Goal: Information Seeking & Learning: Check status

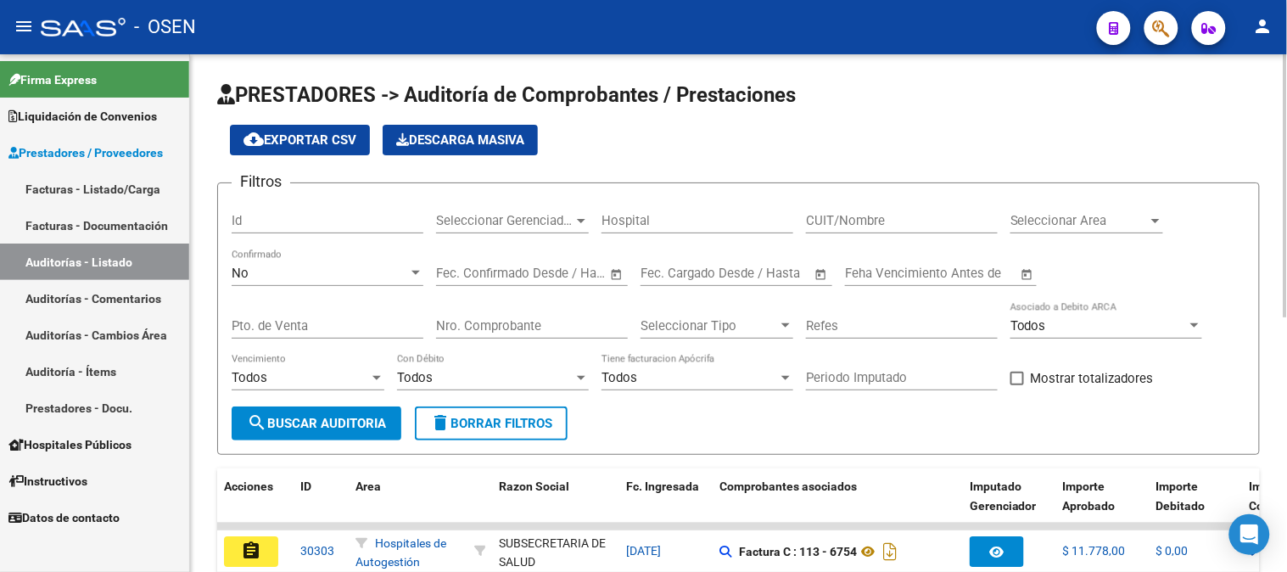
click at [311, 317] on div "Pto. de Venta" at bounding box center [328, 320] width 192 height 36
click at [492, 326] on input "Nro. Comprobante" at bounding box center [532, 325] width 192 height 15
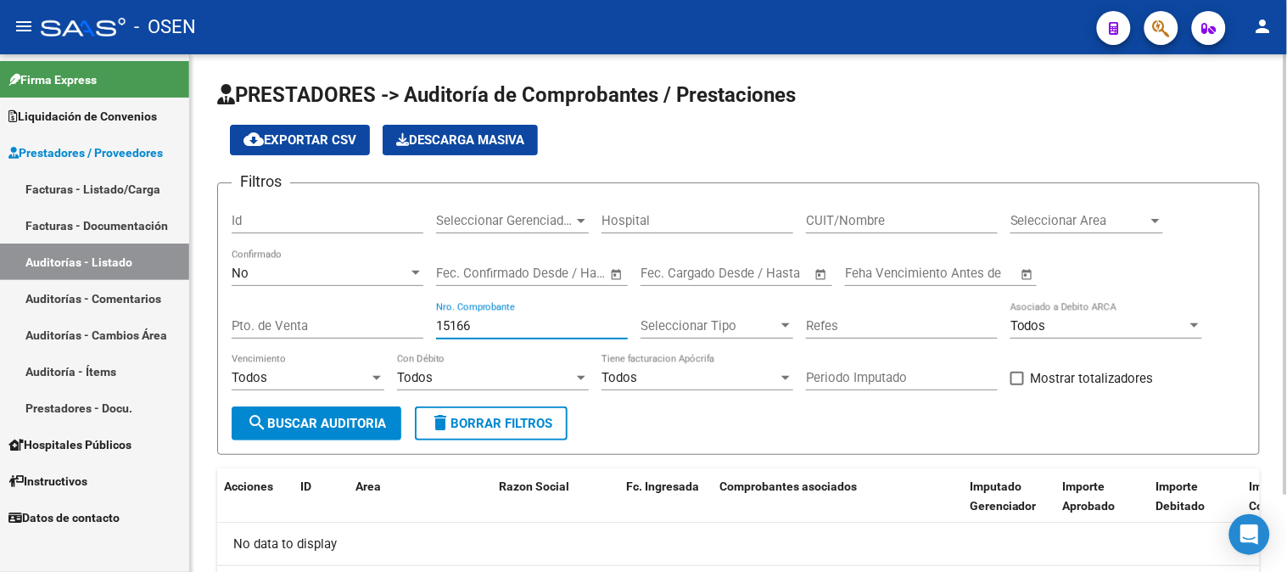
type input "15166"
click at [366, 277] on div "No" at bounding box center [320, 273] width 177 height 15
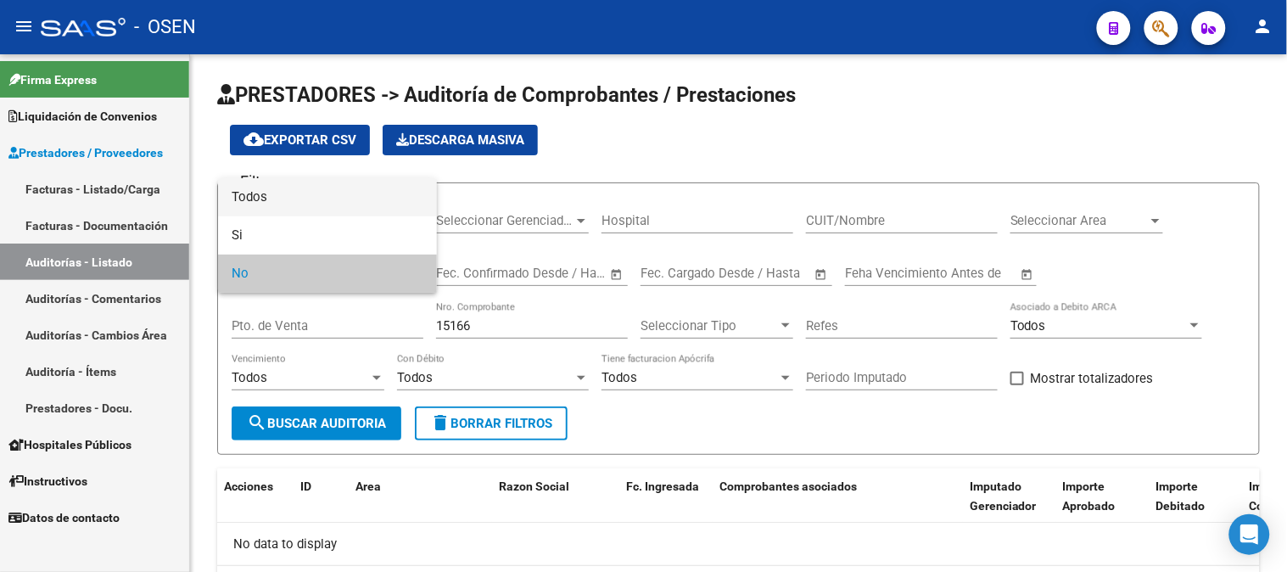
click at [345, 205] on span "Todos" at bounding box center [328, 197] width 192 height 38
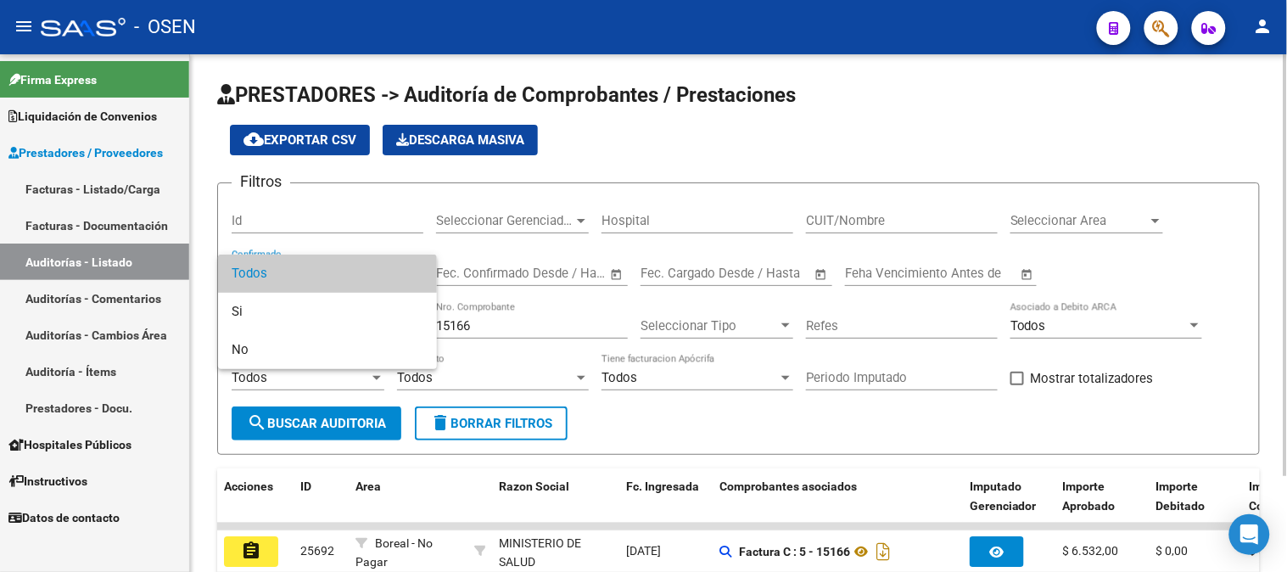
click at [967, 378] on div at bounding box center [643, 286] width 1287 height 572
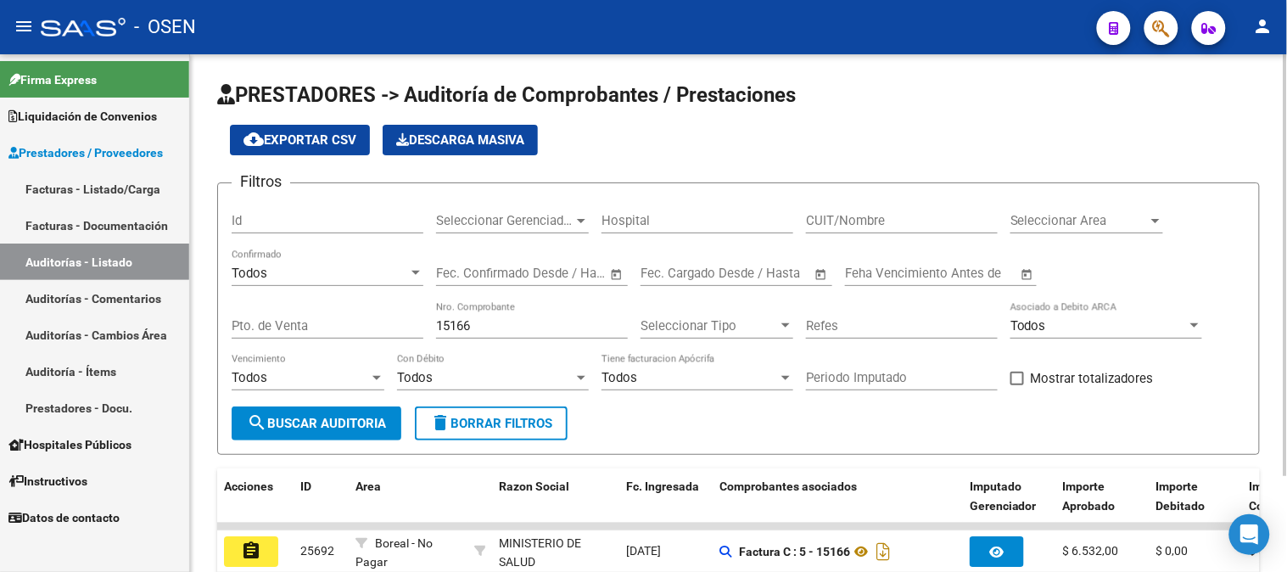
scroll to position [117, 0]
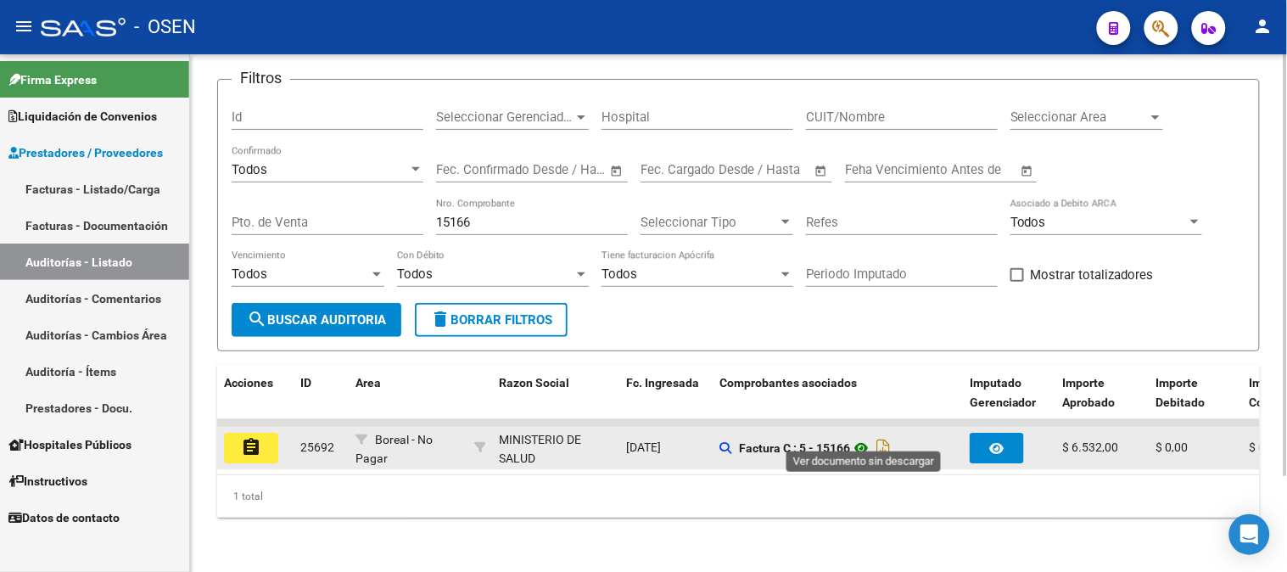
click at [862, 438] on icon at bounding box center [861, 448] width 22 height 20
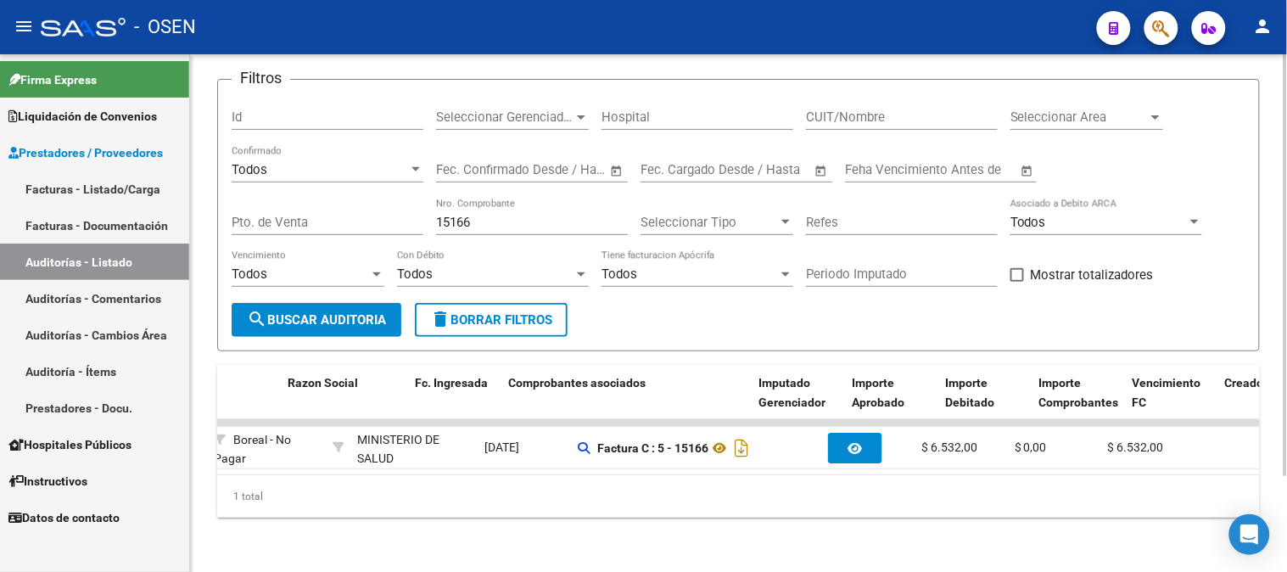
scroll to position [0, 0]
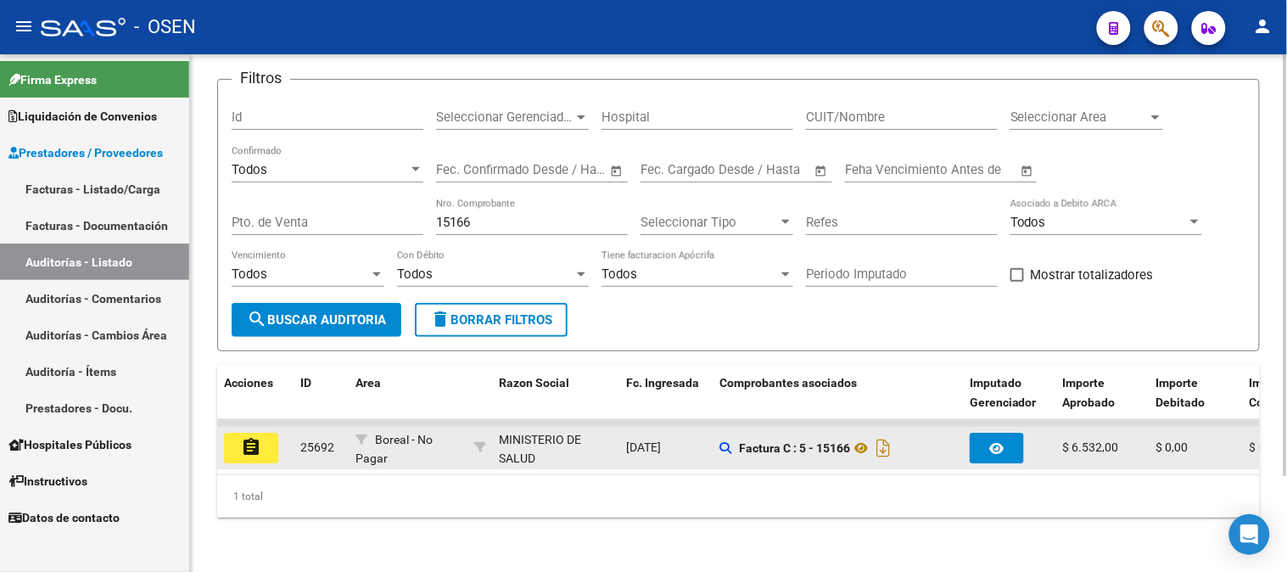
drag, startPoint x: 252, startPoint y: 430, endPoint x: 283, endPoint y: 428, distance: 31.5
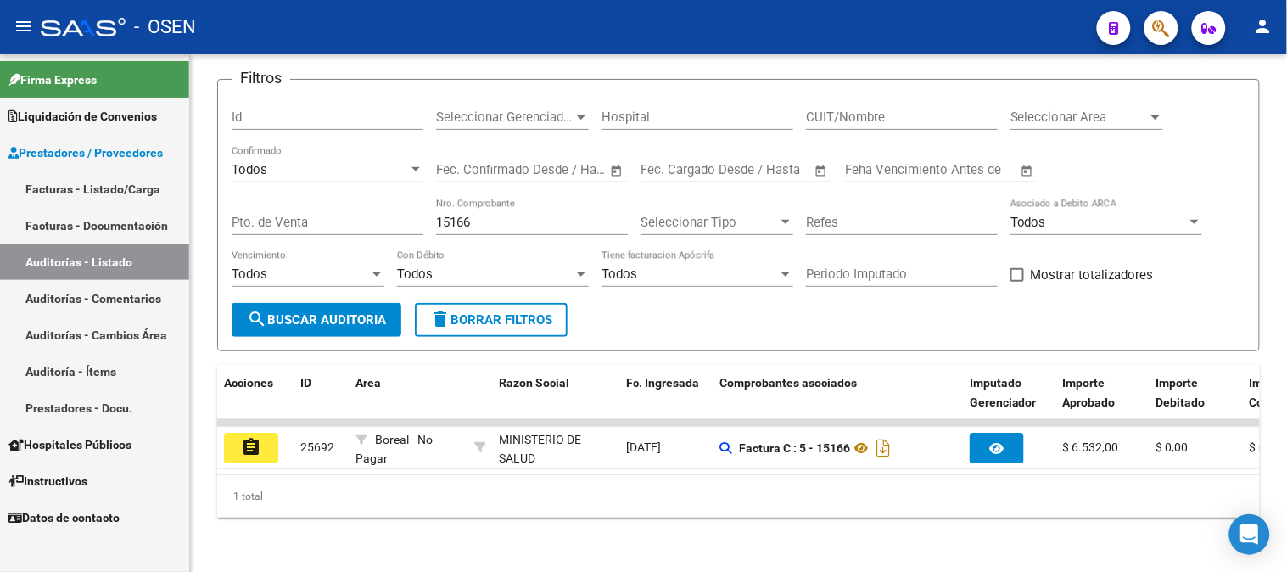
click at [252, 437] on mat-icon "assignment" at bounding box center [251, 447] width 20 height 20
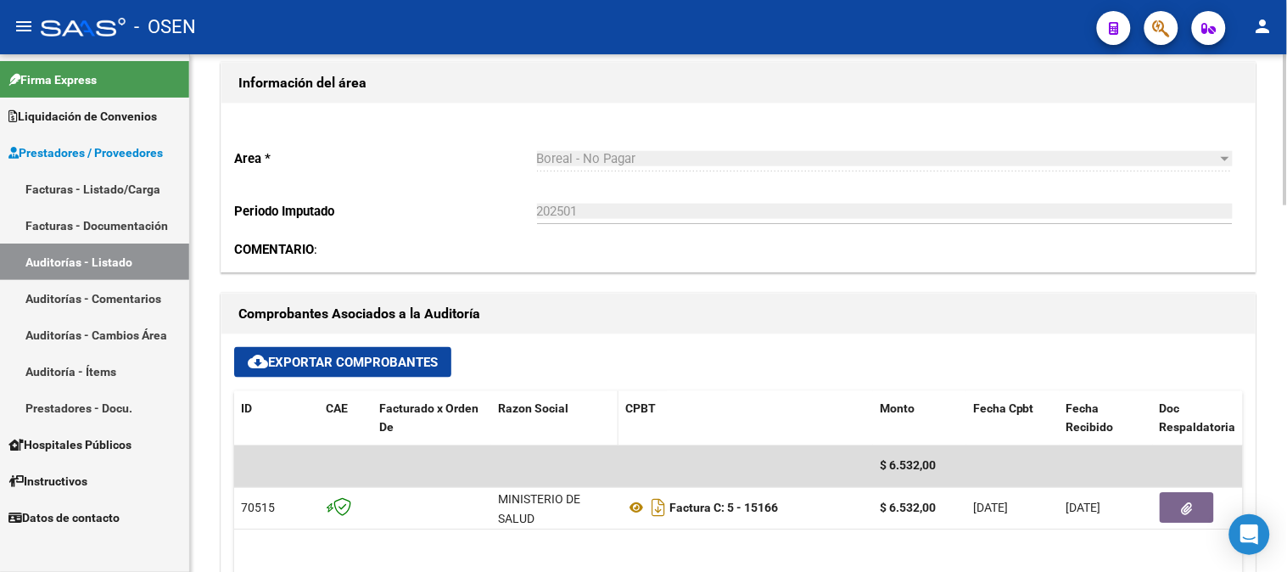
scroll to position [754, 0]
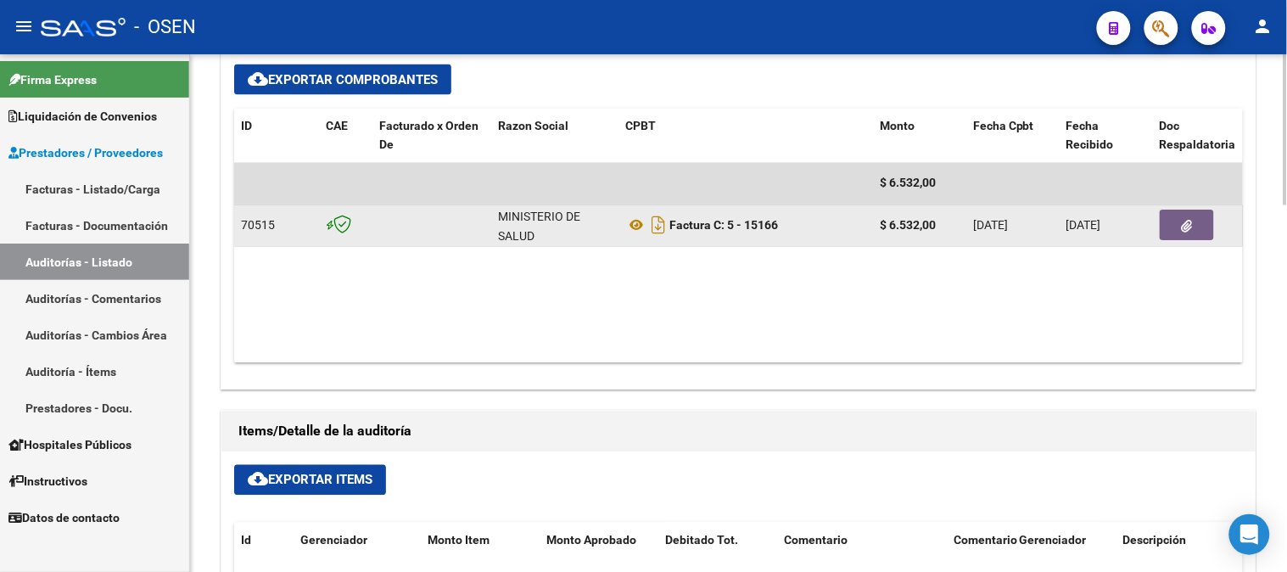
click at [1176, 233] on button "button" at bounding box center [1187, 225] width 54 height 31
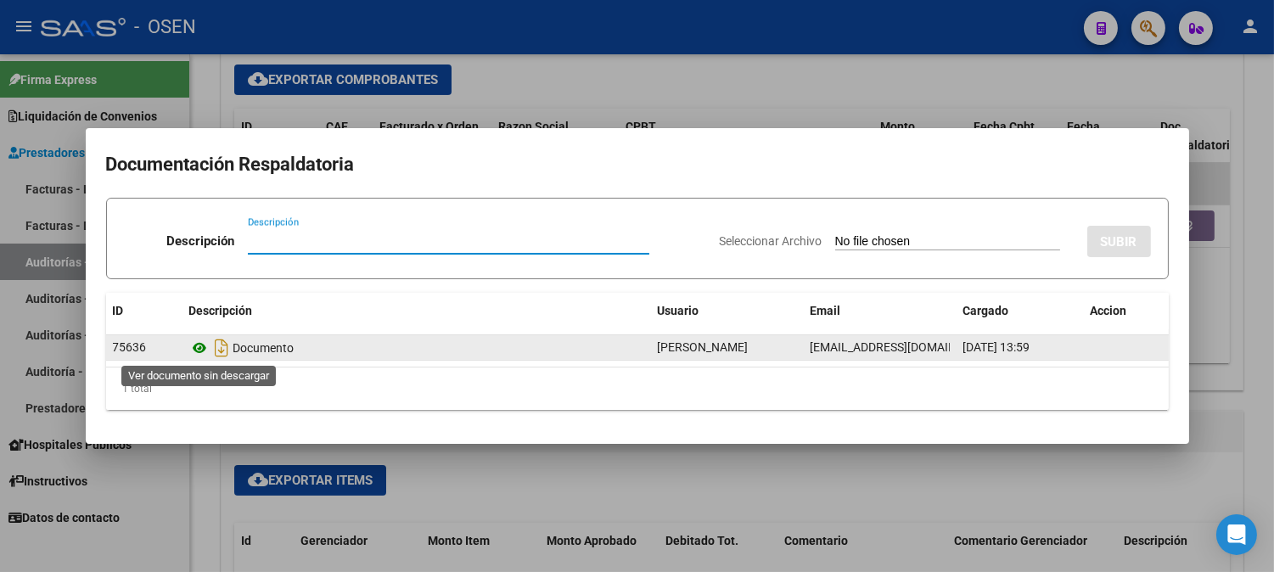
click at [196, 348] on icon at bounding box center [200, 348] width 22 height 20
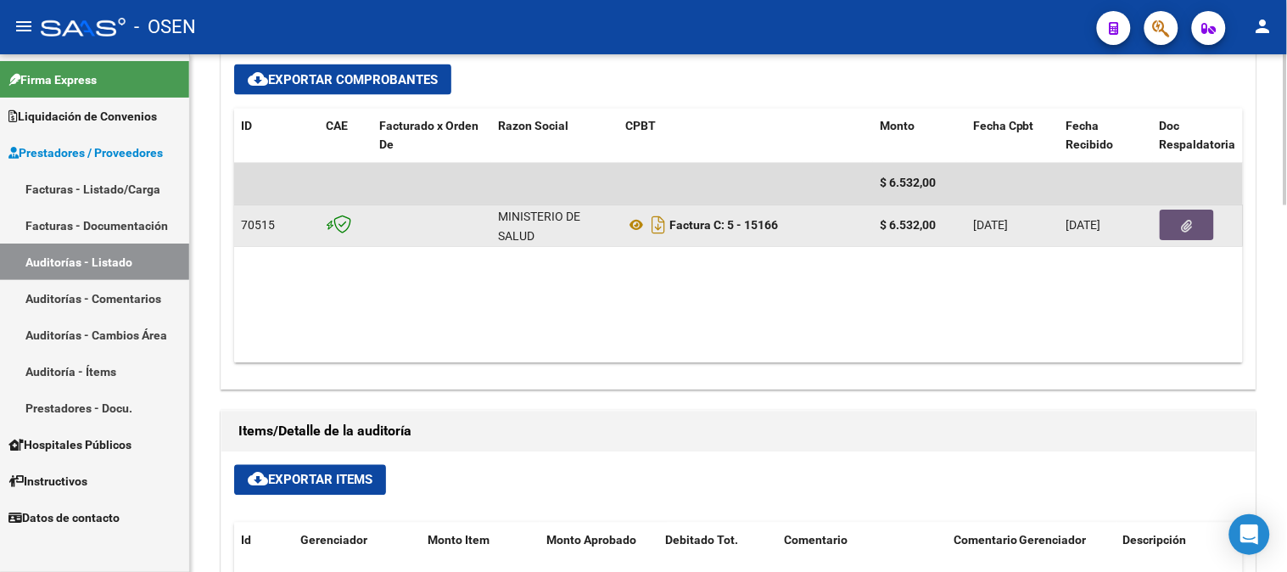
click at [1177, 232] on button "button" at bounding box center [1187, 225] width 54 height 31
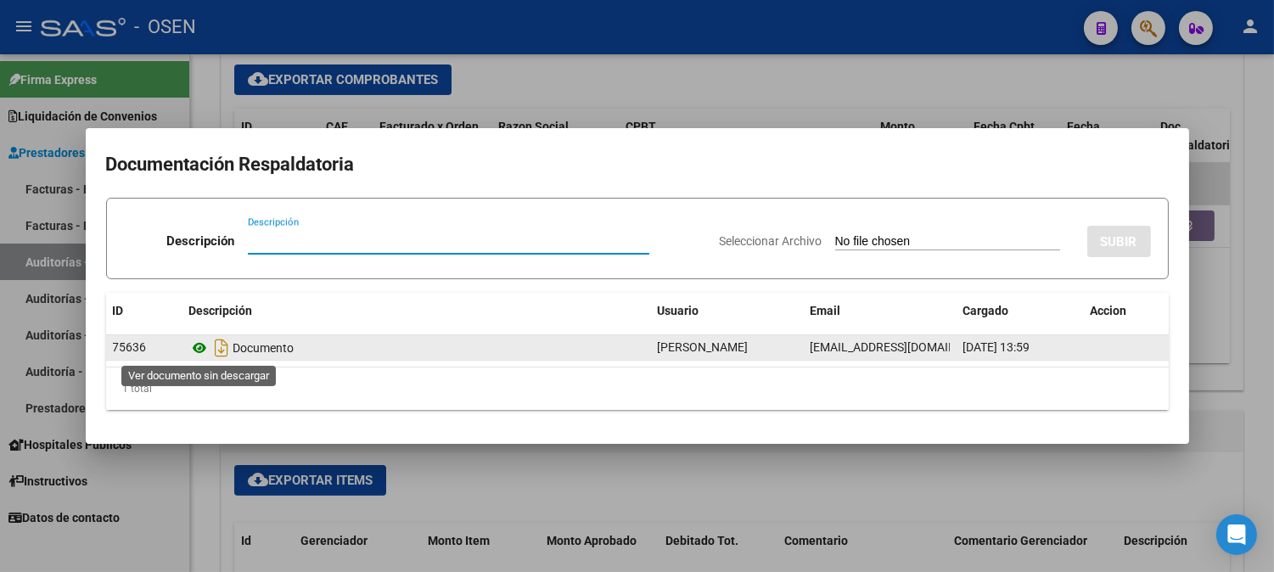
click at [198, 354] on icon at bounding box center [200, 348] width 22 height 20
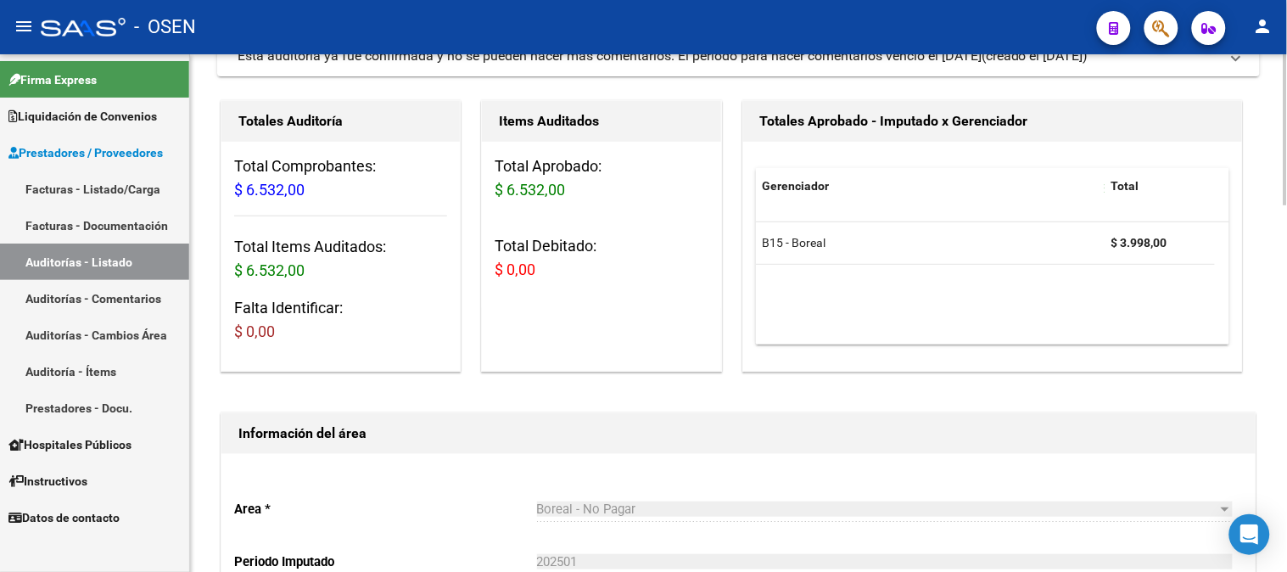
scroll to position [94, 0]
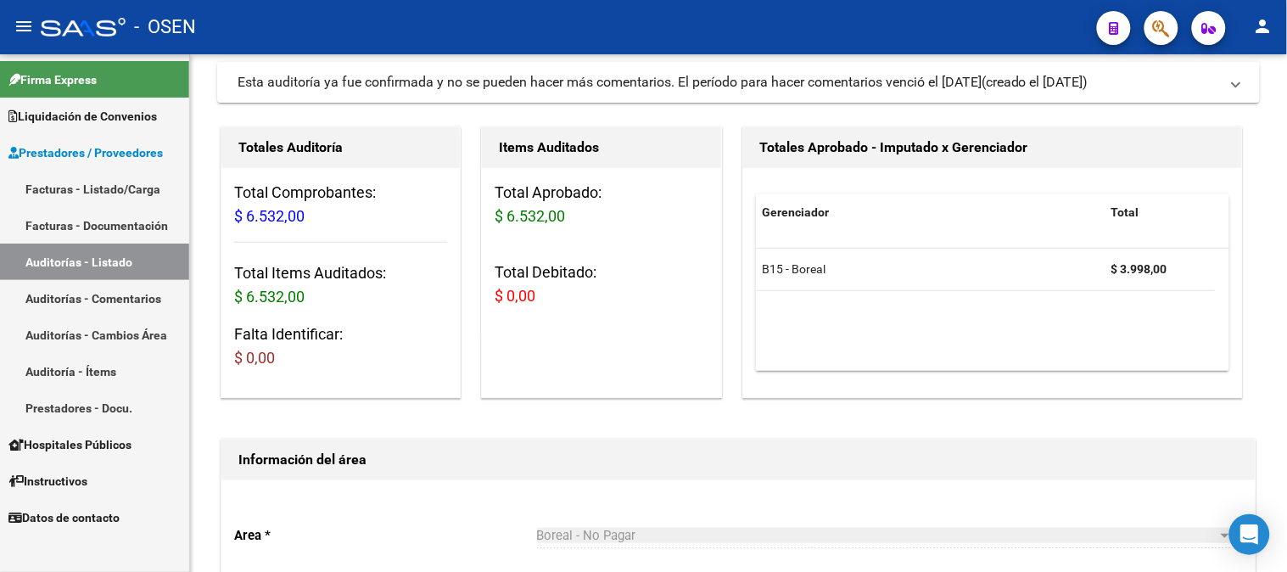
click at [46, 257] on link "Auditorías - Listado" at bounding box center [94, 262] width 189 height 36
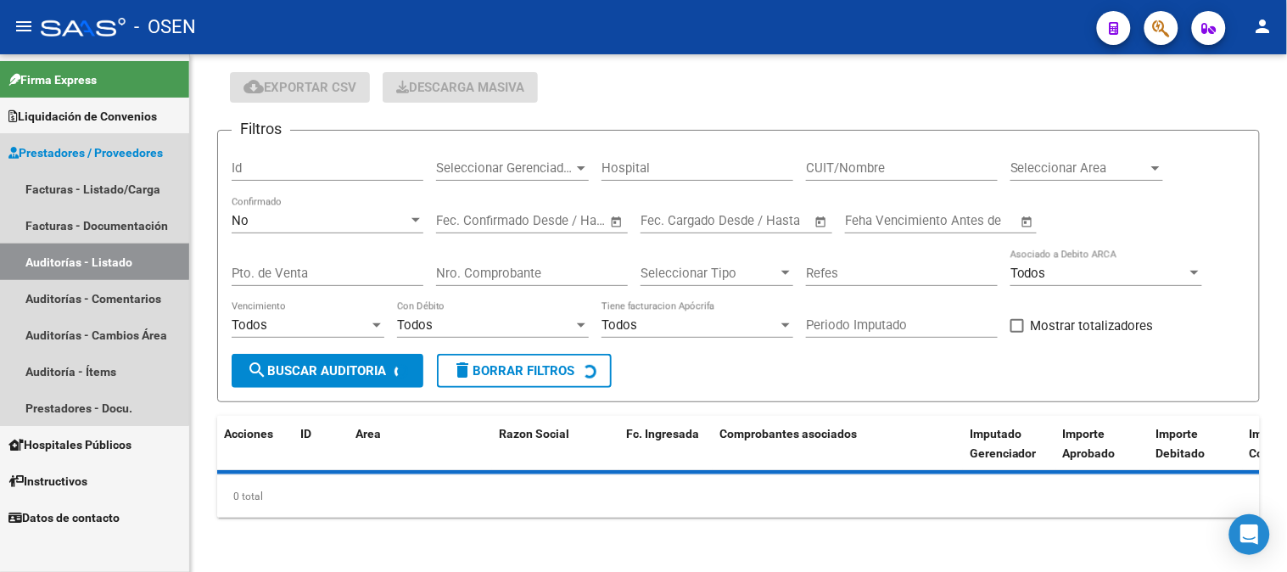
scroll to position [53, 0]
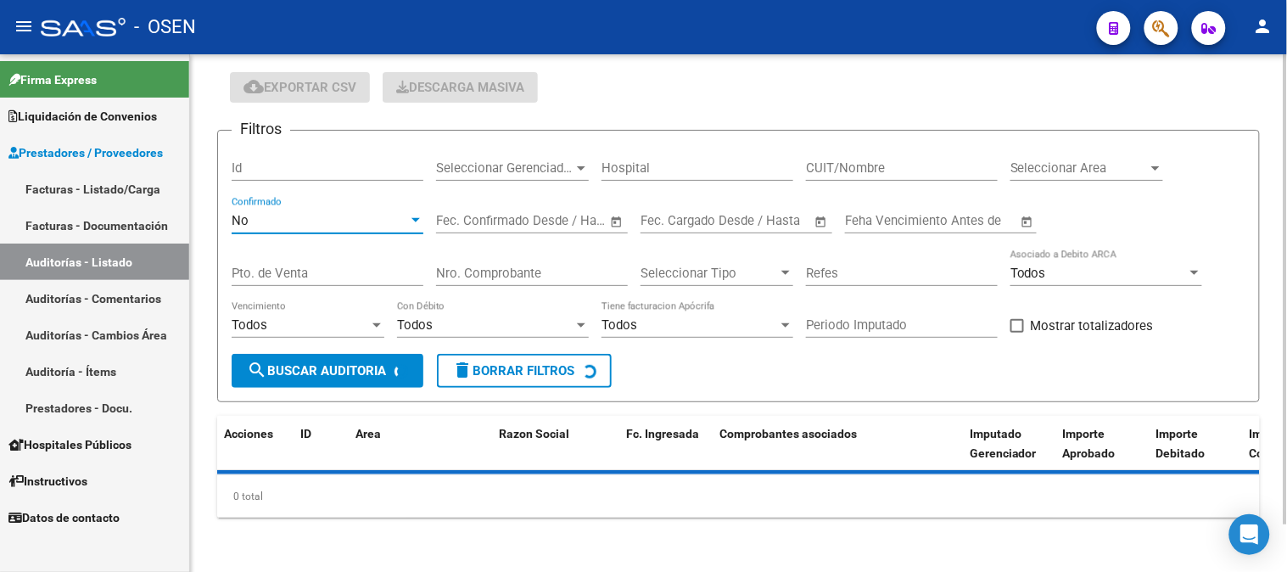
click at [348, 221] on div "No" at bounding box center [320, 220] width 177 height 15
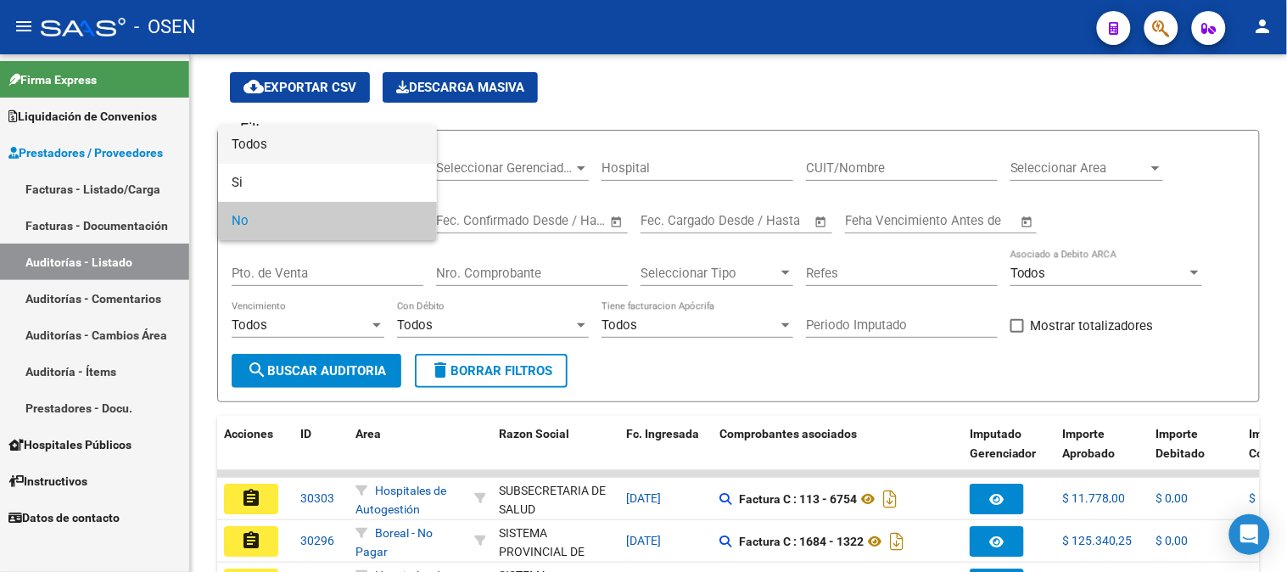
click at [374, 154] on span "Todos" at bounding box center [328, 145] width 192 height 38
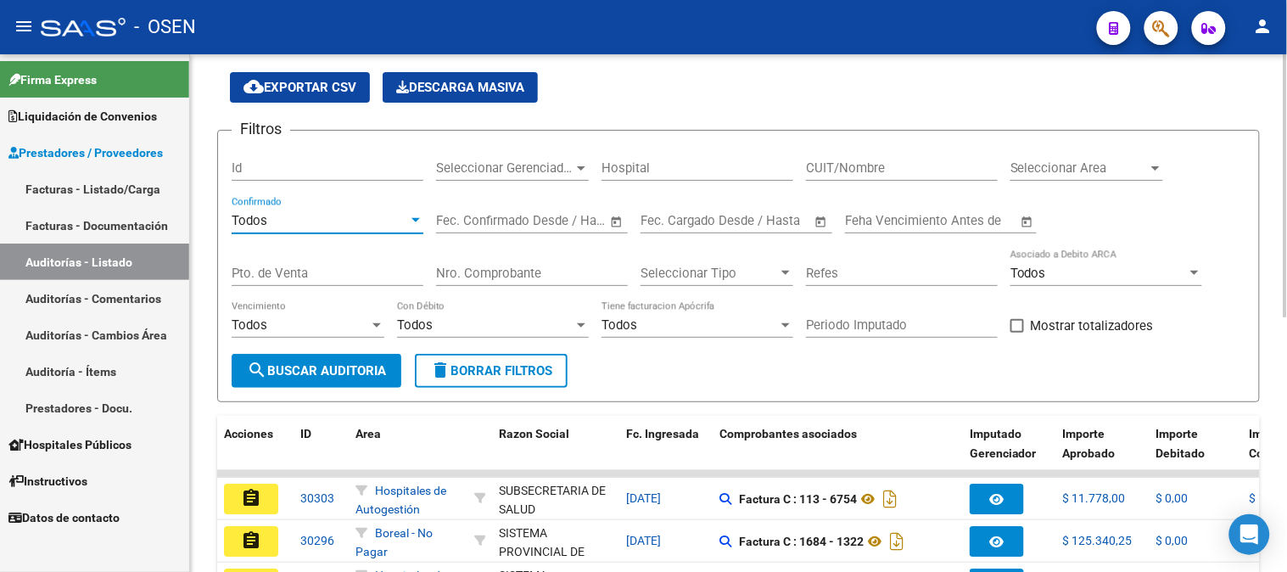
click at [474, 270] on input "Nro. Comprobante" at bounding box center [532, 273] width 192 height 15
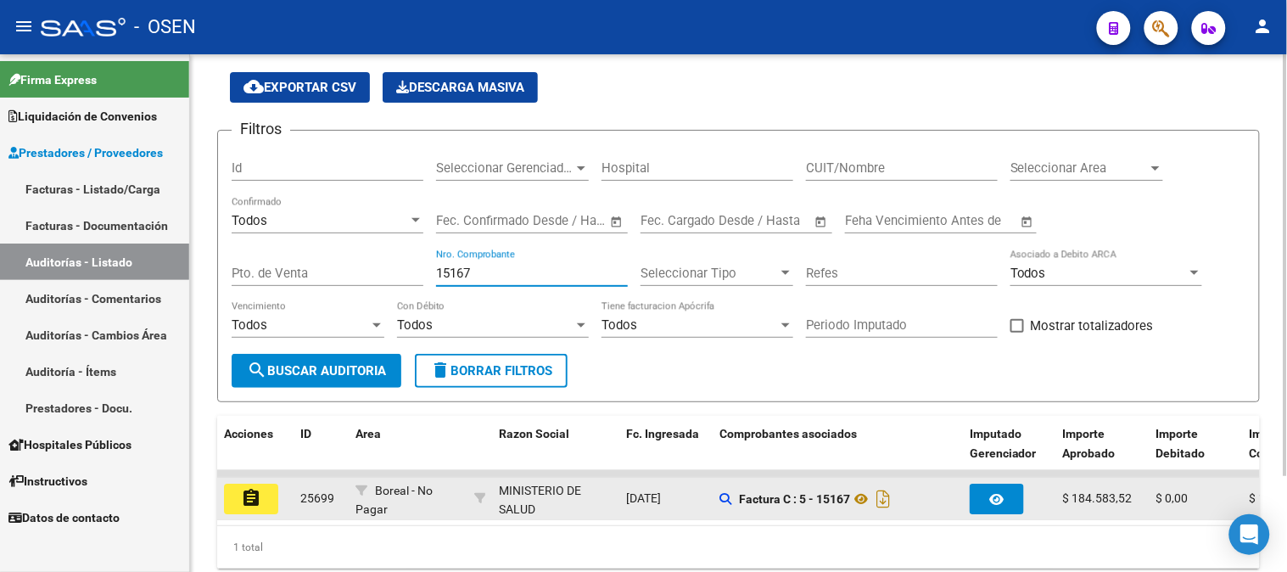
type input "15167"
click at [263, 502] on button "assignment" at bounding box center [251, 499] width 54 height 31
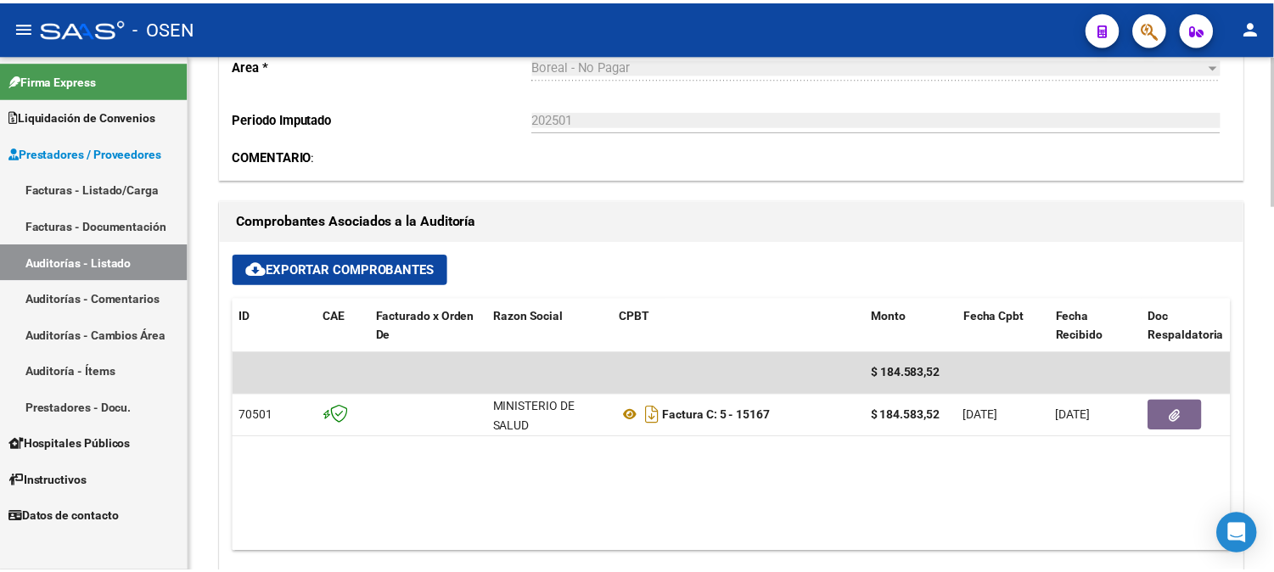
scroll to position [565, 0]
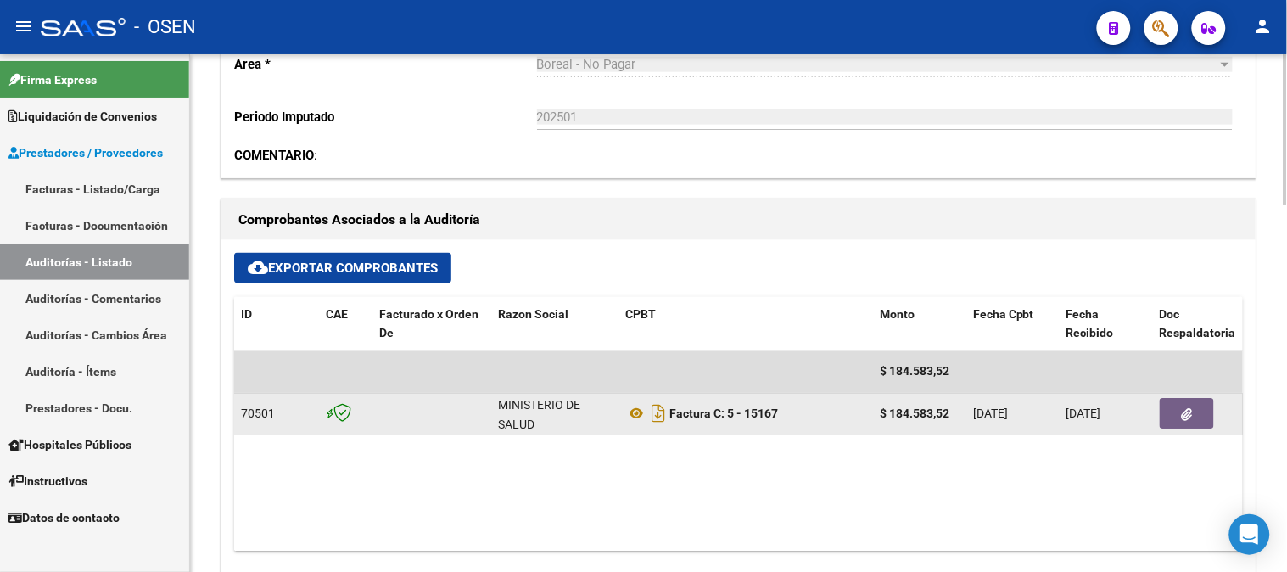
click at [1172, 409] on button "button" at bounding box center [1187, 414] width 54 height 31
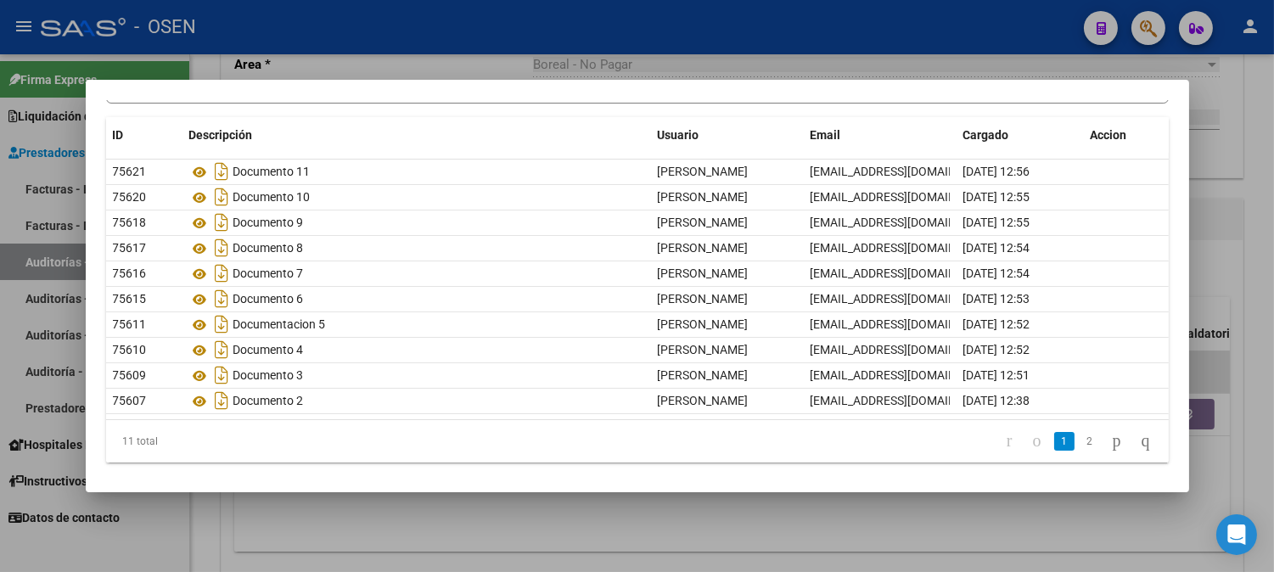
scroll to position [130, 0]
click at [1079, 443] on link "2" at bounding box center [1089, 438] width 20 height 19
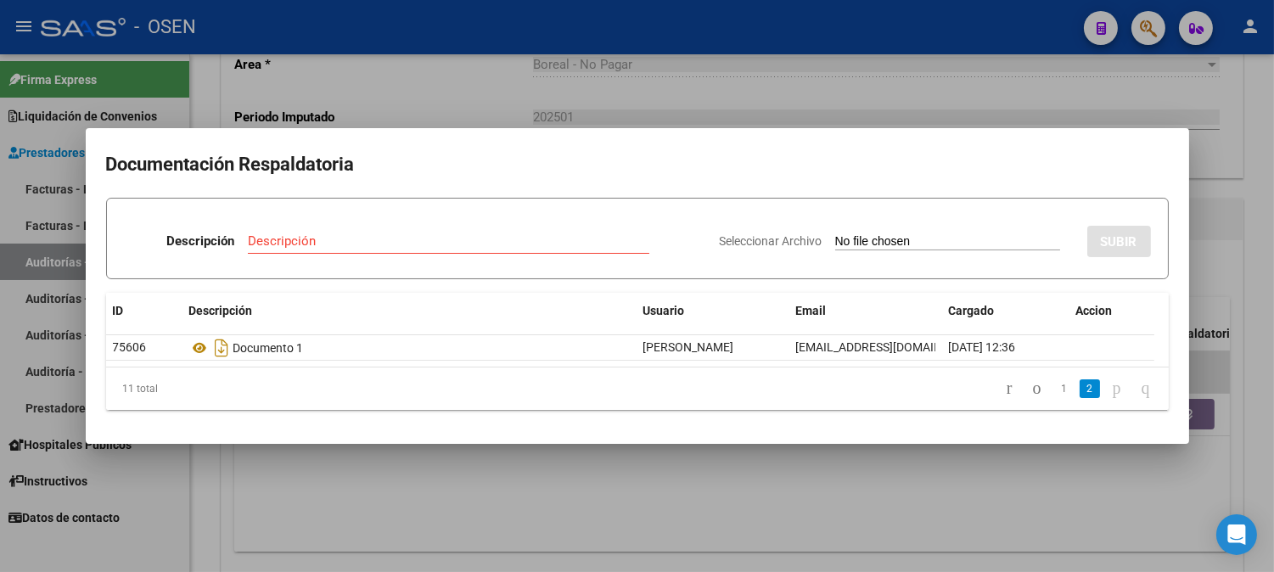
scroll to position [0, 0]
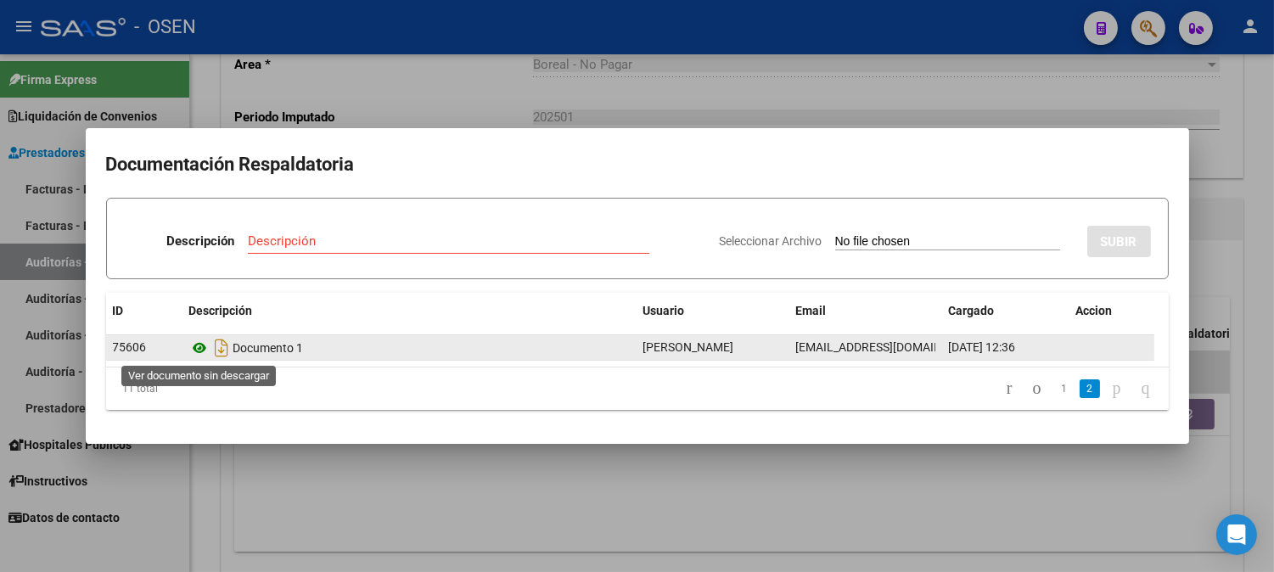
click at [199, 351] on icon at bounding box center [200, 348] width 22 height 20
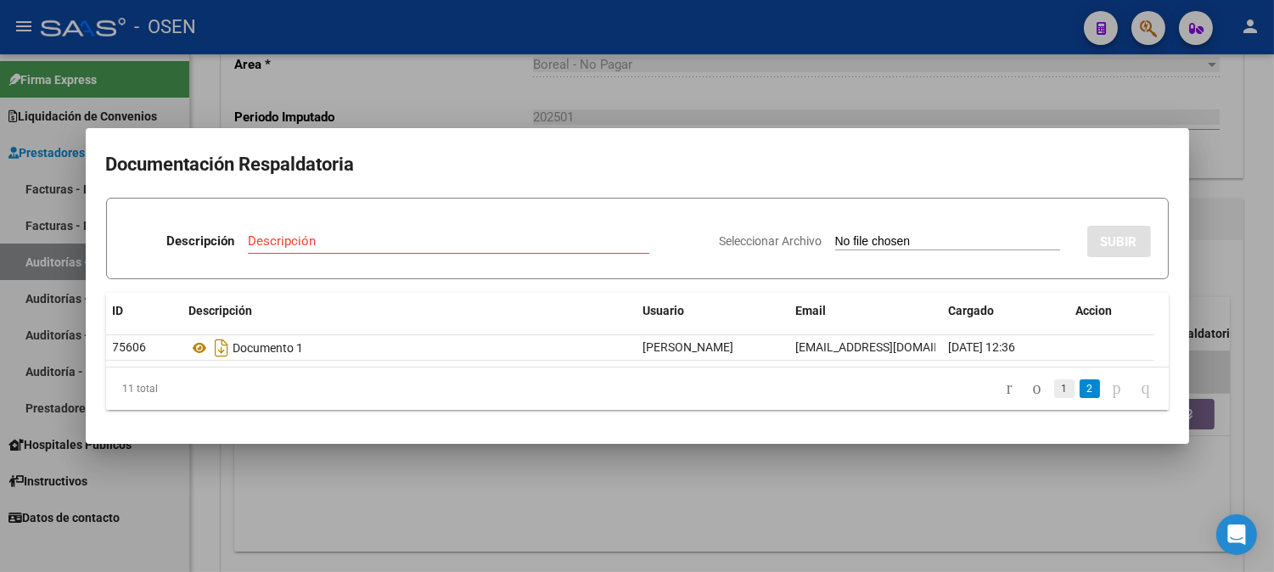
click at [1054, 388] on link "1" at bounding box center [1064, 388] width 20 height 19
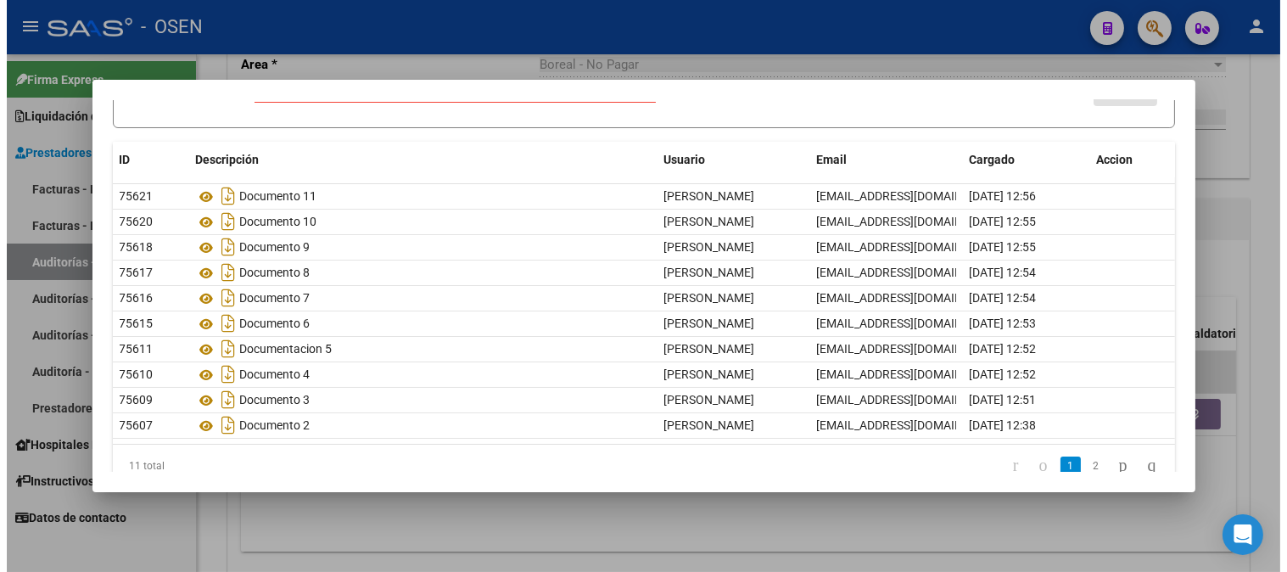
scroll to position [130, 0]
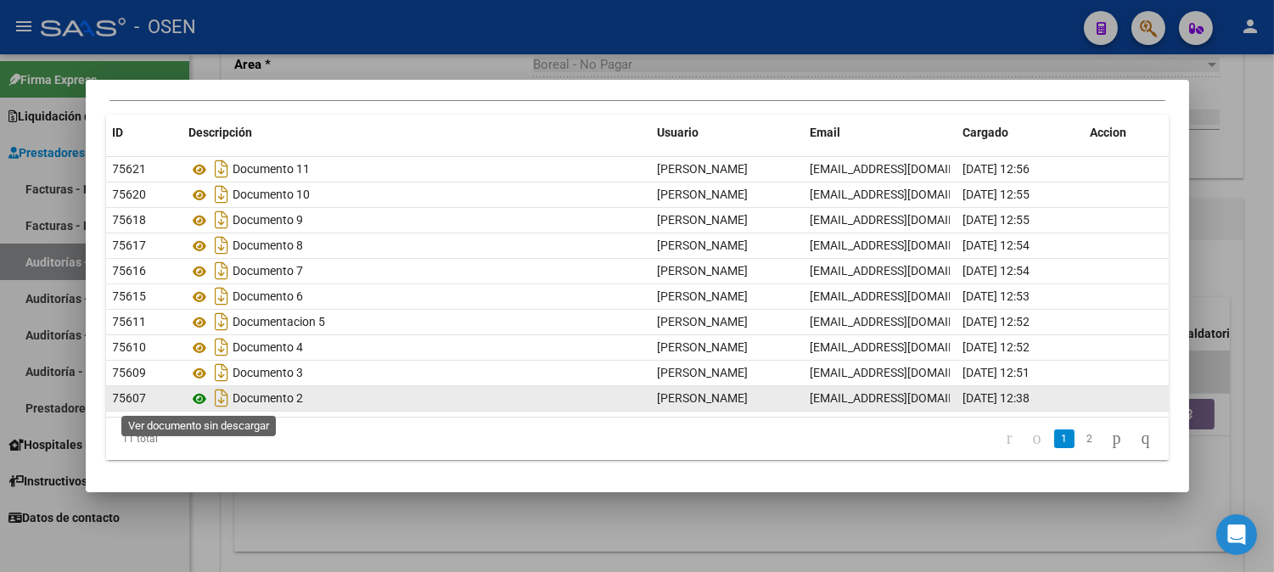
click at [205, 400] on icon at bounding box center [200, 399] width 22 height 20
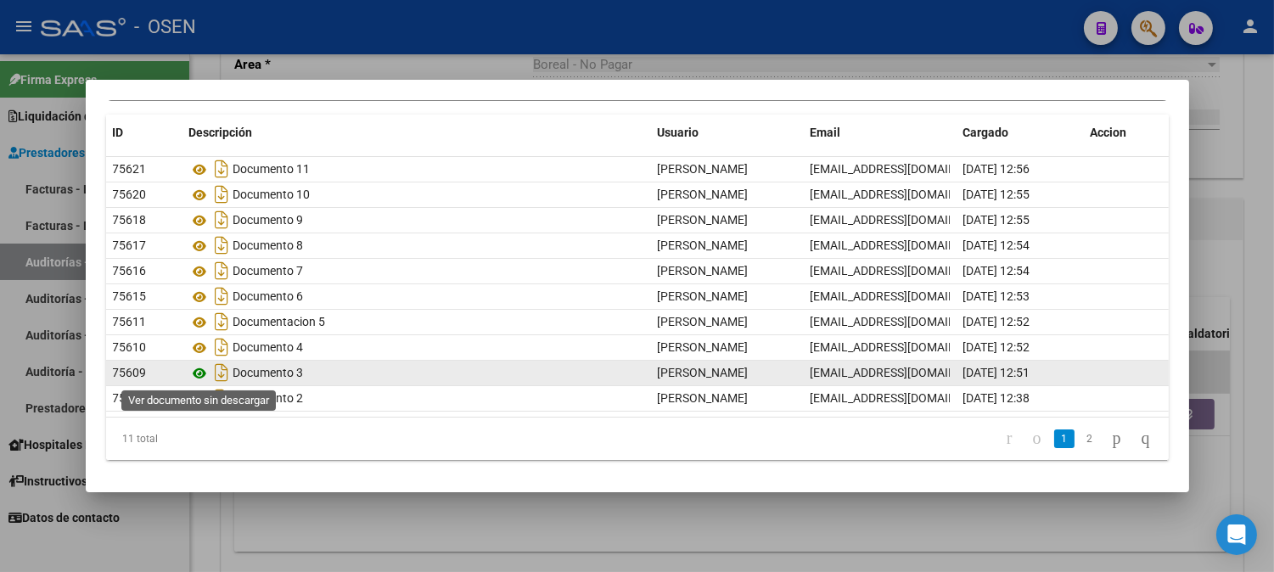
click at [202, 377] on icon at bounding box center [200, 373] width 22 height 20
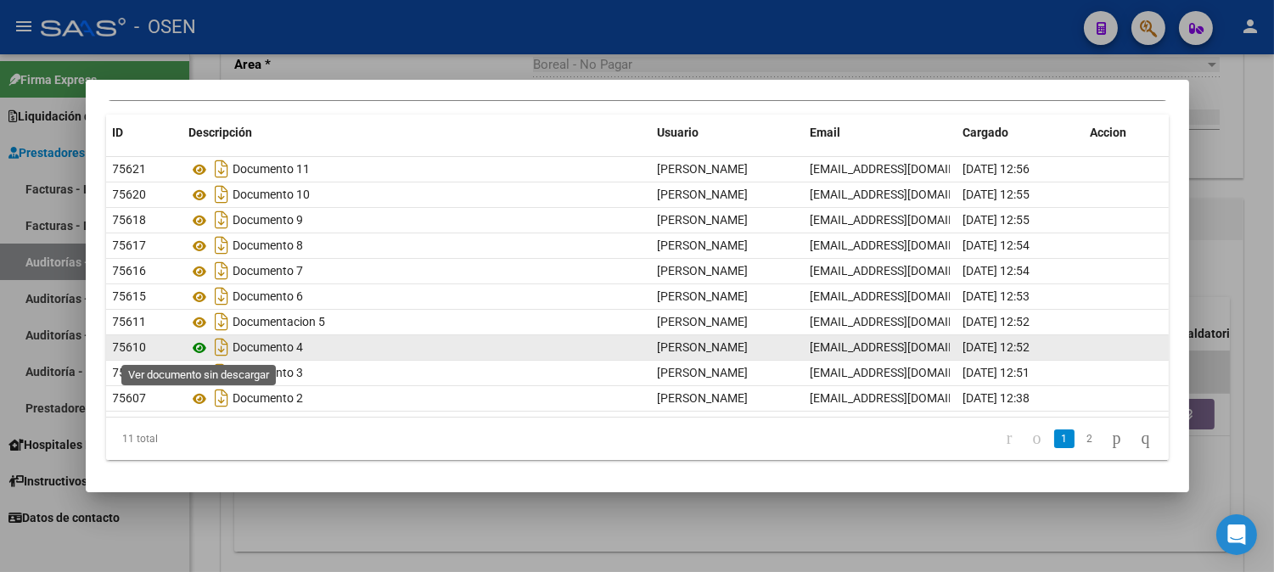
click at [199, 350] on icon at bounding box center [200, 348] width 22 height 20
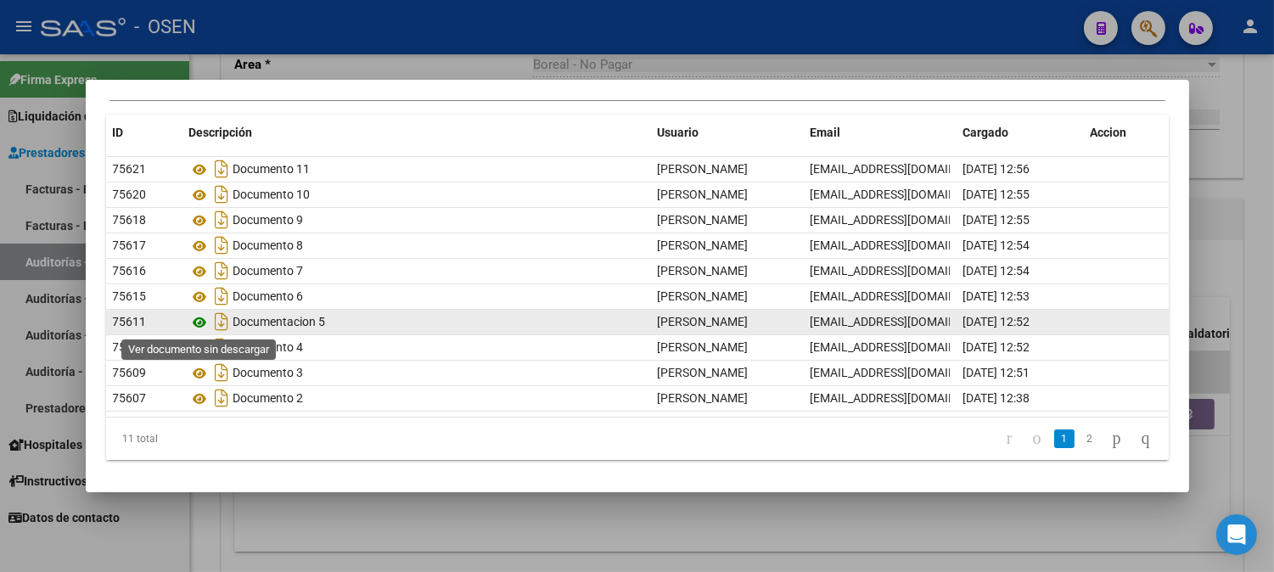
click at [201, 328] on icon at bounding box center [200, 322] width 22 height 20
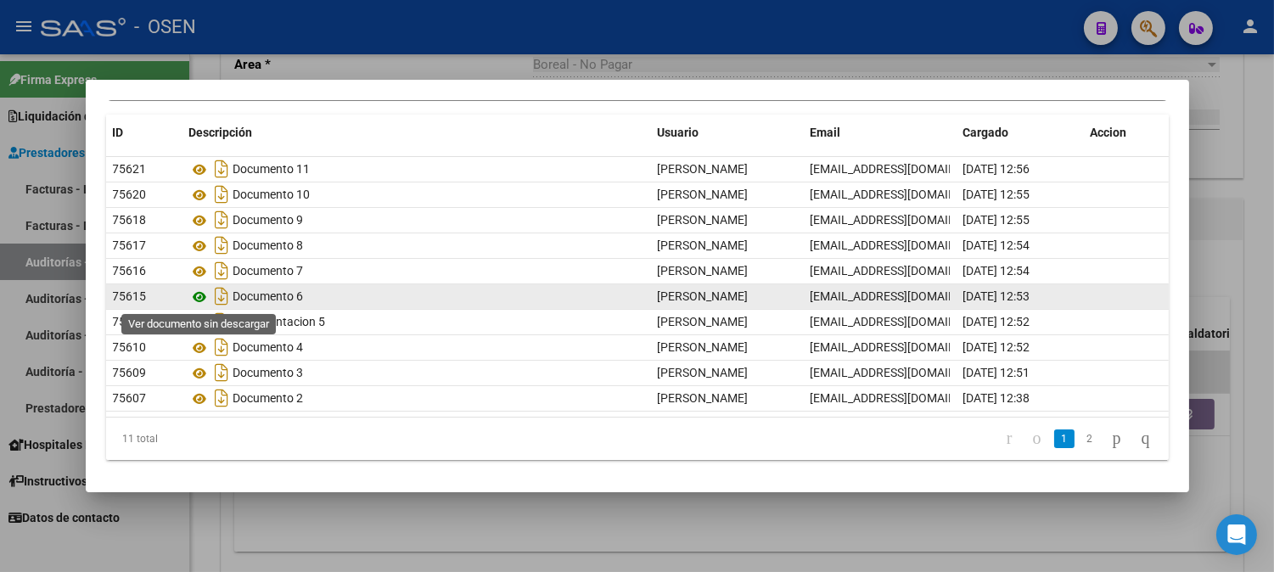
click at [202, 299] on icon at bounding box center [200, 297] width 22 height 20
click at [200, 300] on icon at bounding box center [200, 297] width 22 height 20
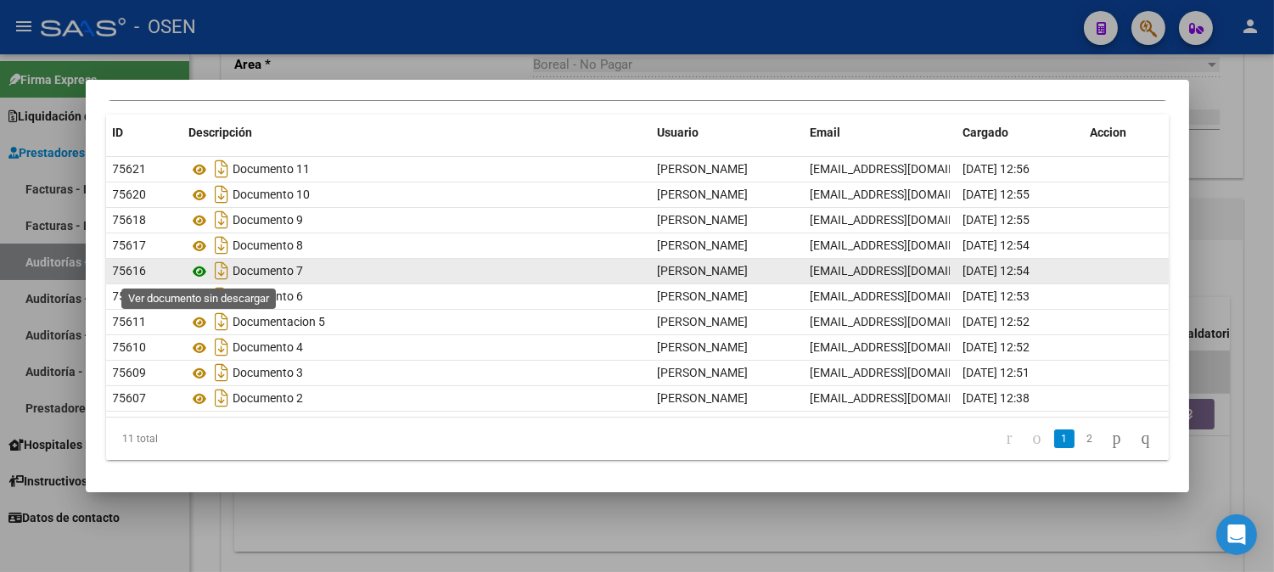
click at [205, 272] on icon at bounding box center [200, 271] width 22 height 20
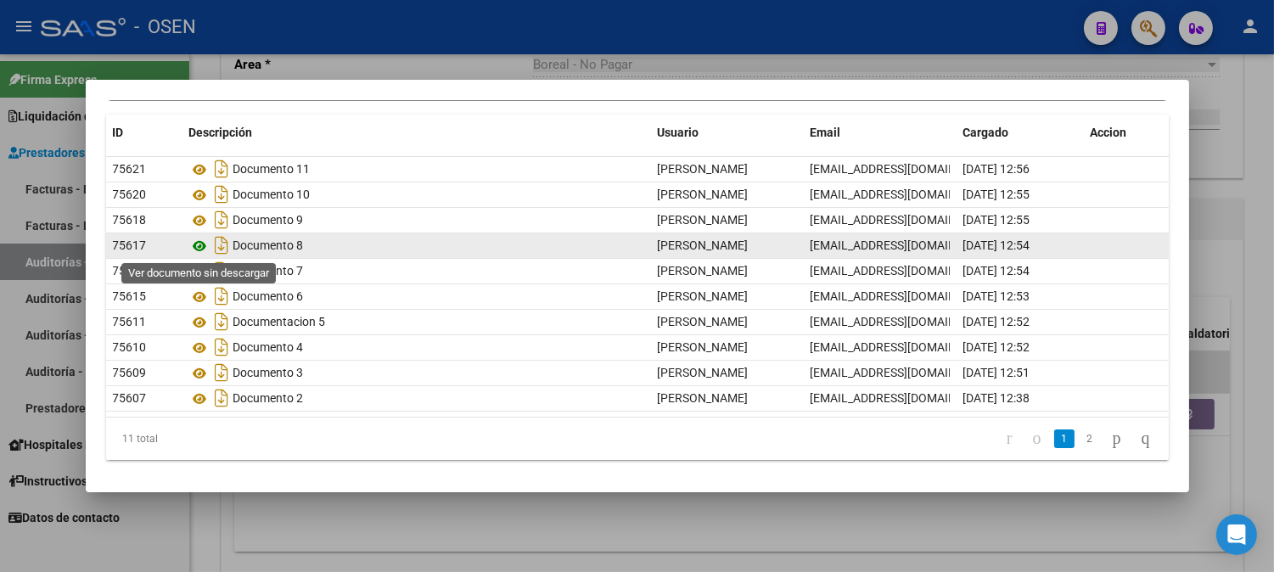
click at [199, 248] on icon at bounding box center [200, 246] width 22 height 20
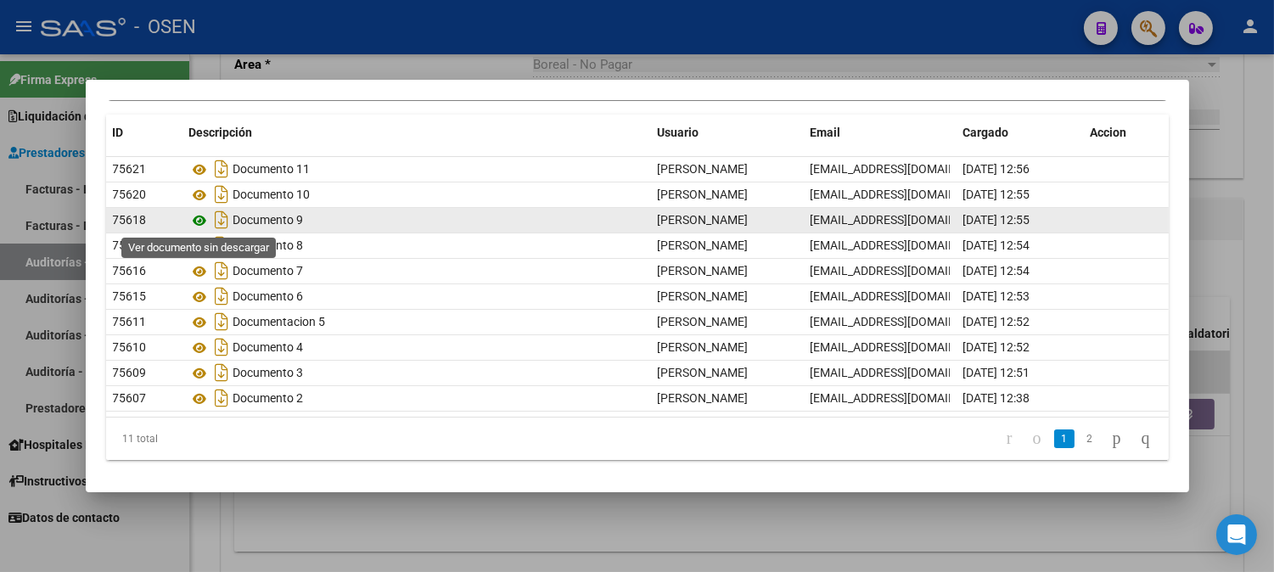
click at [200, 223] on icon at bounding box center [200, 220] width 22 height 20
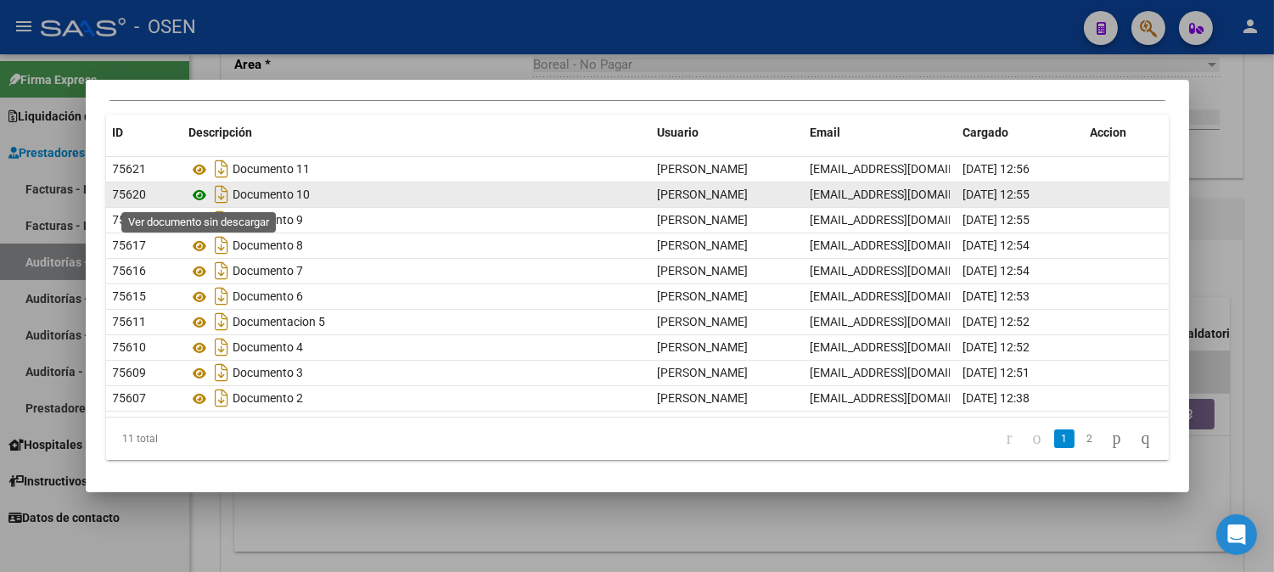
click at [205, 199] on icon at bounding box center [200, 195] width 22 height 20
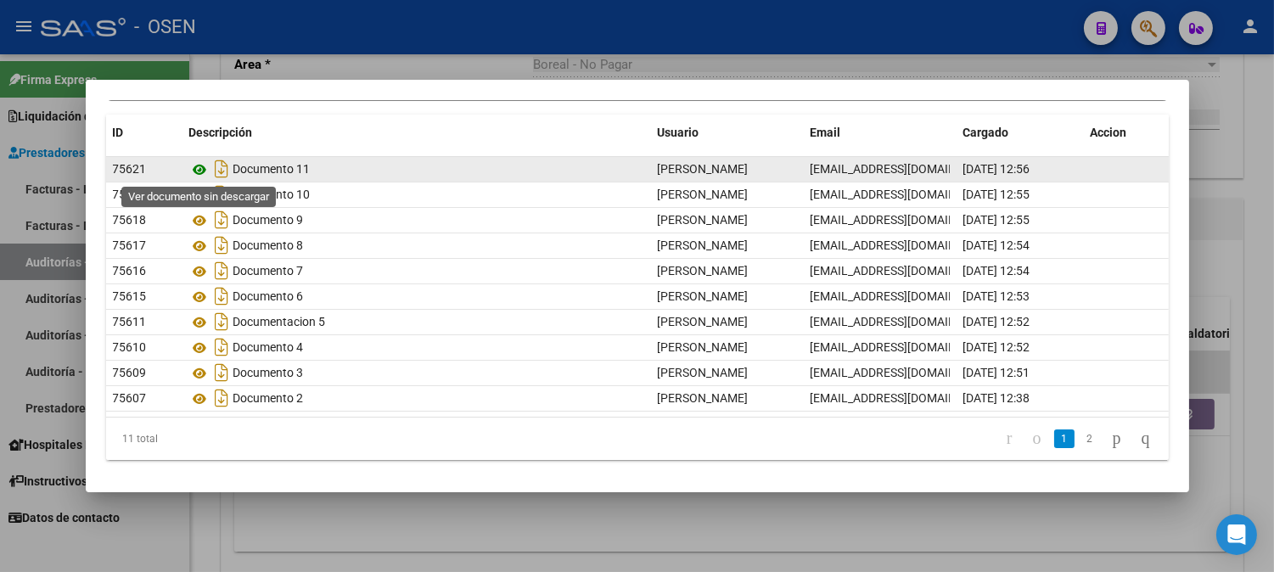
click at [205, 175] on icon at bounding box center [200, 170] width 22 height 20
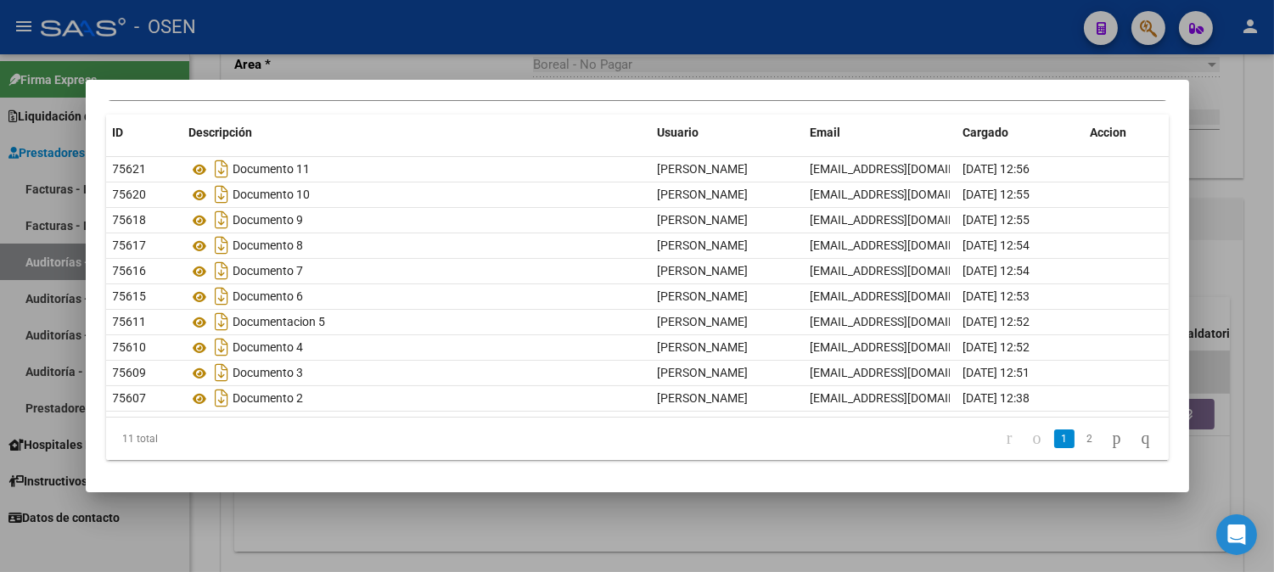
click at [1226, 189] on div at bounding box center [637, 286] width 1274 height 572
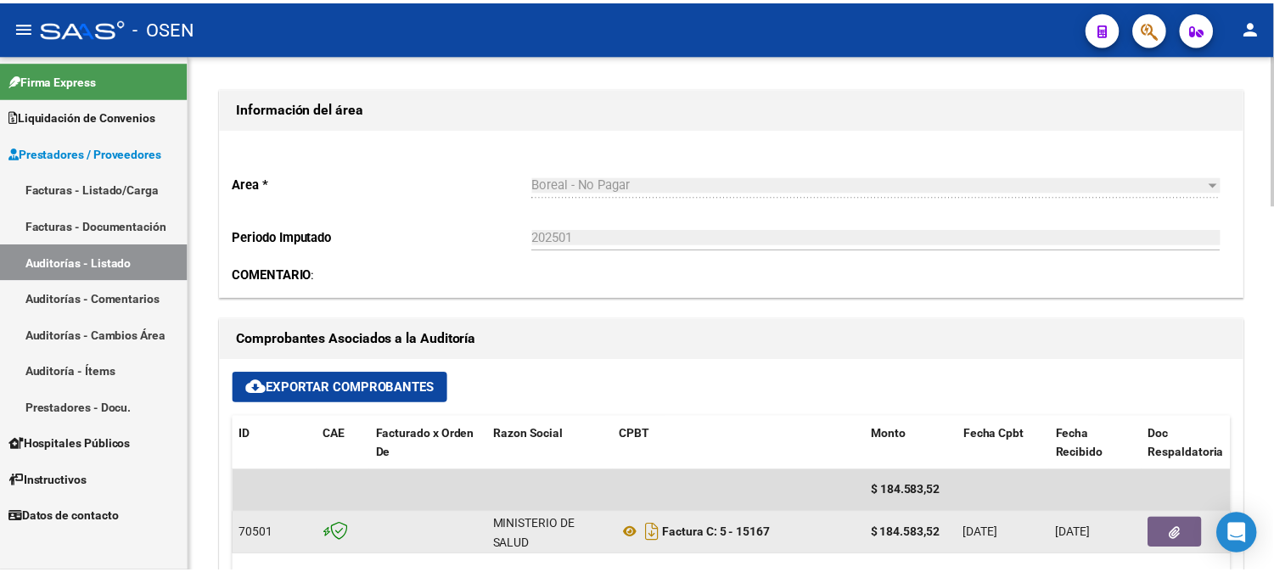
scroll to position [565, 0]
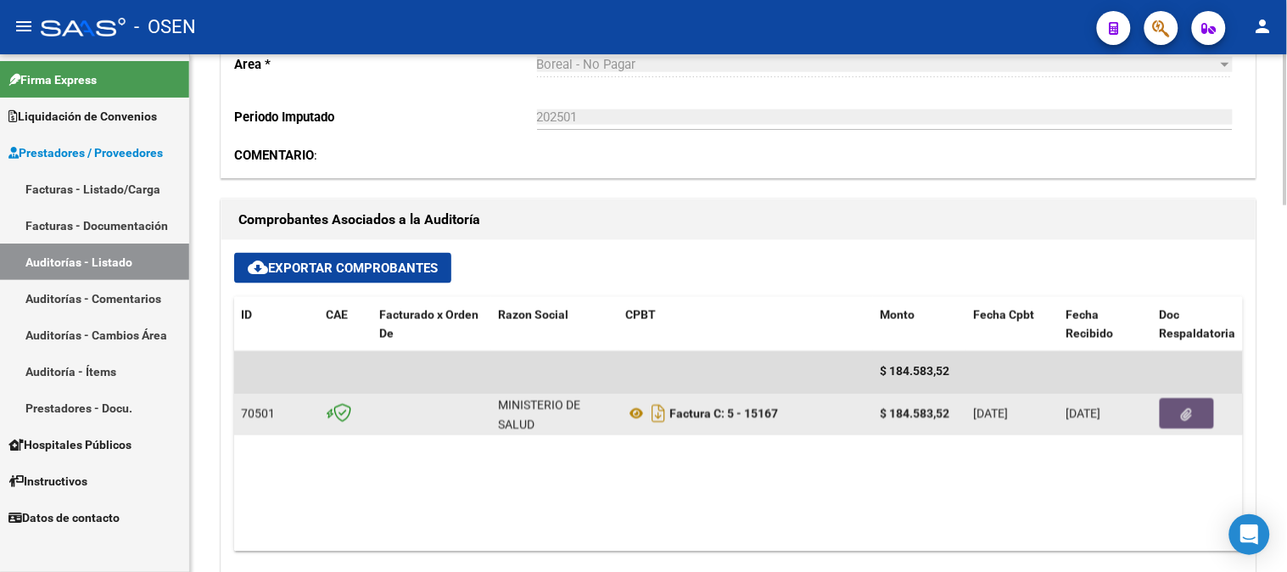
click at [1191, 426] on button "button" at bounding box center [1187, 414] width 54 height 31
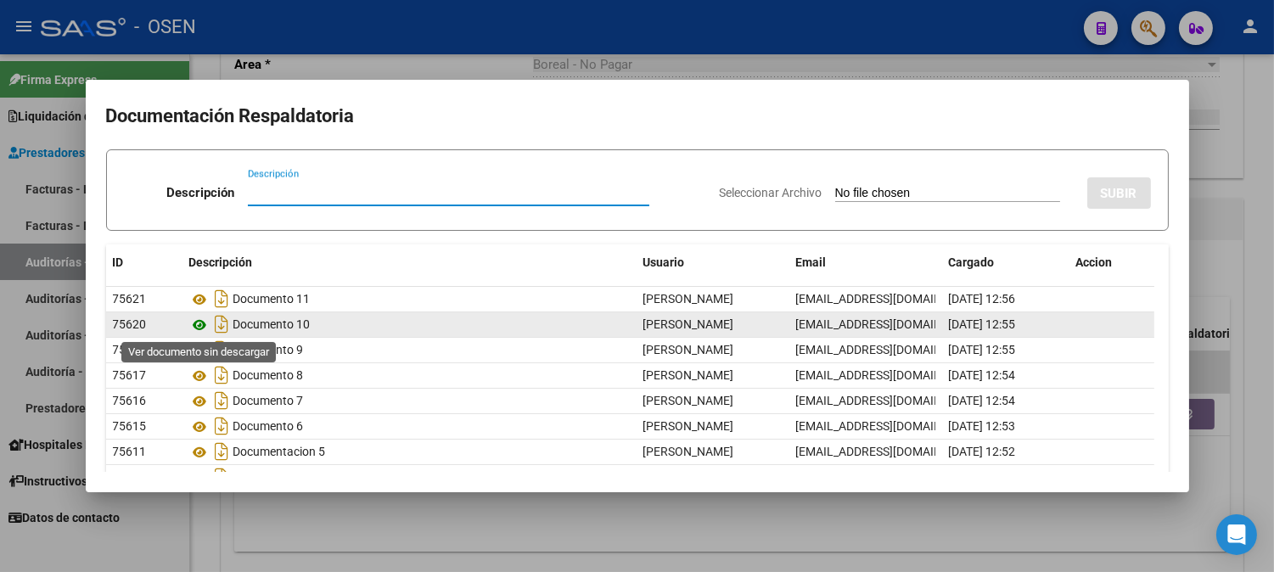
click at [197, 315] on icon at bounding box center [200, 325] width 22 height 20
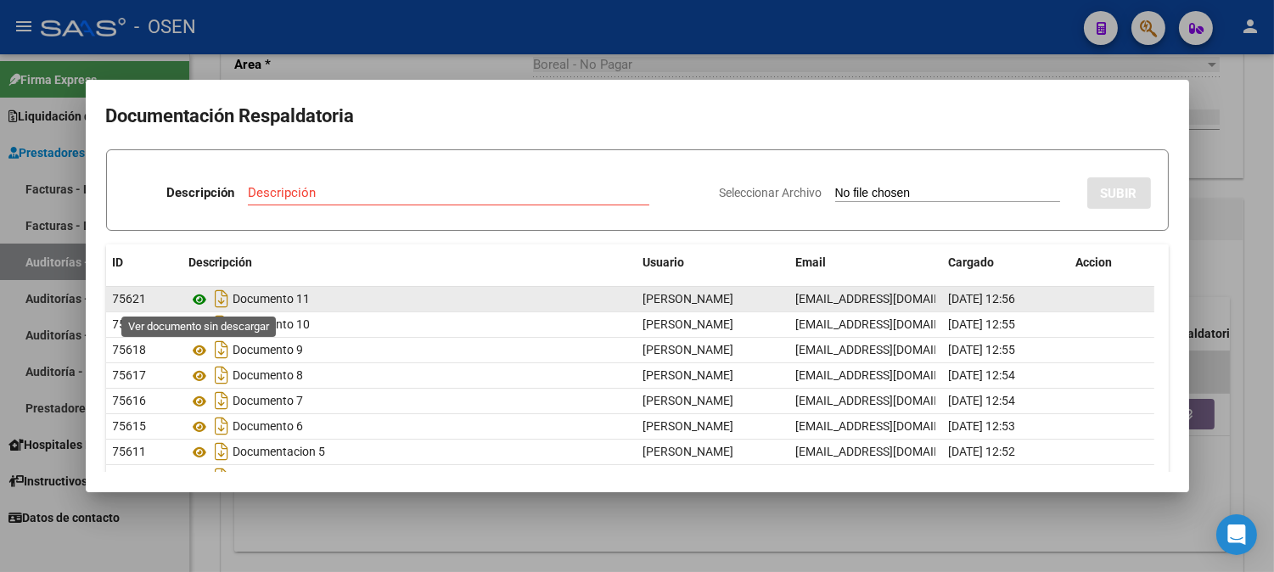
click at [202, 295] on icon at bounding box center [200, 299] width 22 height 20
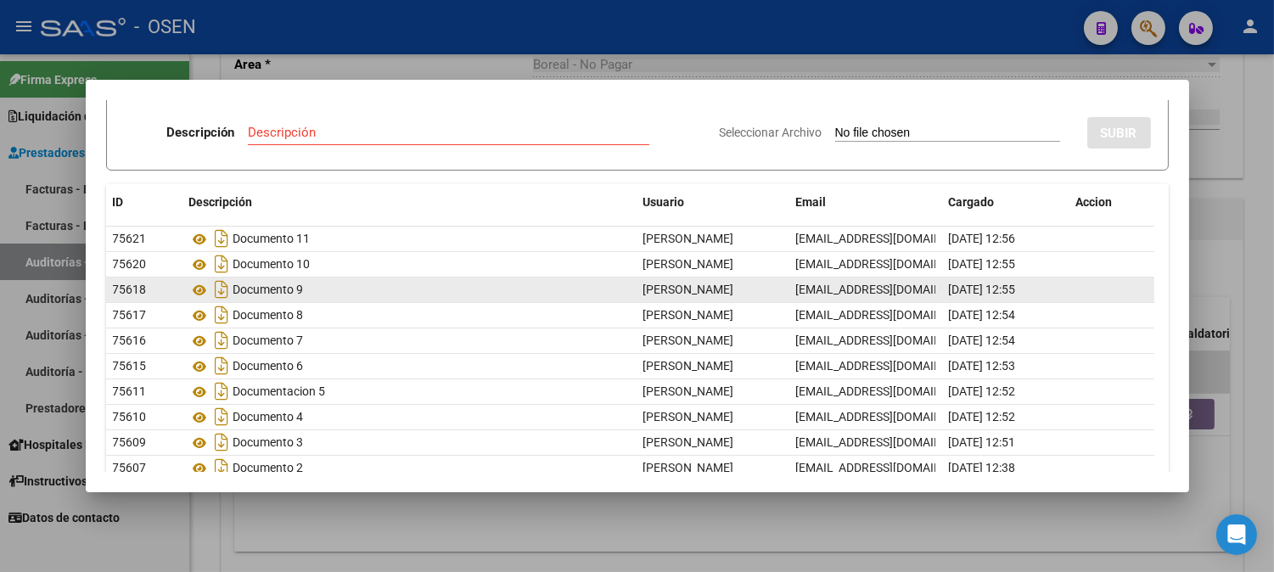
scroll to position [130, 0]
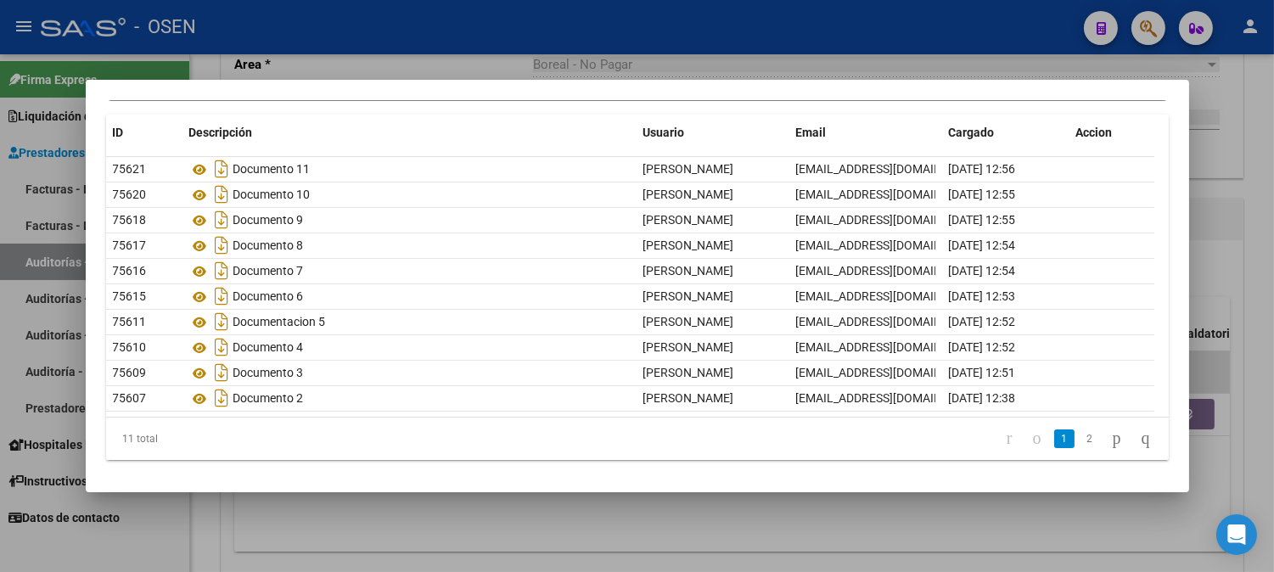
click at [824, 60] on div at bounding box center [637, 286] width 1274 height 572
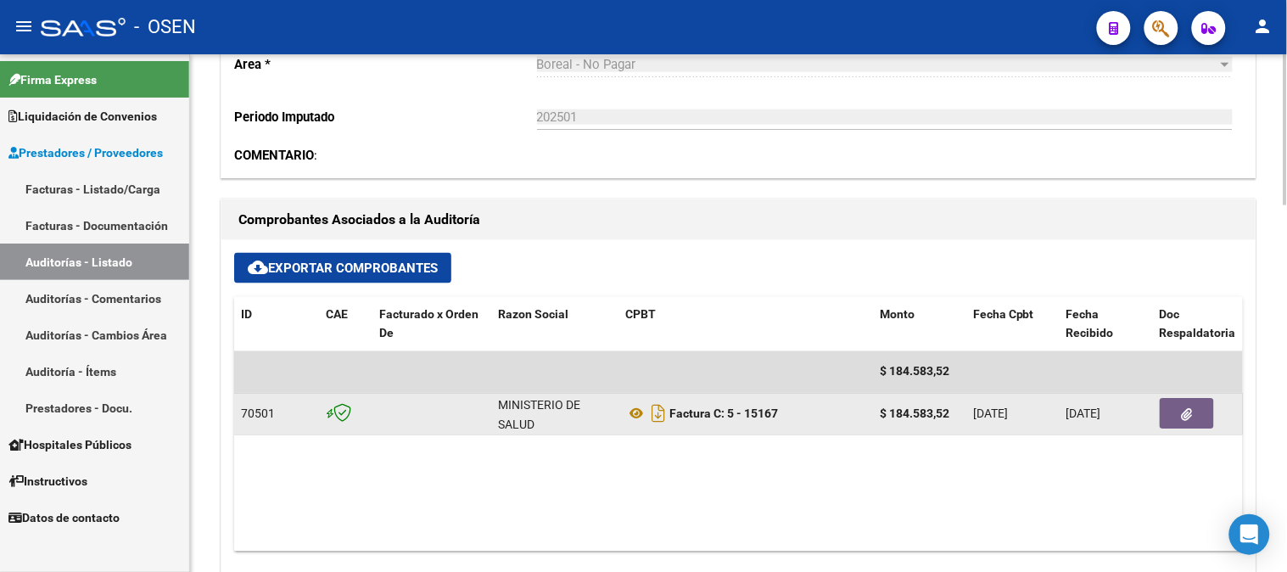
click at [1180, 414] on button "button" at bounding box center [1187, 414] width 54 height 31
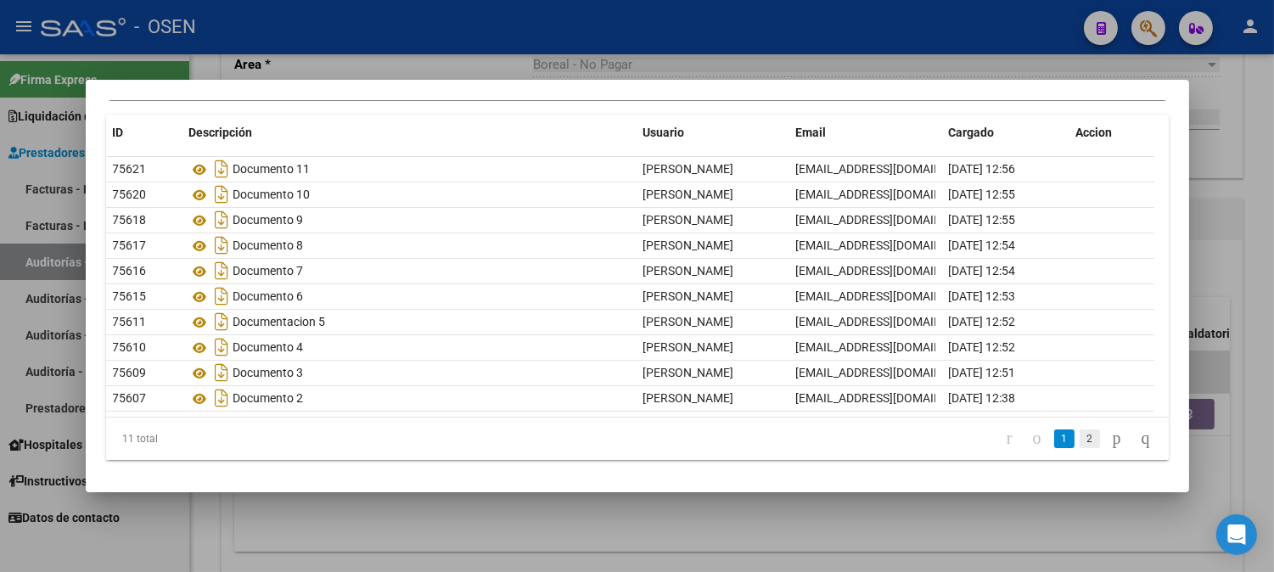
click at [1079, 439] on link "2" at bounding box center [1089, 438] width 20 height 19
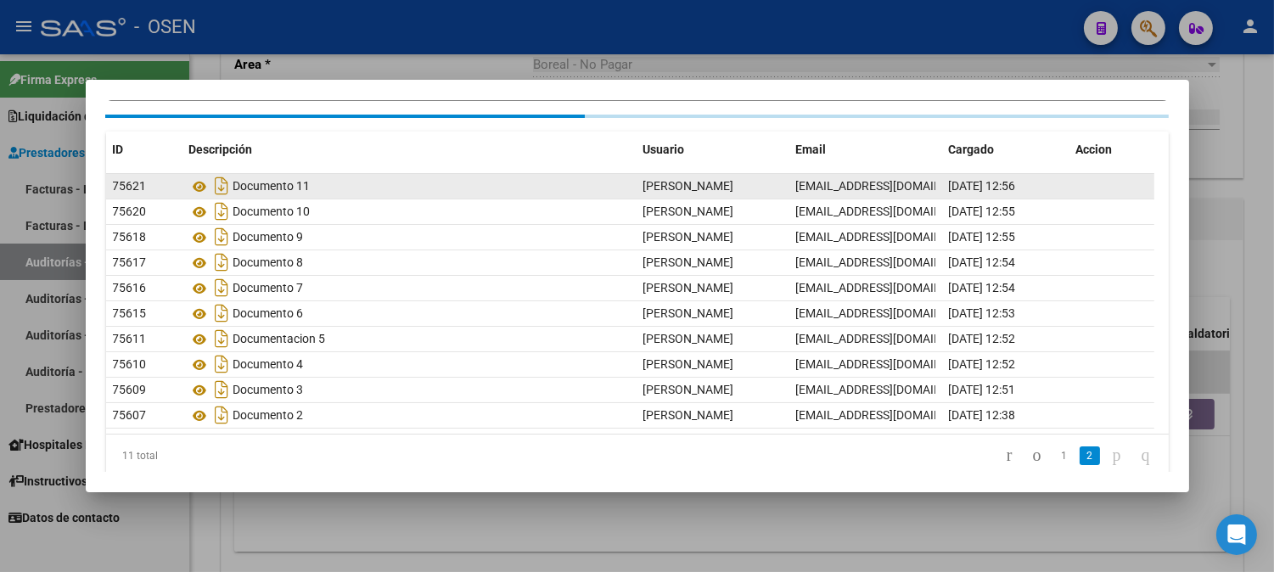
scroll to position [0, 0]
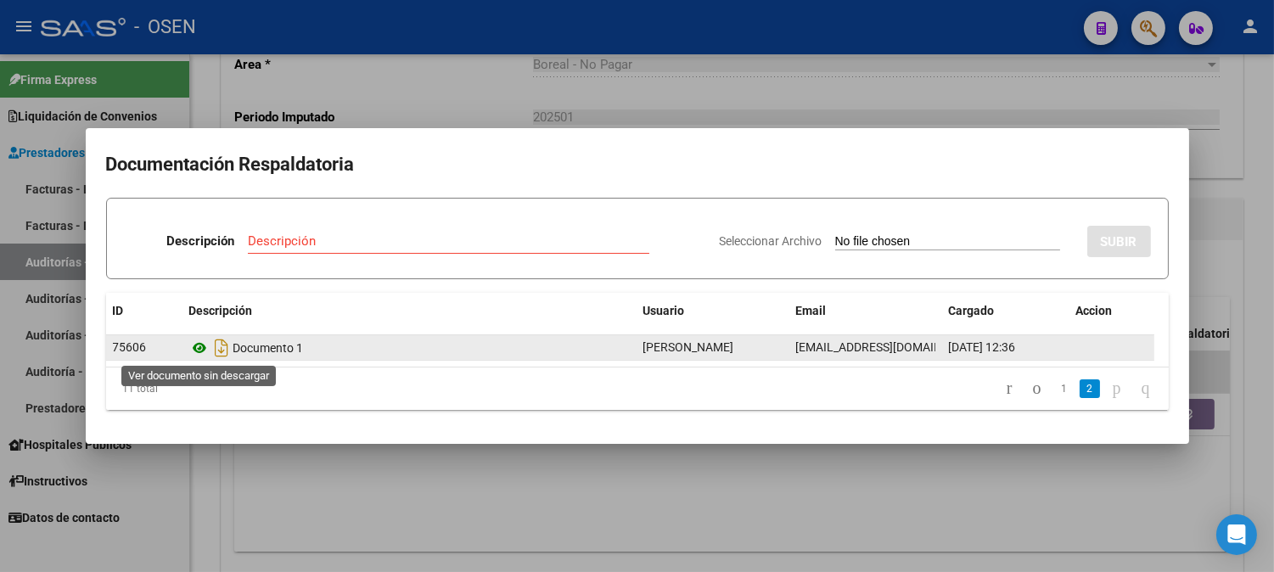
click at [192, 346] on icon at bounding box center [200, 348] width 22 height 20
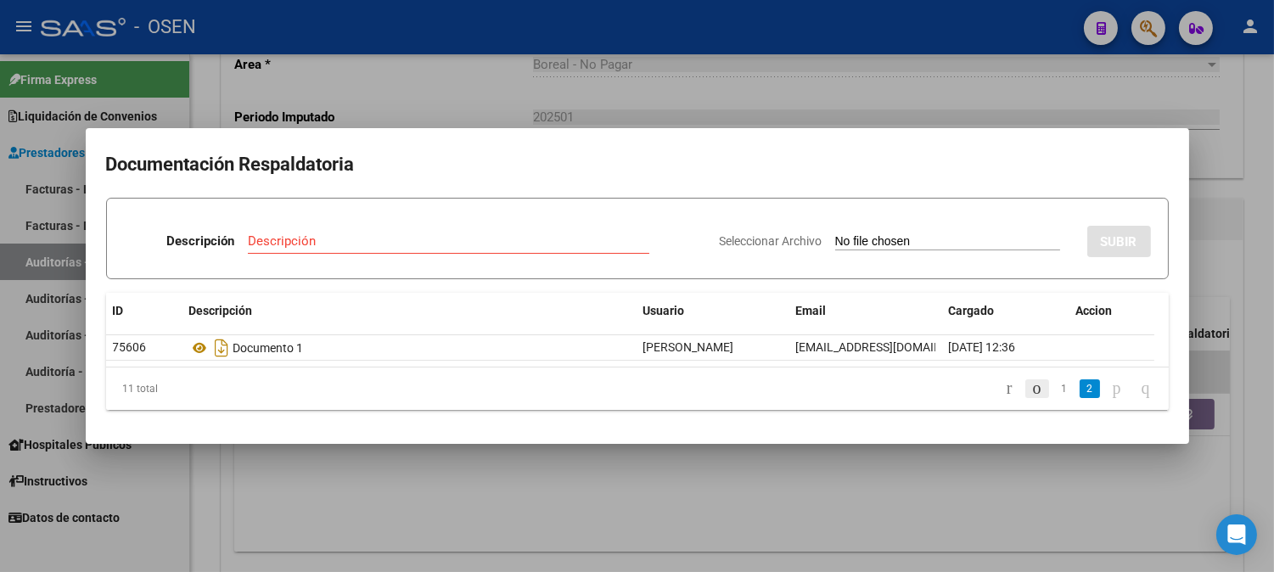
click at [1030, 388] on icon "go to previous page" at bounding box center [1037, 388] width 14 height 20
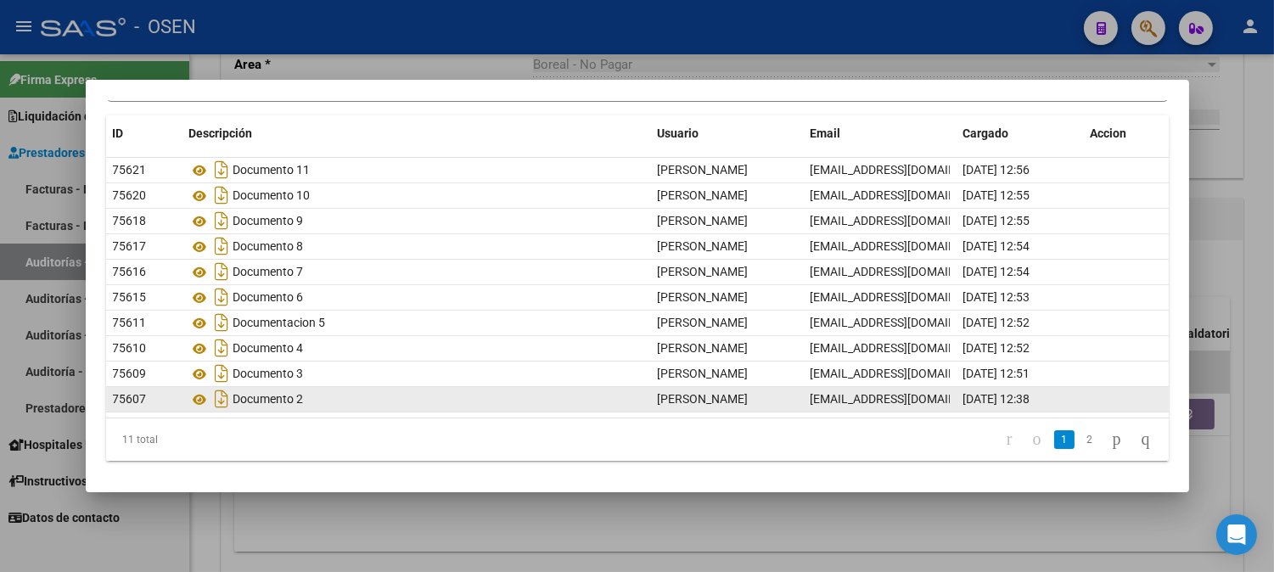
scroll to position [130, 0]
click at [204, 395] on icon at bounding box center [200, 399] width 22 height 20
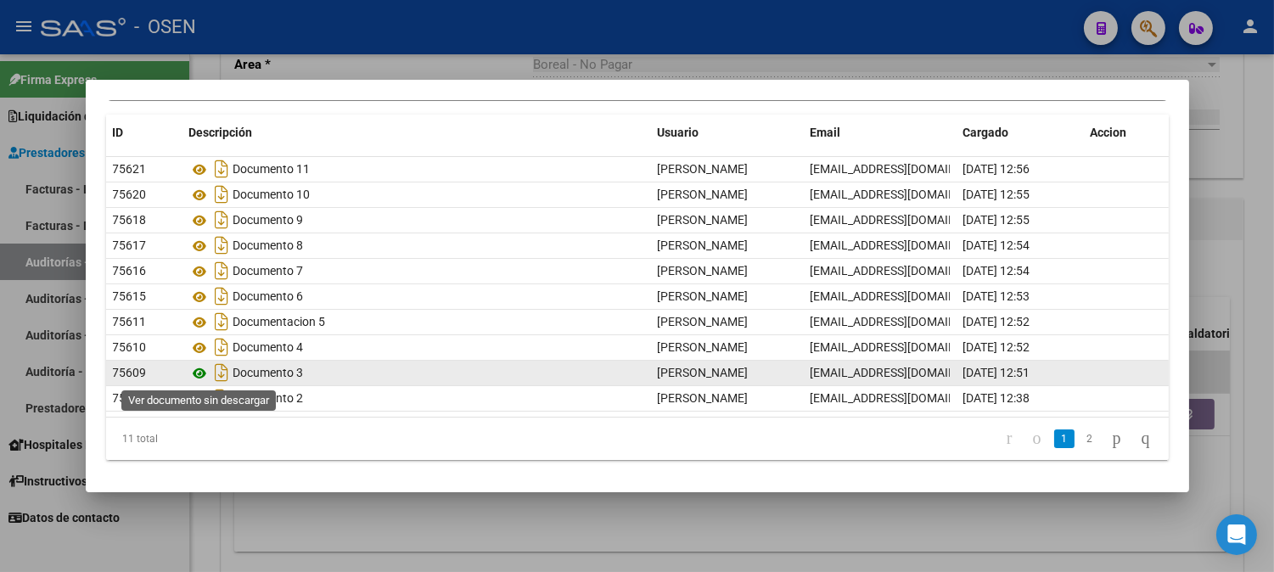
click at [201, 374] on icon at bounding box center [200, 373] width 22 height 20
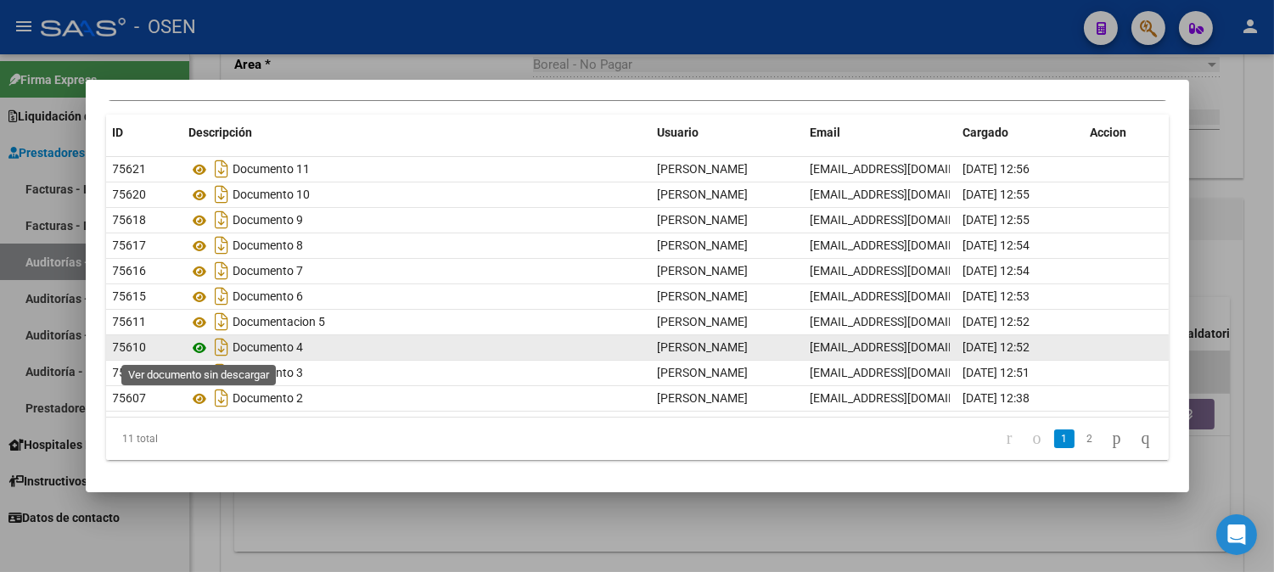
click at [197, 352] on icon at bounding box center [200, 348] width 22 height 20
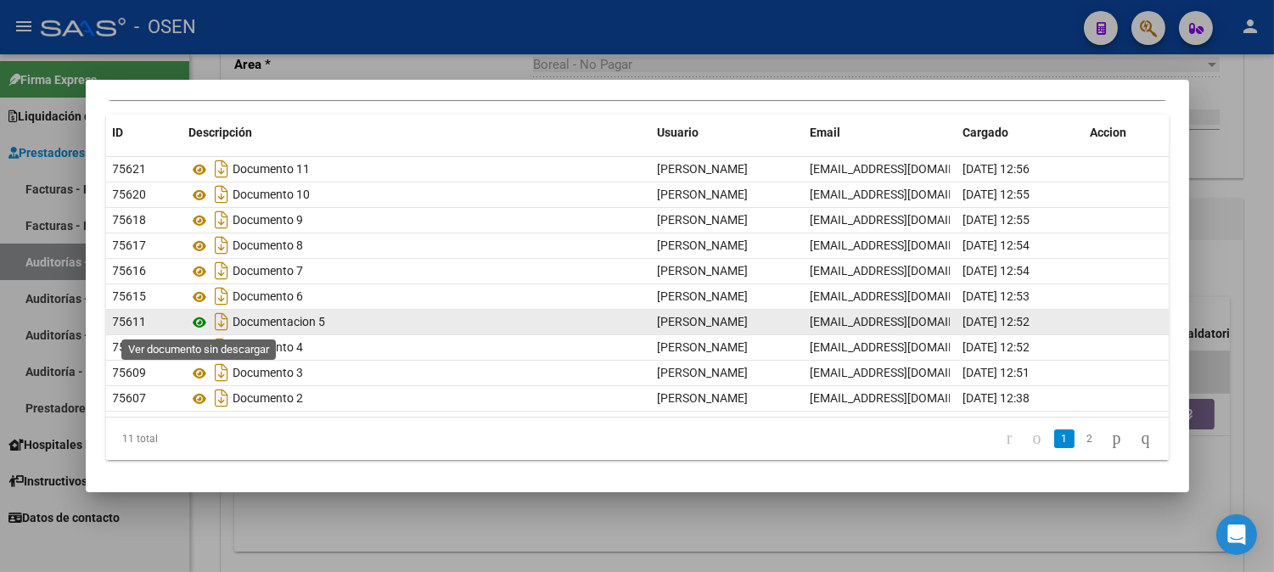
click at [200, 323] on icon at bounding box center [200, 322] width 22 height 20
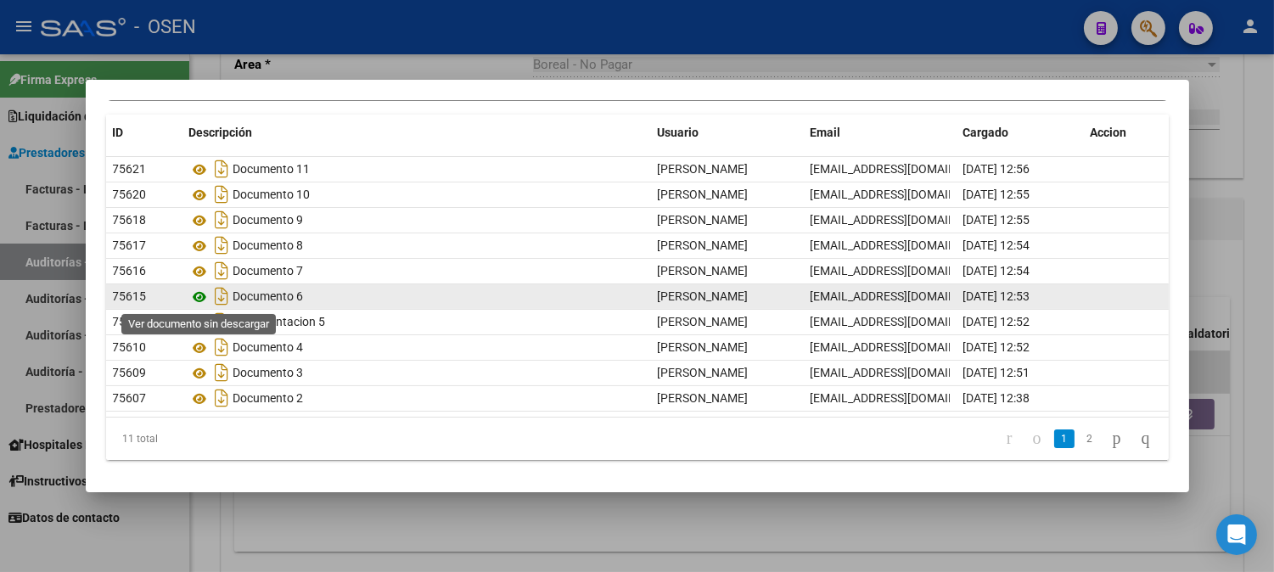
click at [200, 299] on icon at bounding box center [200, 297] width 22 height 20
click at [199, 298] on icon at bounding box center [200, 297] width 22 height 20
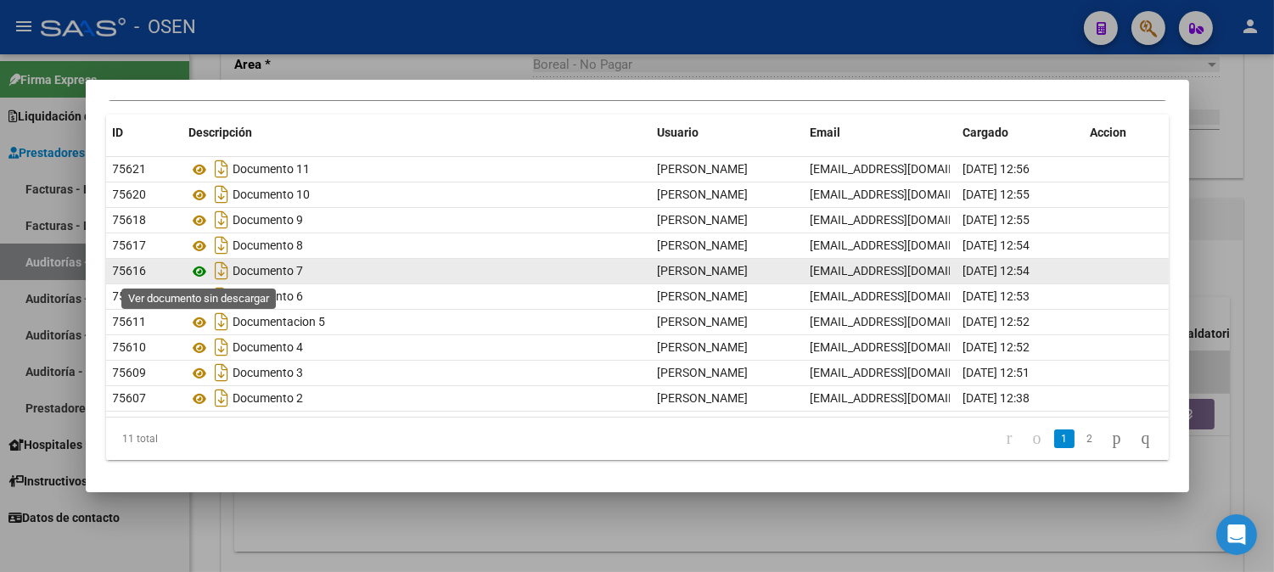
click at [199, 272] on icon at bounding box center [200, 271] width 22 height 20
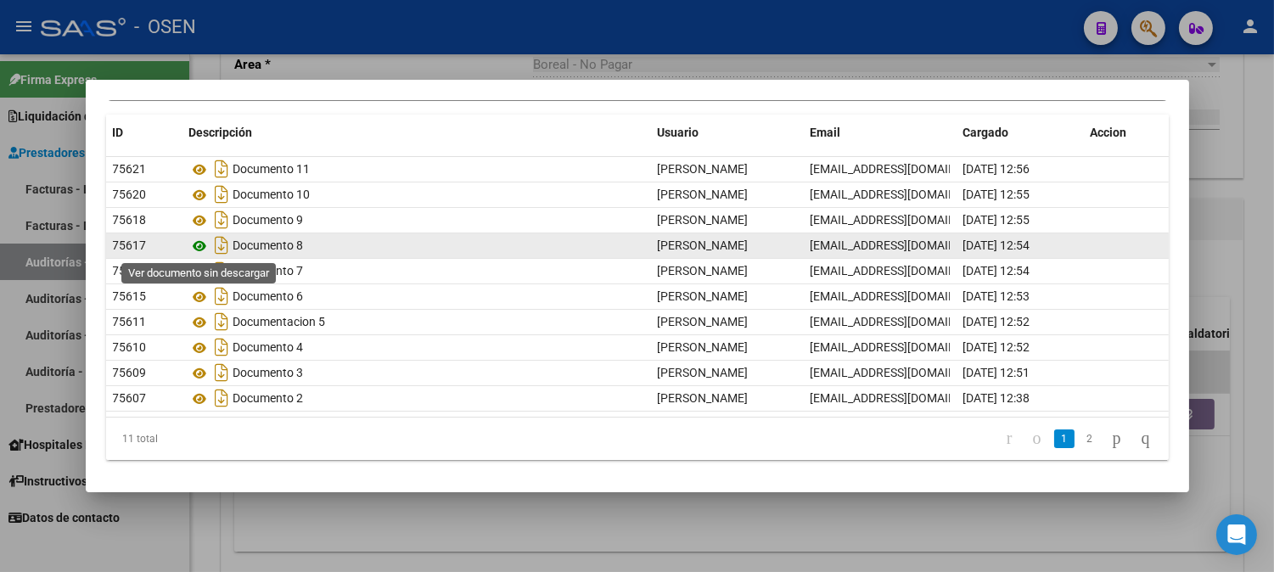
click at [204, 248] on icon at bounding box center [200, 246] width 22 height 20
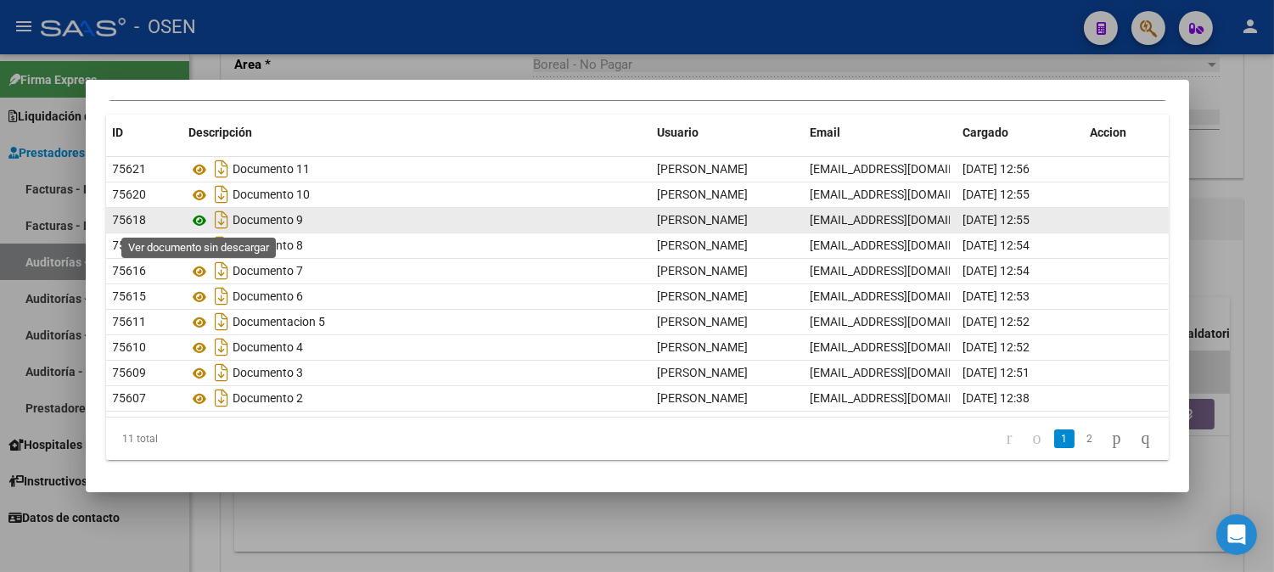
click at [201, 223] on icon at bounding box center [200, 220] width 22 height 20
click at [198, 222] on icon at bounding box center [200, 220] width 22 height 20
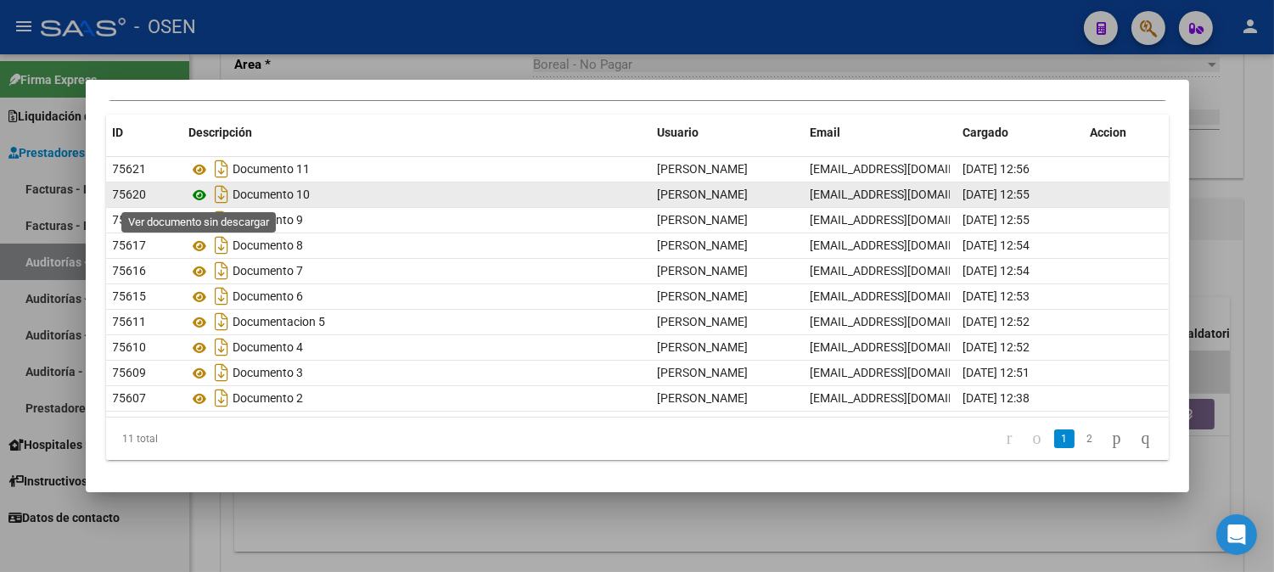
click at [202, 199] on icon at bounding box center [200, 195] width 22 height 20
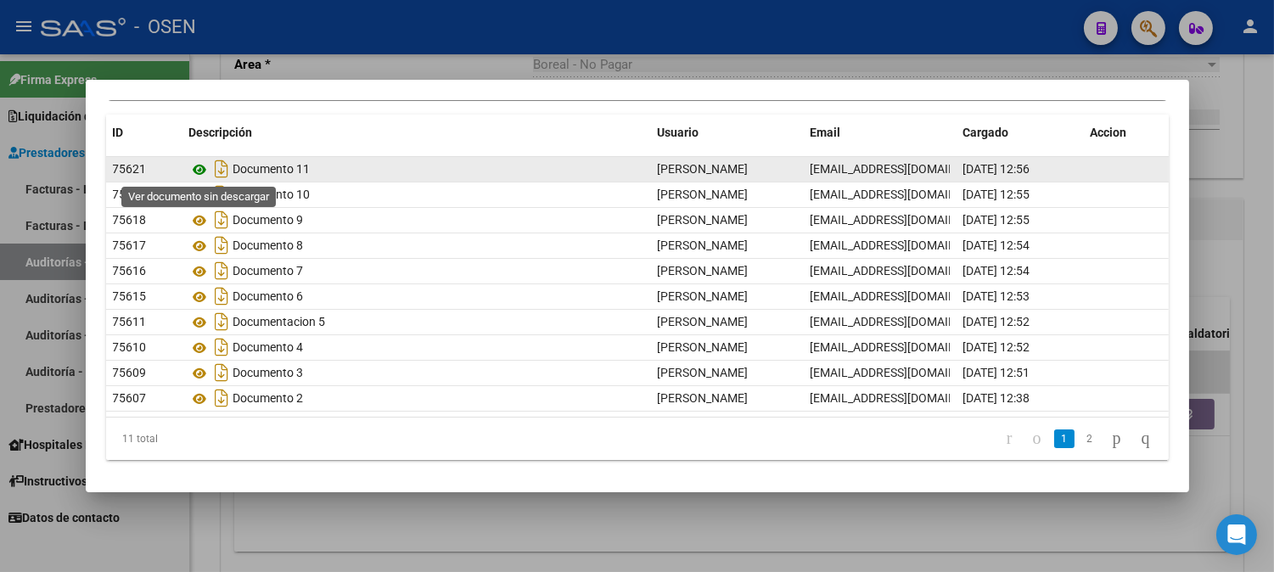
click at [199, 167] on icon at bounding box center [200, 170] width 22 height 20
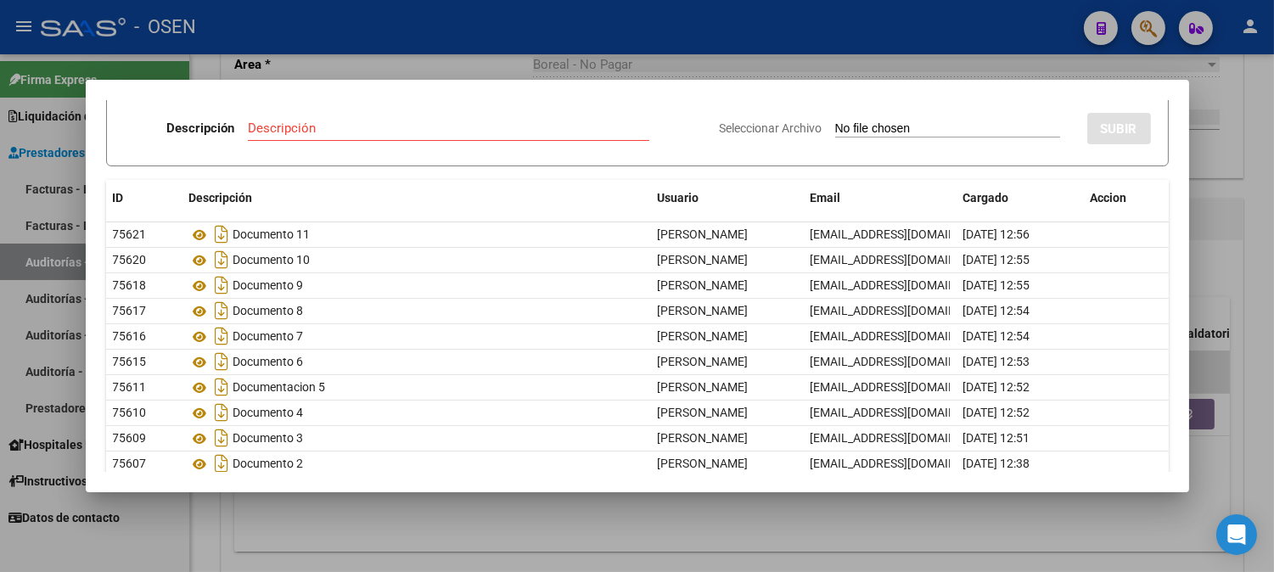
scroll to position [36, 0]
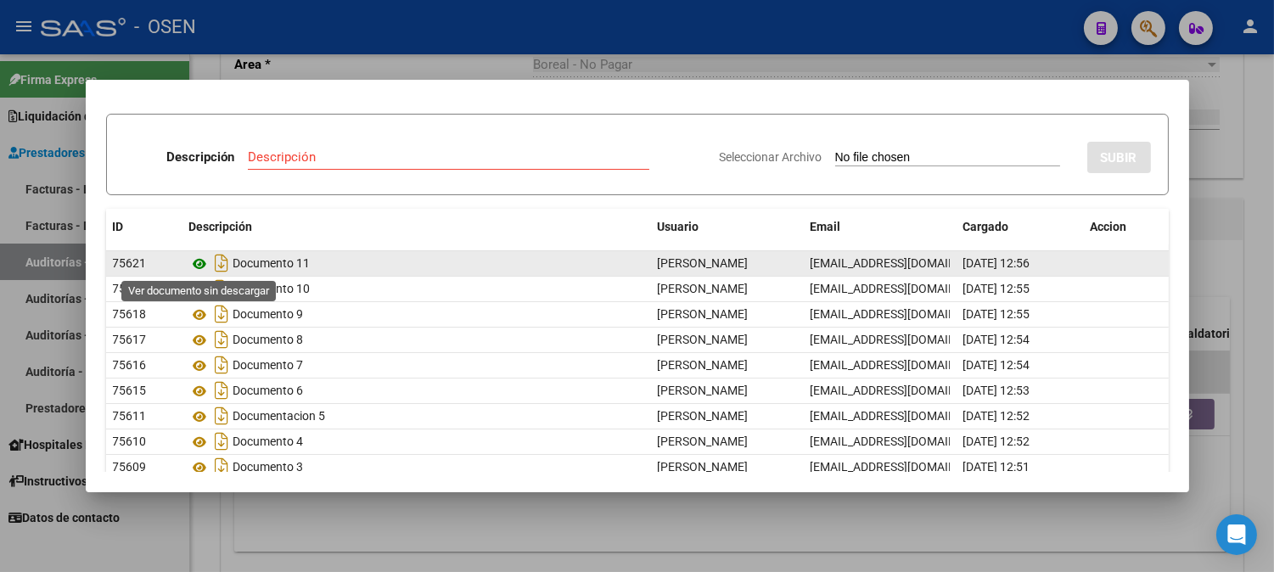
click at [208, 260] on icon at bounding box center [200, 264] width 22 height 20
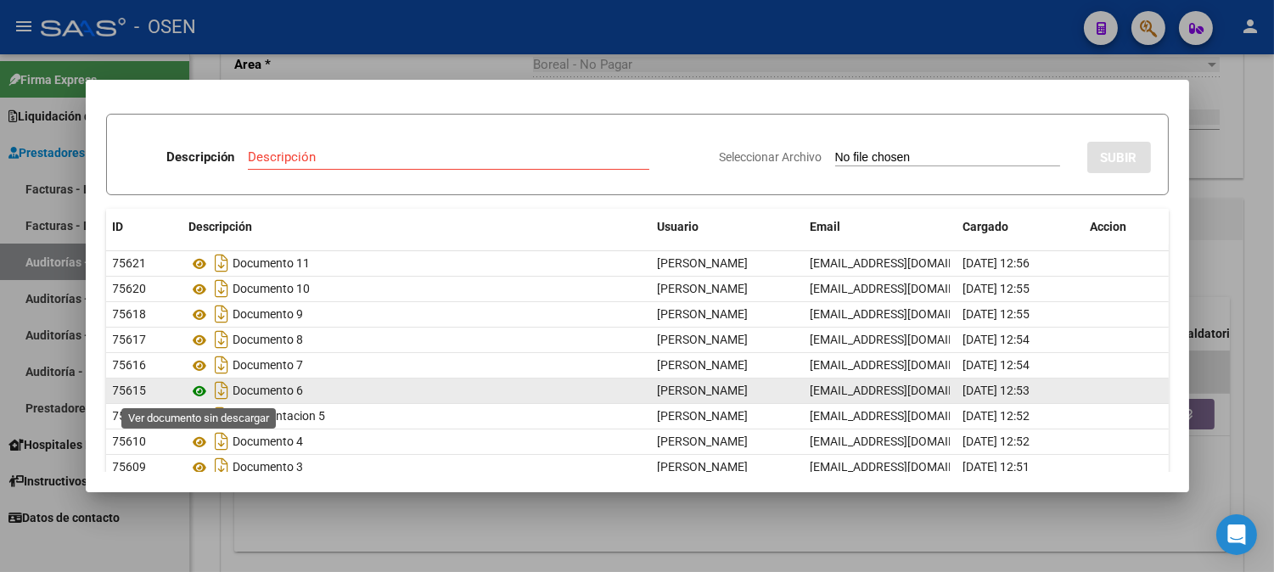
click at [201, 397] on icon at bounding box center [200, 391] width 22 height 20
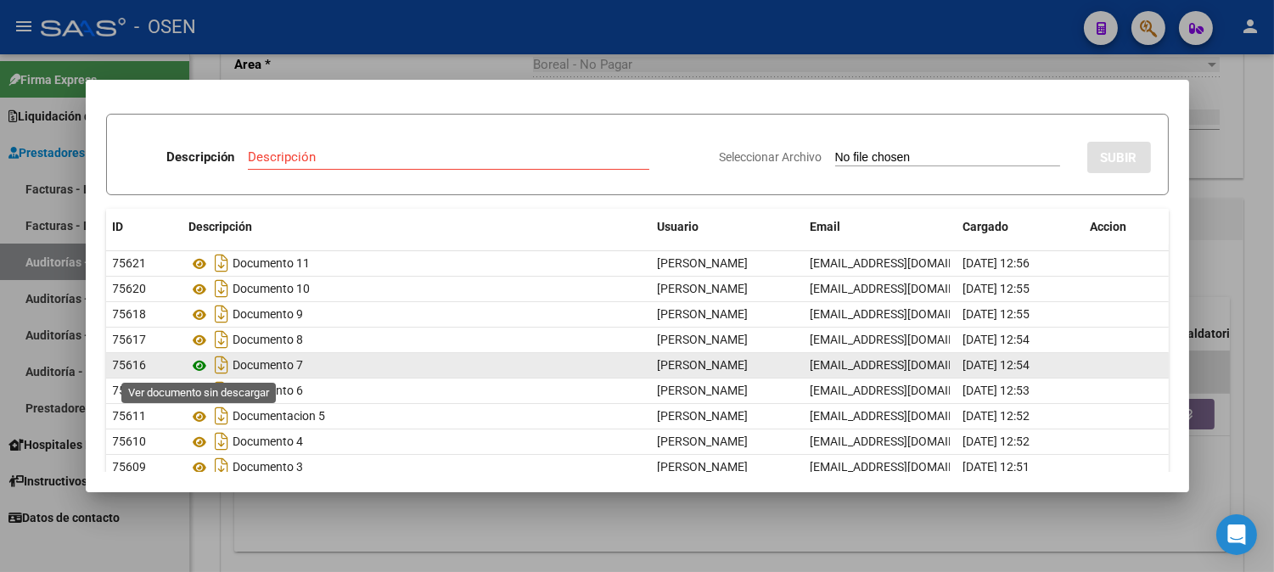
click at [205, 356] on icon at bounding box center [200, 366] width 22 height 20
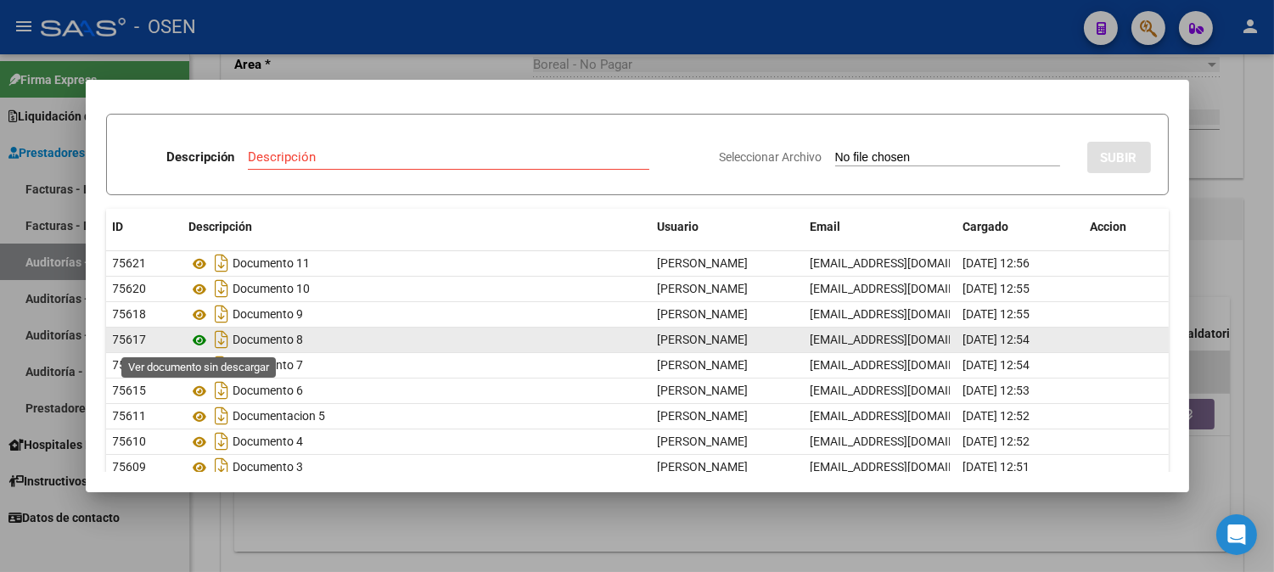
click at [199, 337] on icon at bounding box center [200, 340] width 22 height 20
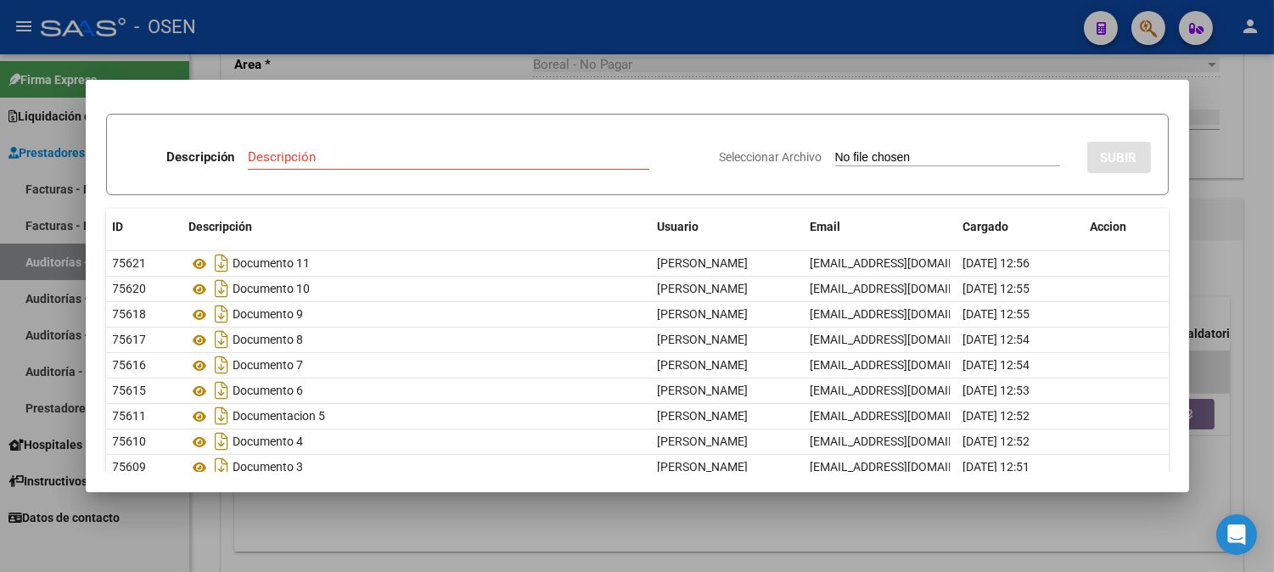
click at [1206, 129] on div at bounding box center [637, 286] width 1274 height 572
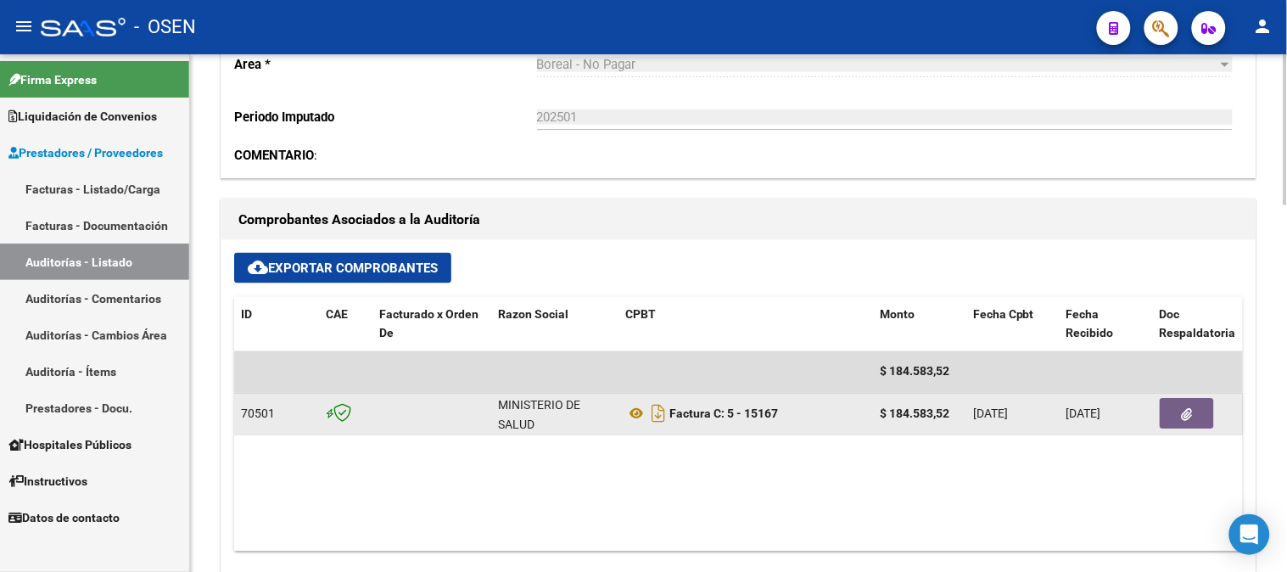
click at [1167, 408] on button "button" at bounding box center [1187, 414] width 54 height 31
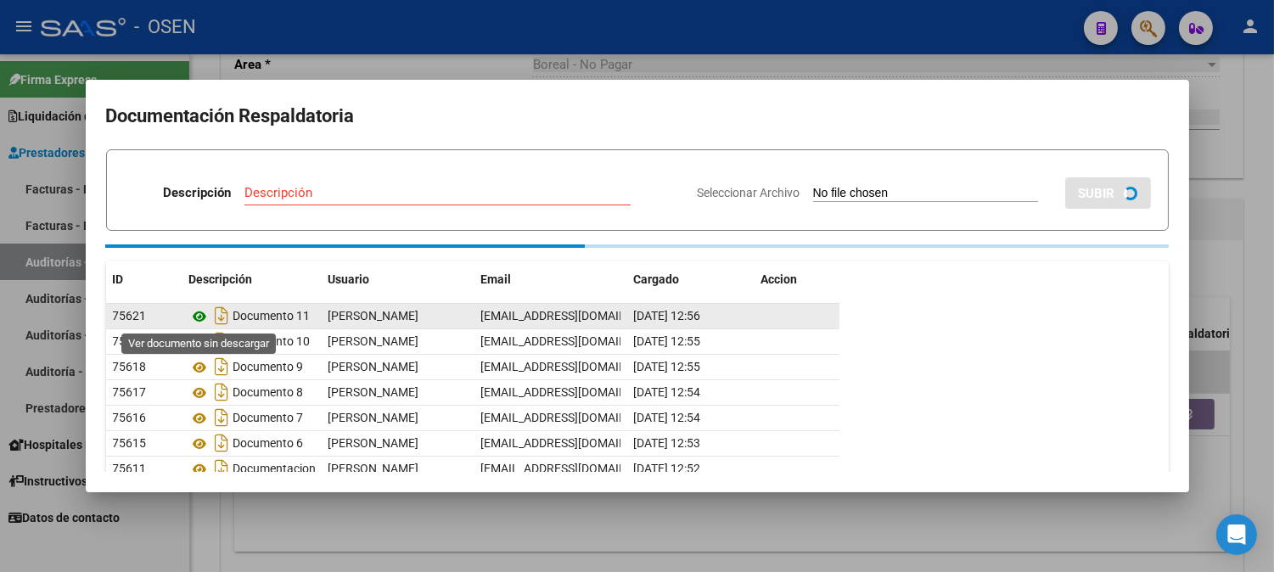
click at [195, 321] on icon at bounding box center [200, 316] width 22 height 20
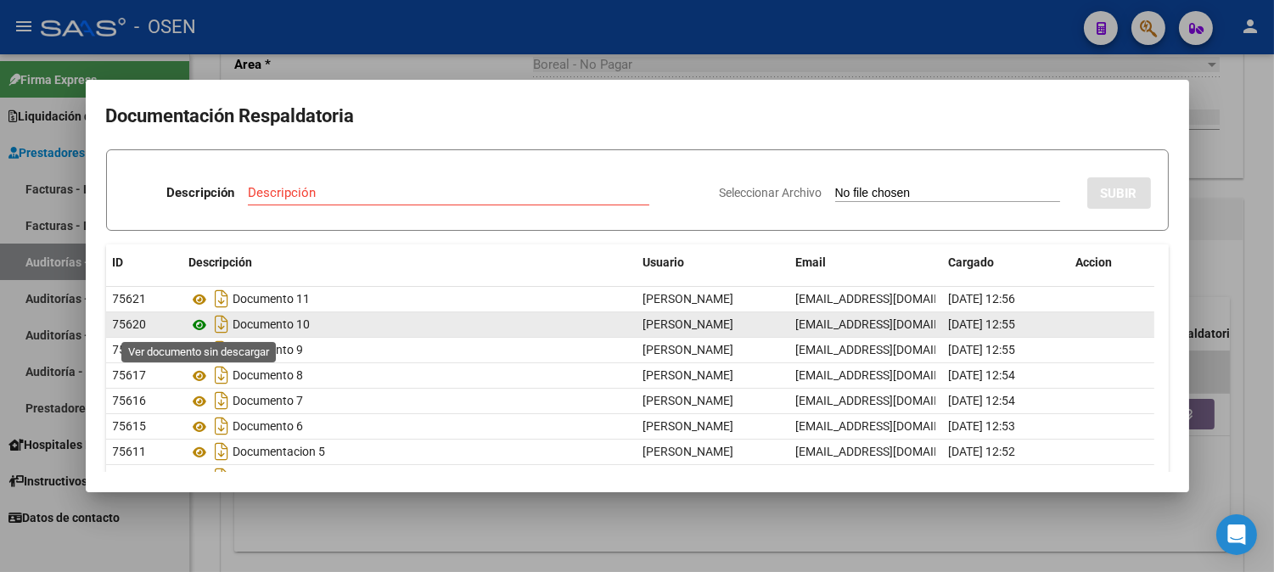
click at [200, 333] on icon at bounding box center [200, 325] width 22 height 20
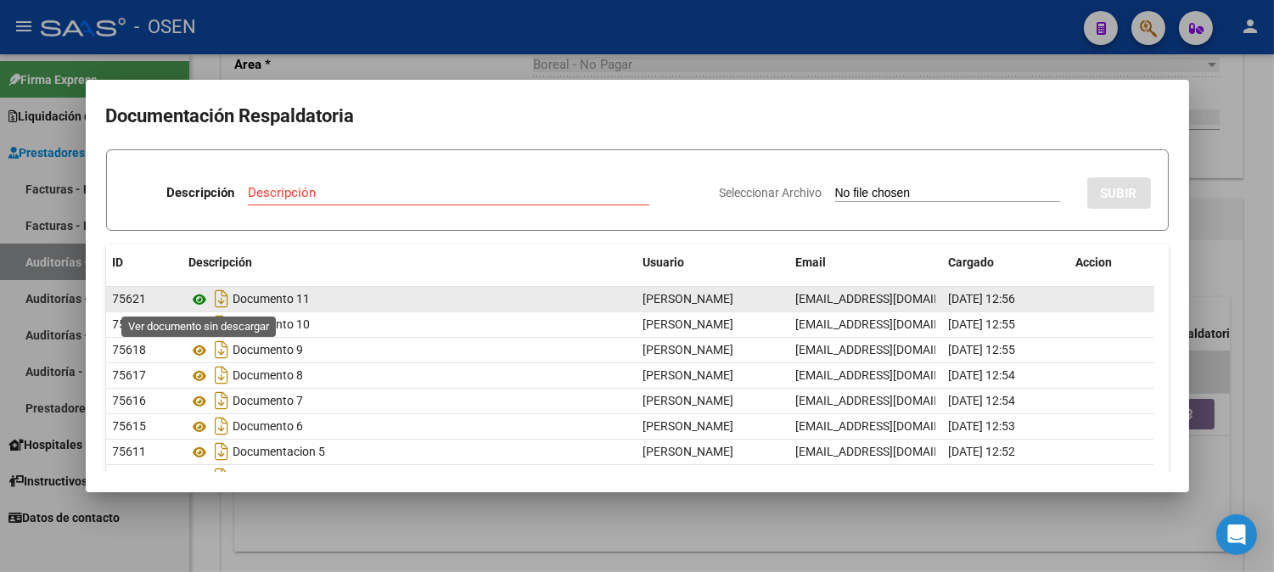
click at [200, 304] on icon at bounding box center [200, 299] width 22 height 20
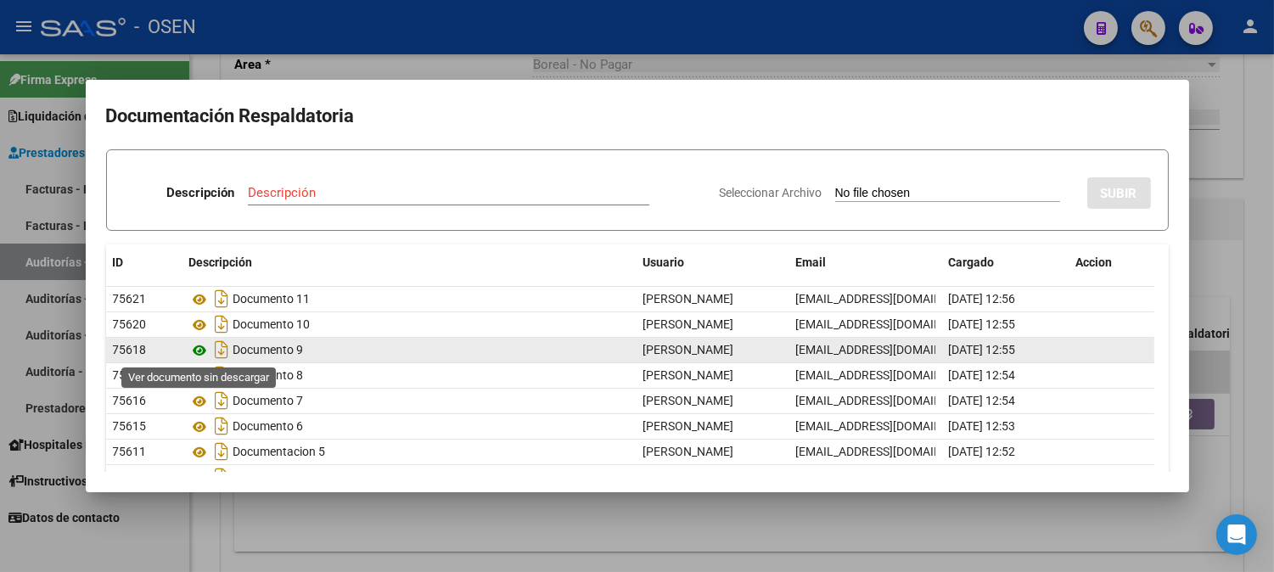
click at [202, 350] on icon at bounding box center [200, 350] width 22 height 20
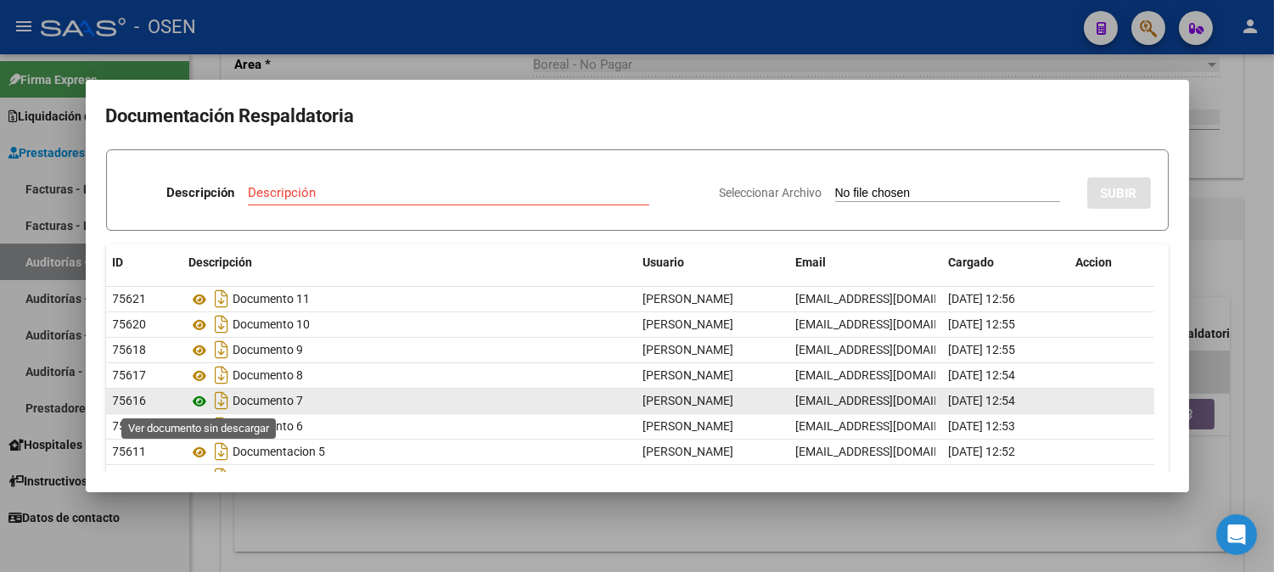
click at [196, 400] on icon at bounding box center [200, 401] width 22 height 20
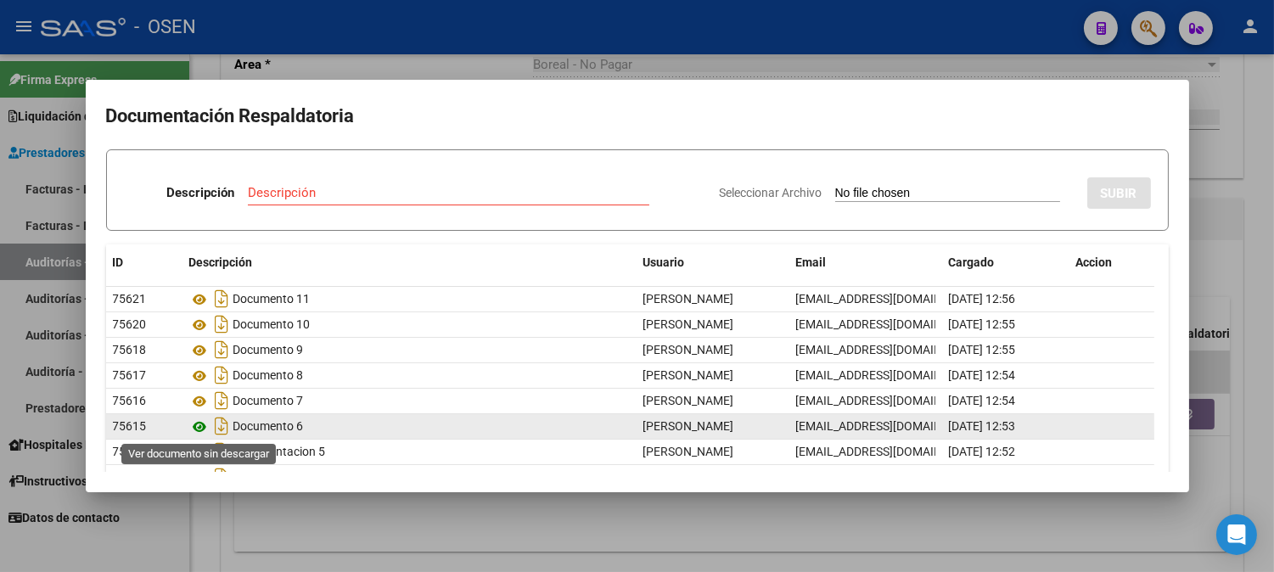
click at [202, 420] on icon at bounding box center [200, 427] width 22 height 20
click at [199, 429] on icon at bounding box center [200, 427] width 22 height 20
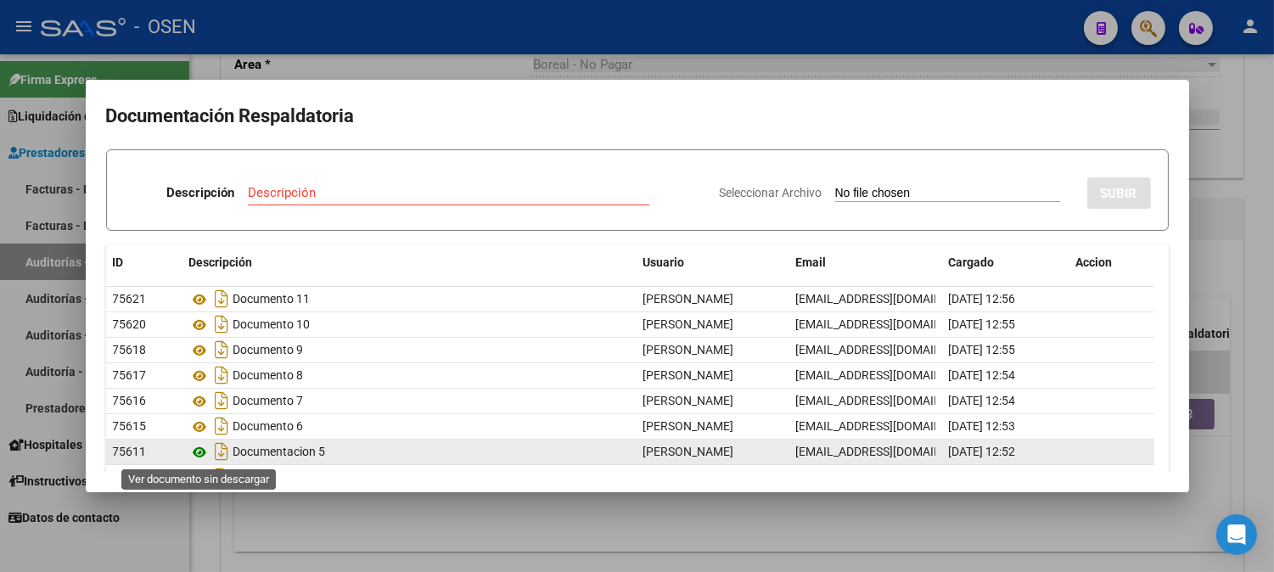
click at [204, 446] on icon at bounding box center [200, 452] width 22 height 20
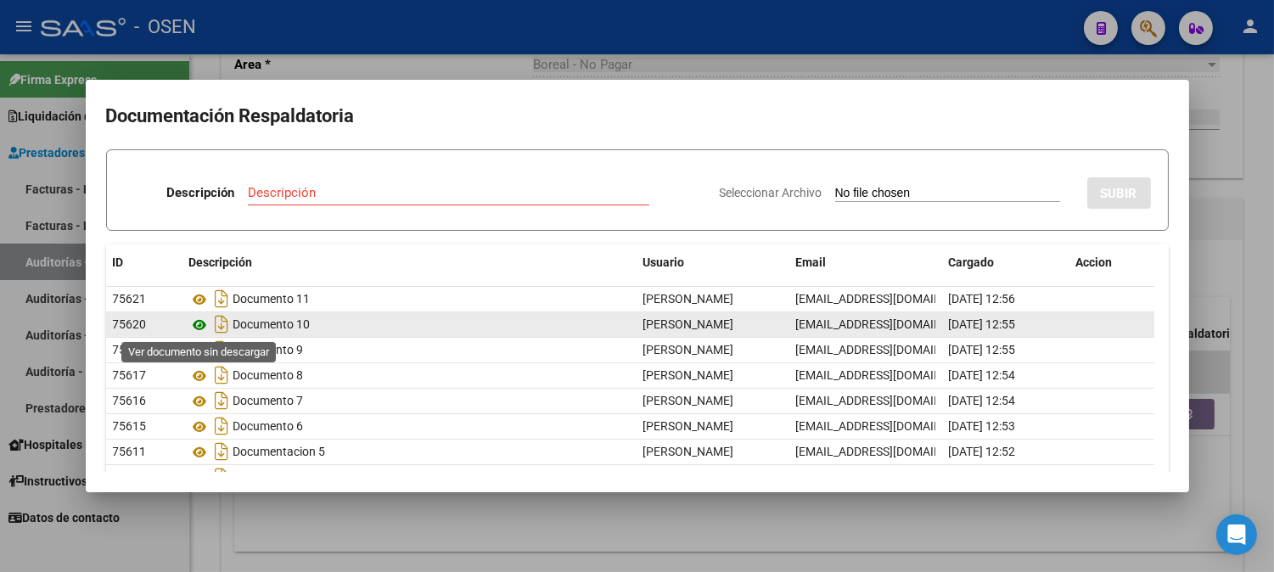
click at [204, 327] on icon at bounding box center [200, 325] width 22 height 20
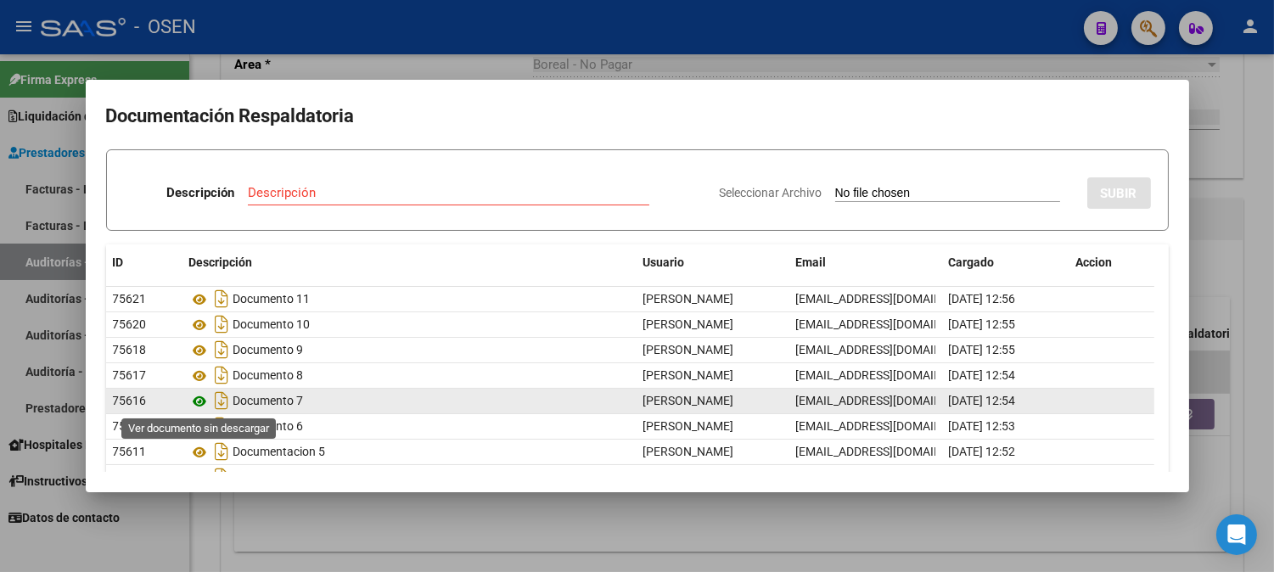
click at [202, 397] on icon at bounding box center [200, 401] width 22 height 20
click at [206, 390] on div "Documento 7" at bounding box center [409, 400] width 440 height 27
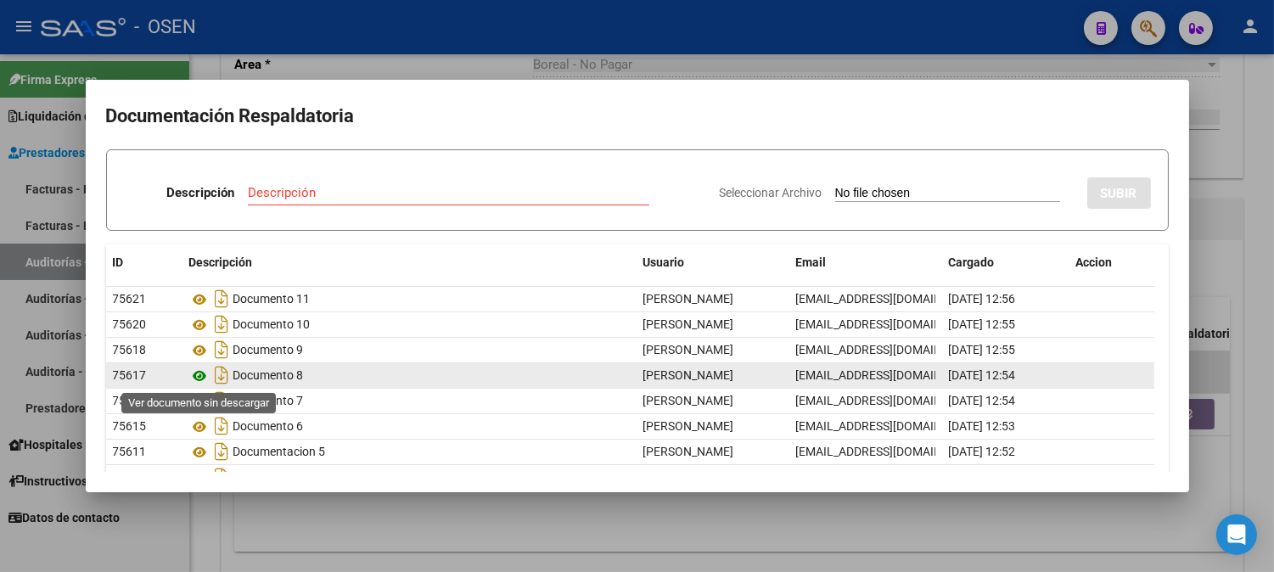
click at [204, 379] on icon at bounding box center [200, 376] width 22 height 20
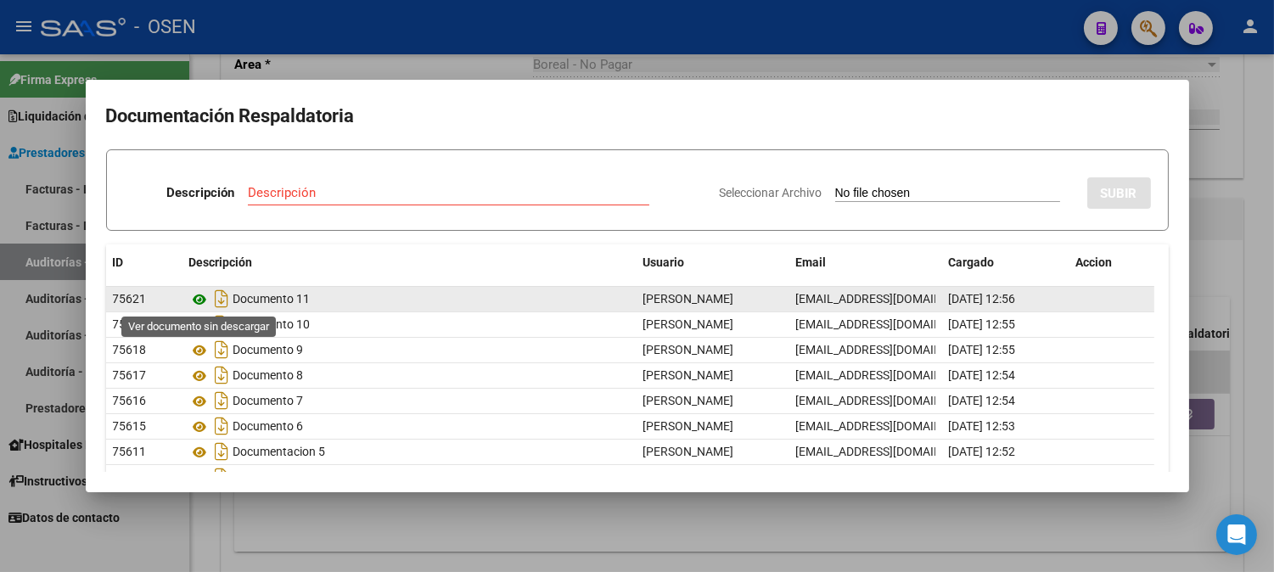
click at [205, 298] on icon at bounding box center [200, 299] width 22 height 20
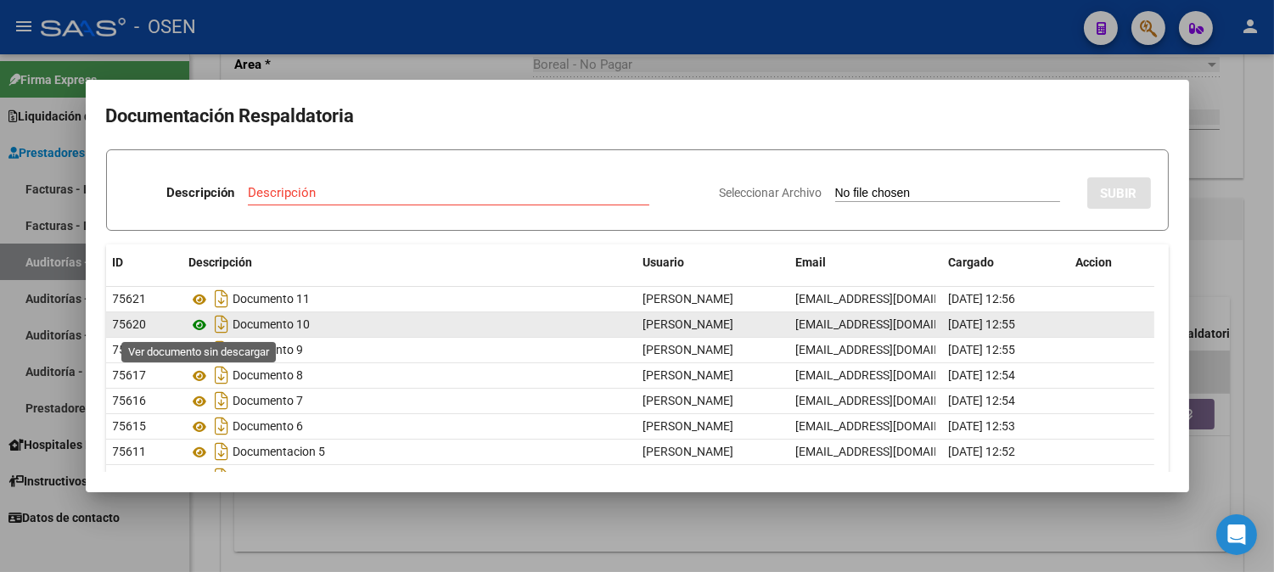
click at [199, 332] on icon at bounding box center [200, 325] width 22 height 20
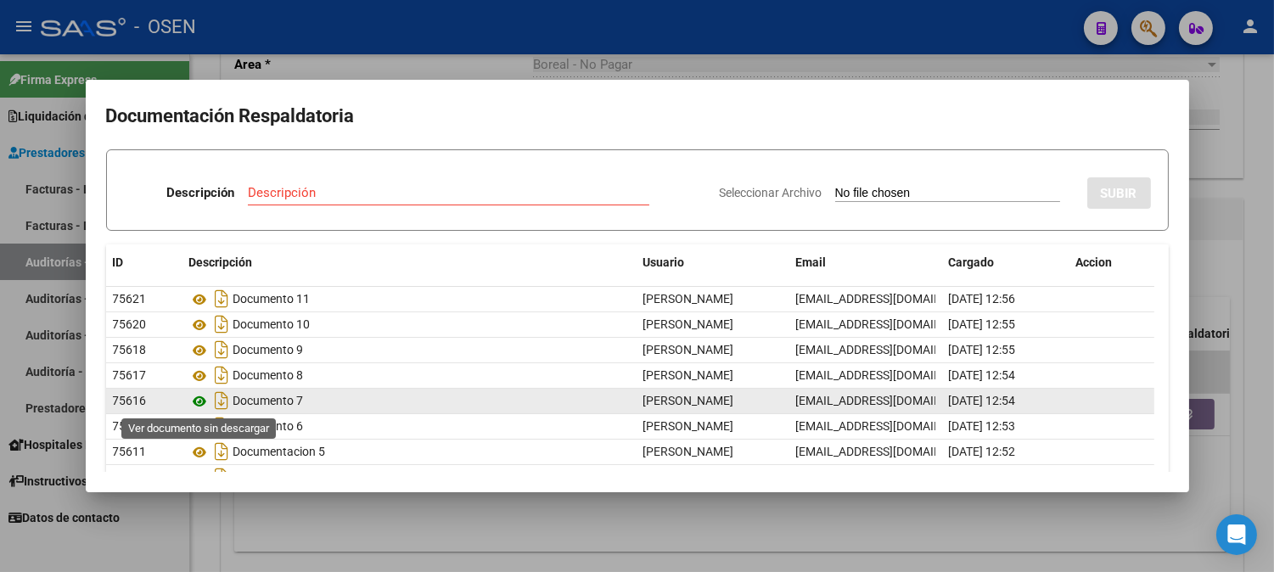
click at [202, 403] on icon at bounding box center [200, 401] width 22 height 20
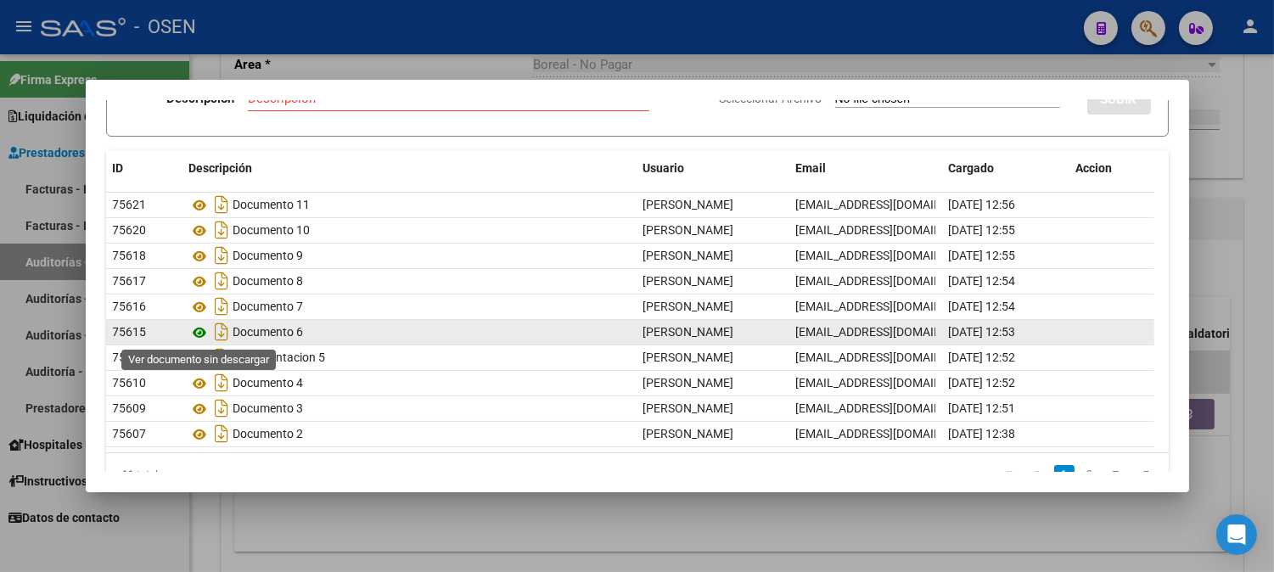
click at [202, 335] on icon at bounding box center [200, 332] width 22 height 20
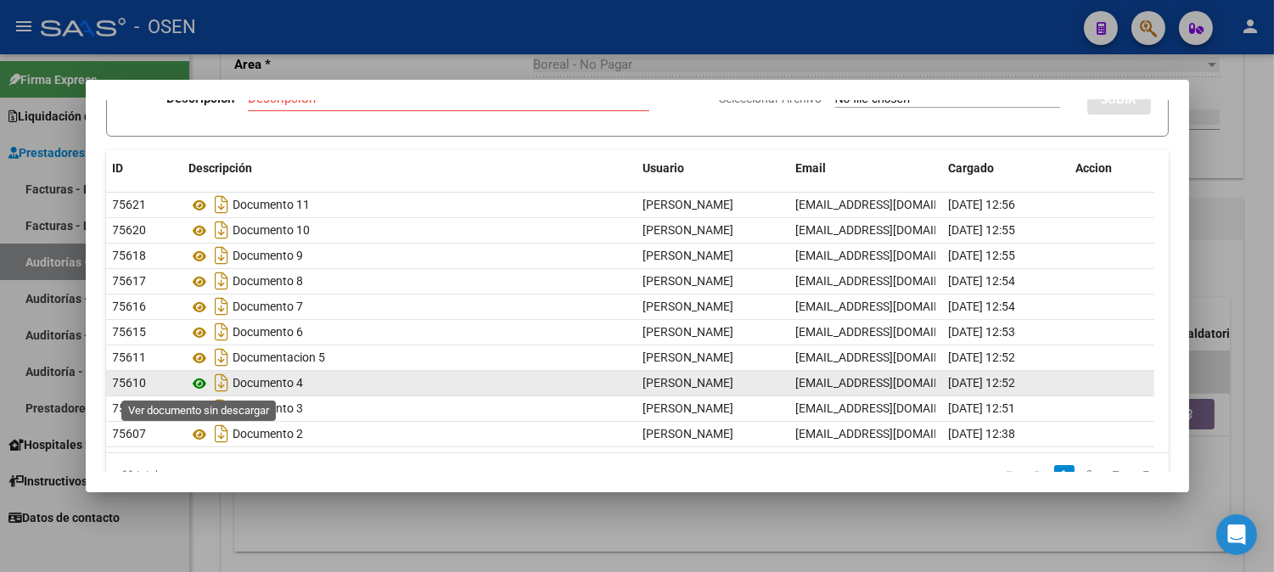
click at [204, 380] on icon at bounding box center [200, 383] width 22 height 20
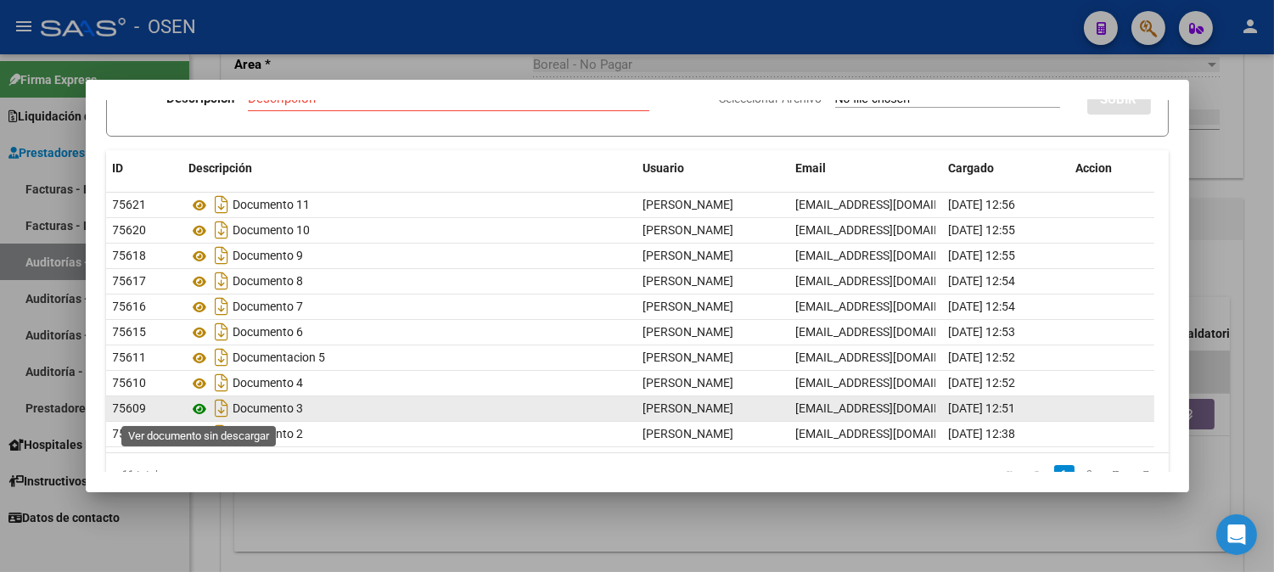
click at [201, 412] on icon at bounding box center [200, 409] width 22 height 20
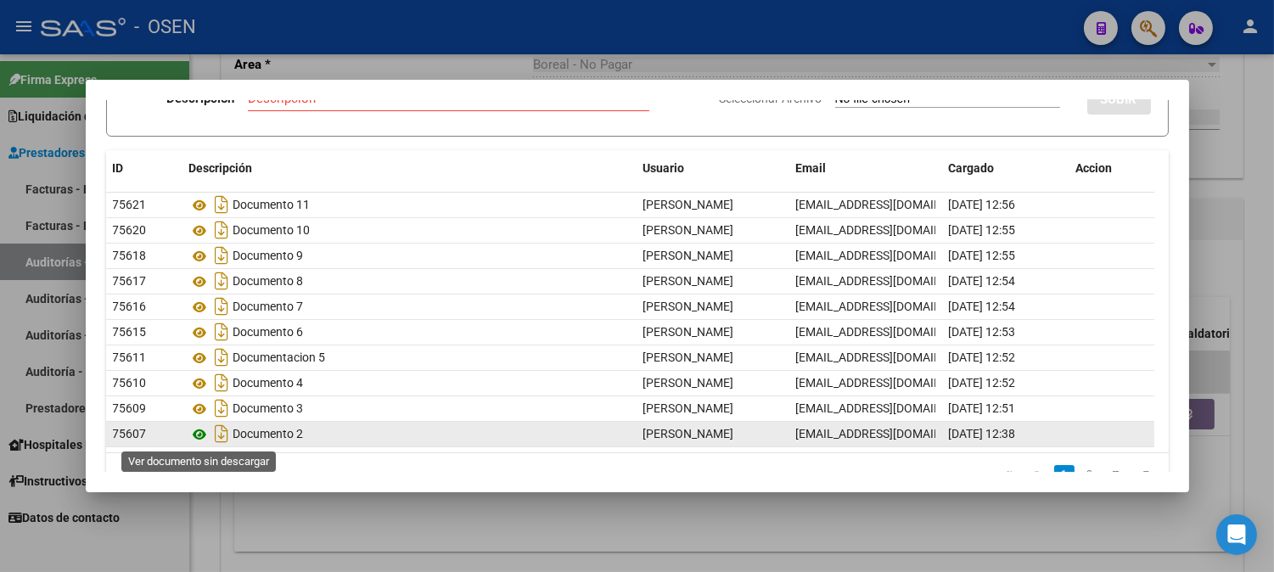
click at [200, 429] on icon at bounding box center [200, 434] width 22 height 20
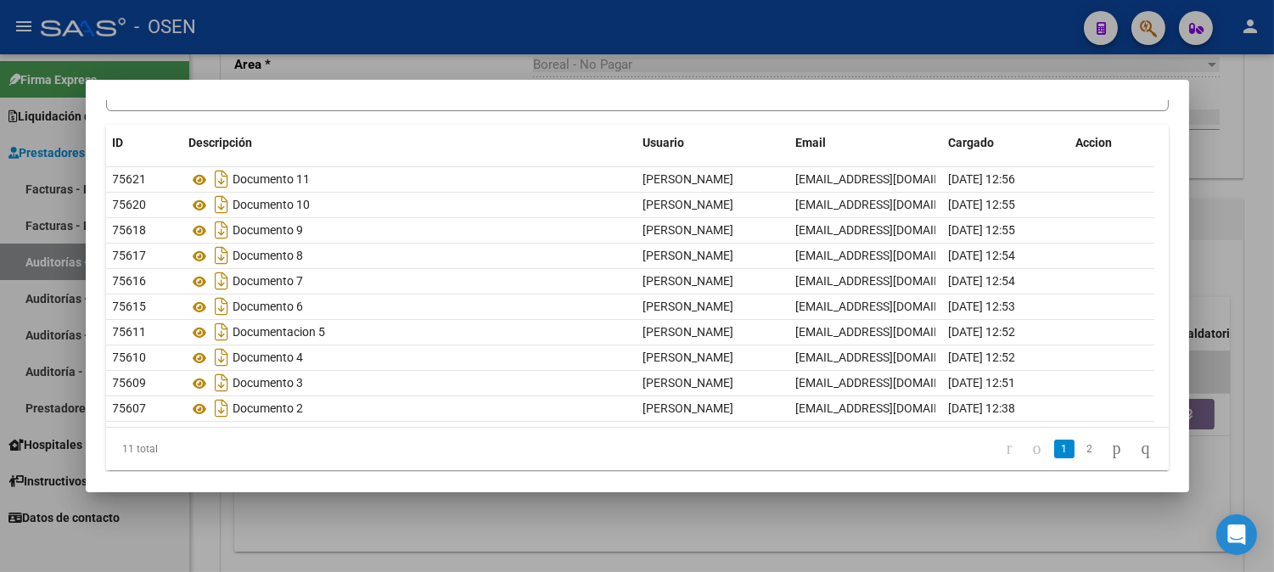
scroll to position [130, 0]
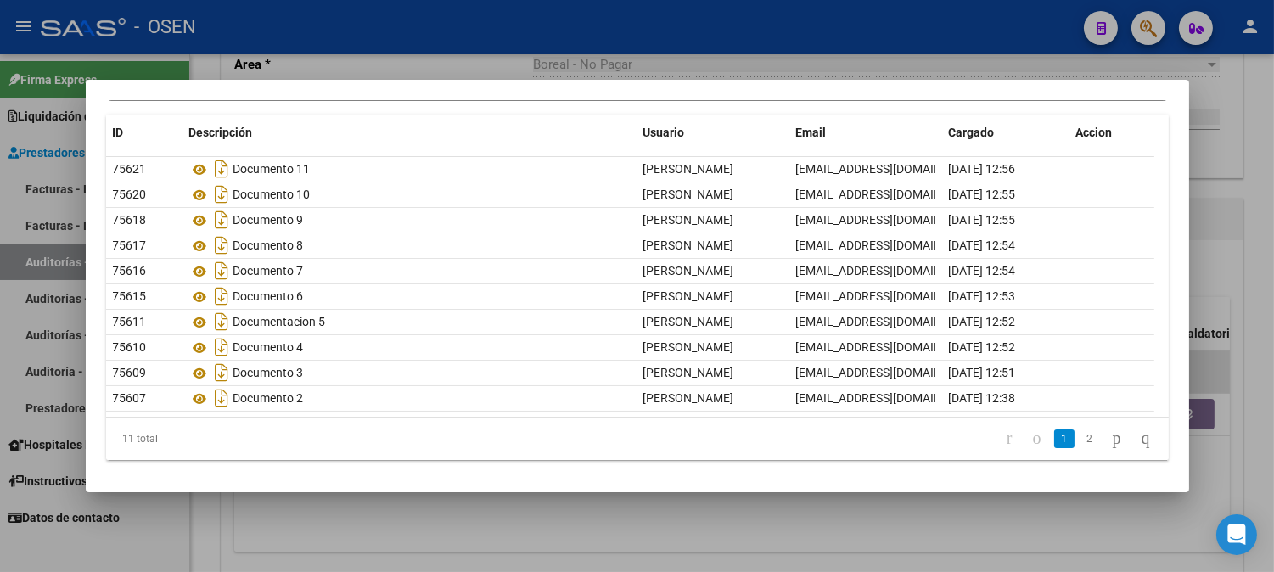
click at [1077, 438] on li "2" at bounding box center [1089, 438] width 25 height 29
click at [1079, 438] on link "2" at bounding box center [1089, 438] width 20 height 19
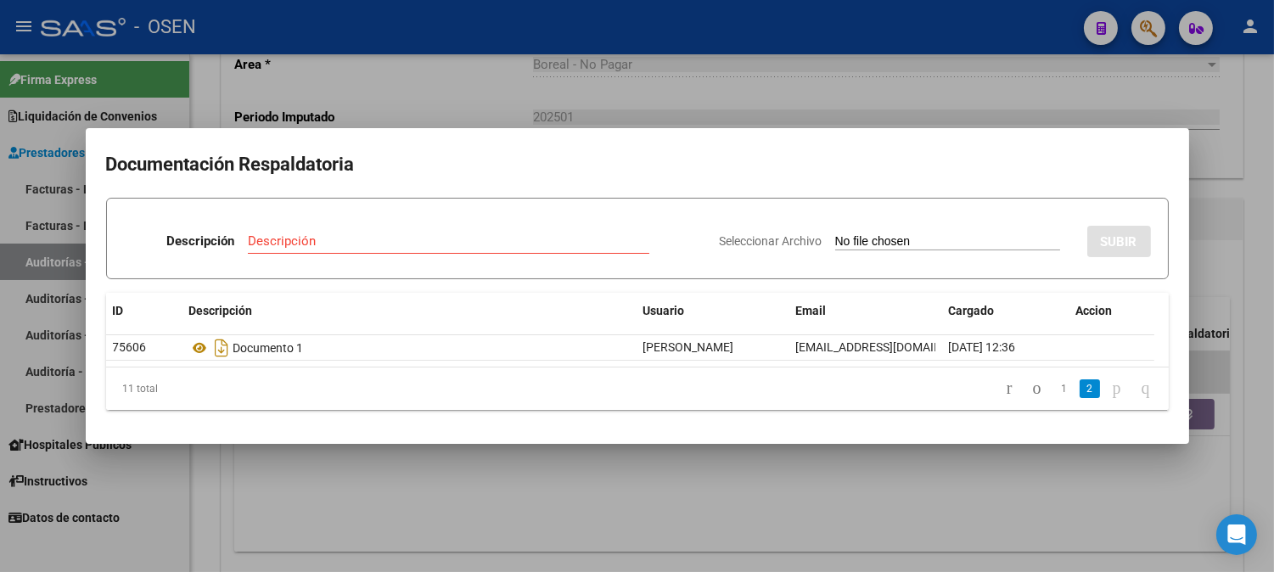
scroll to position [0, 0]
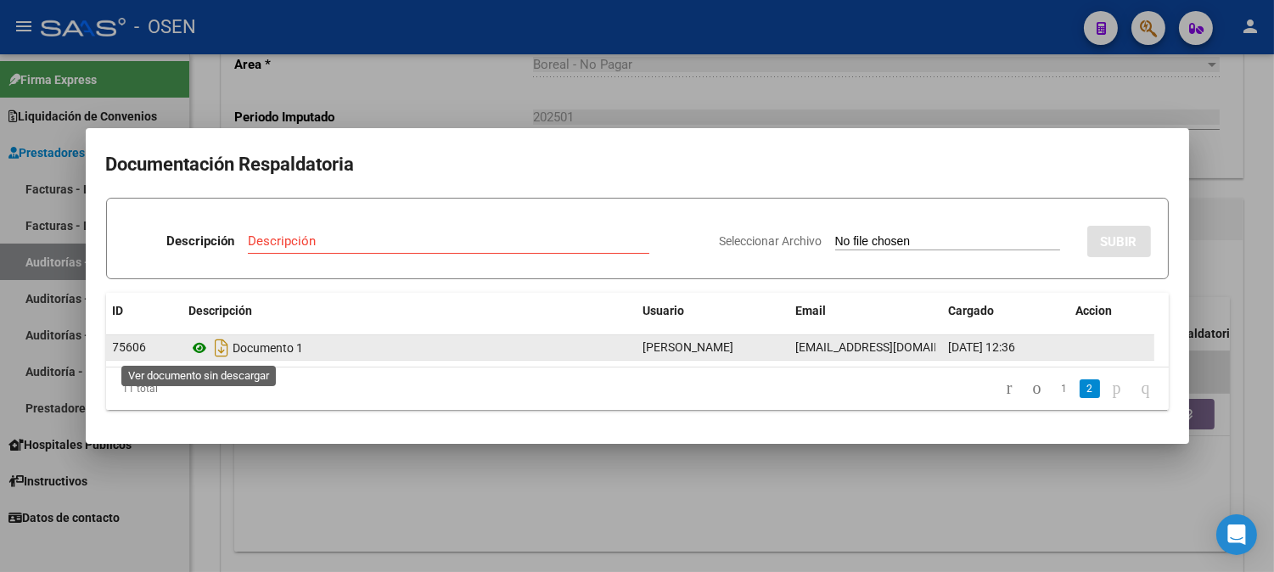
click at [208, 349] on icon at bounding box center [200, 348] width 22 height 20
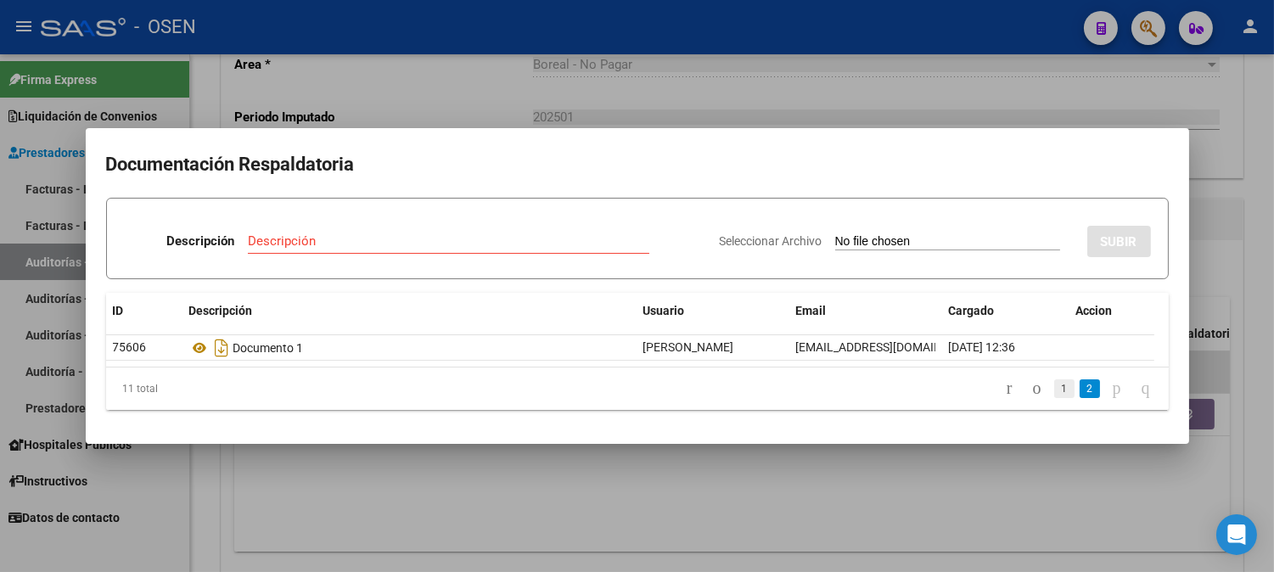
click at [1054, 387] on link "1" at bounding box center [1064, 388] width 20 height 19
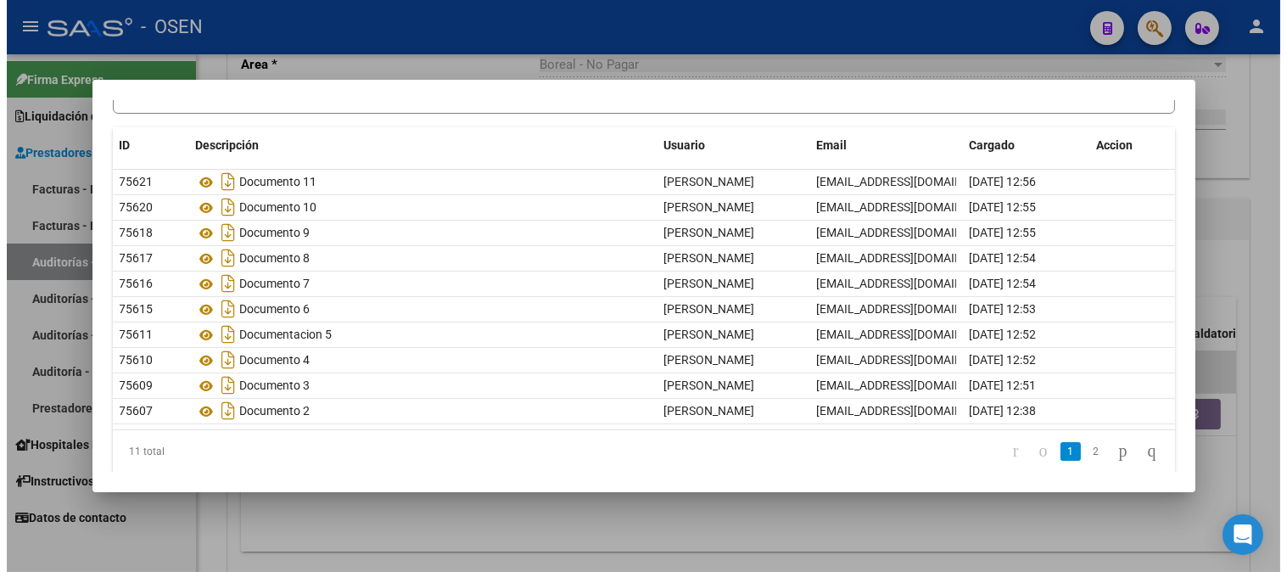
scroll to position [130, 0]
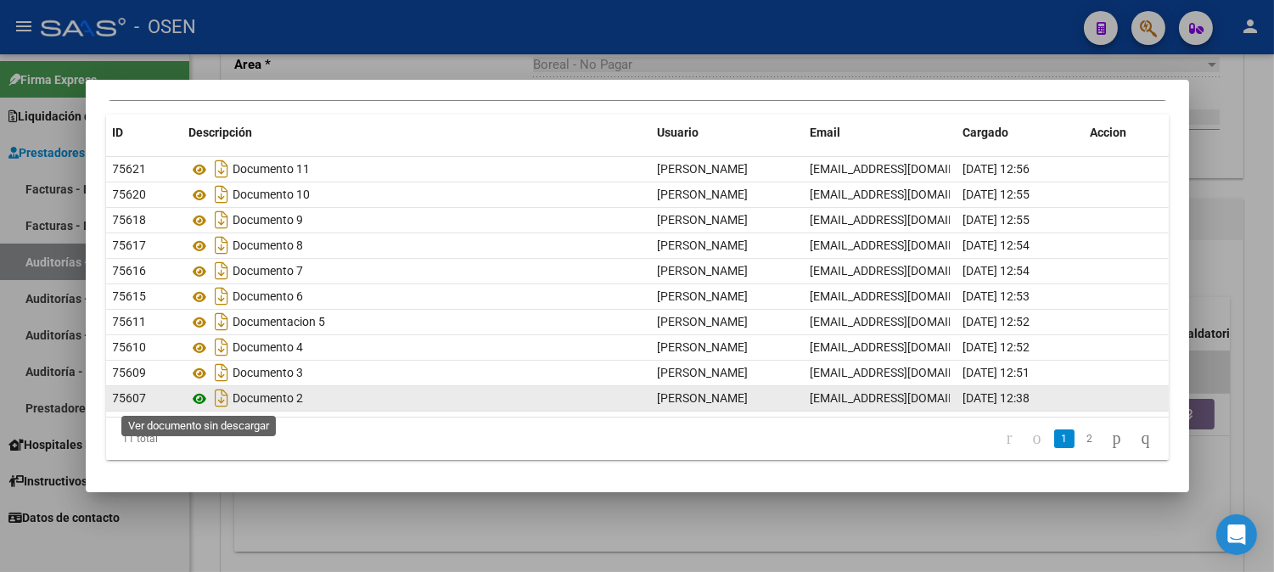
click at [206, 395] on icon at bounding box center [200, 399] width 22 height 20
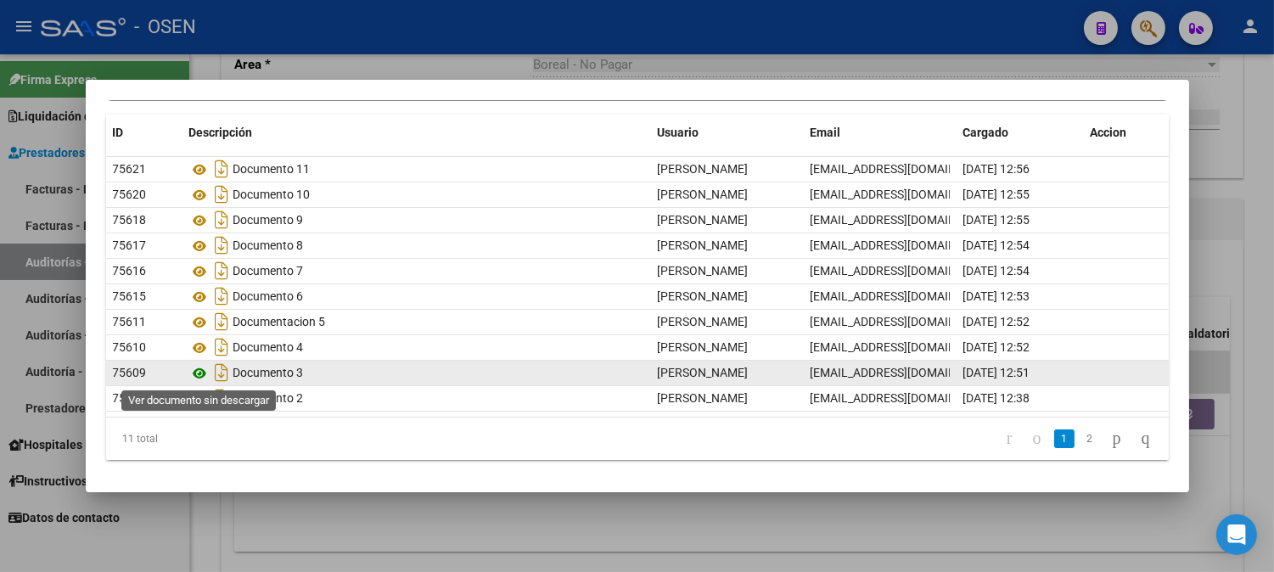
click at [204, 374] on icon at bounding box center [200, 373] width 22 height 20
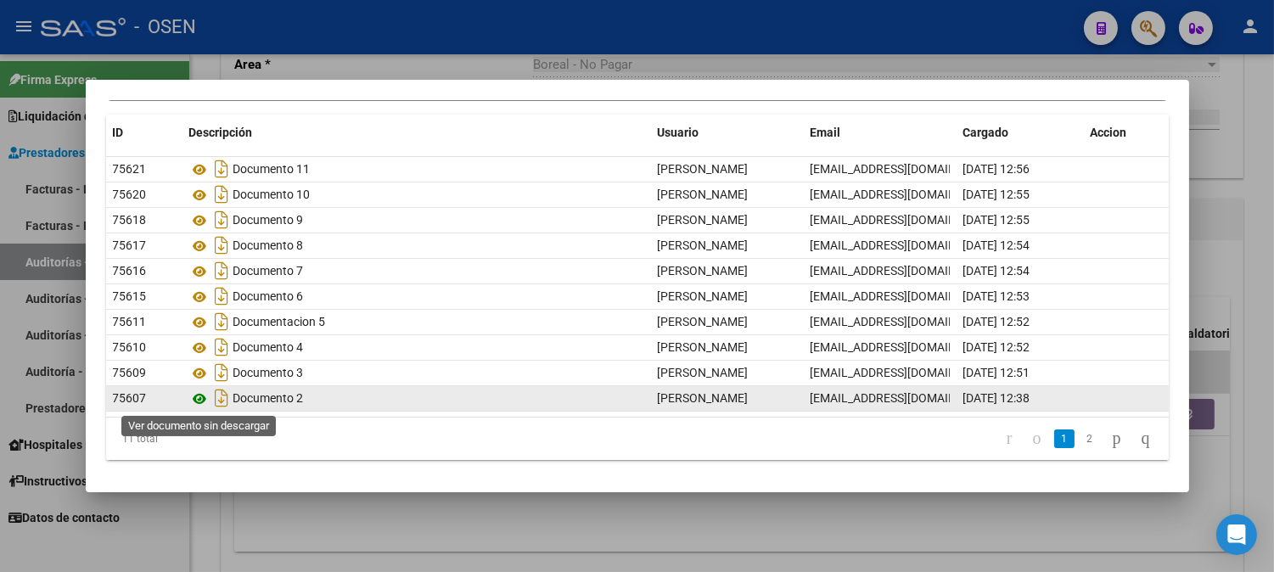
click at [204, 397] on icon at bounding box center [200, 399] width 22 height 20
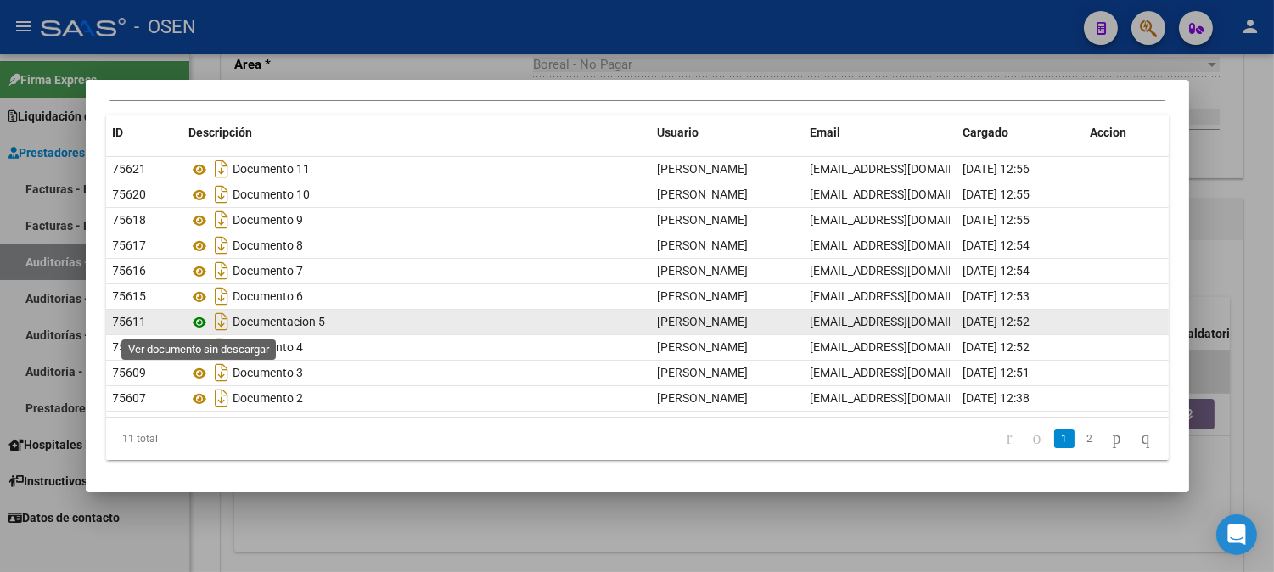
click at [205, 324] on icon at bounding box center [200, 322] width 22 height 20
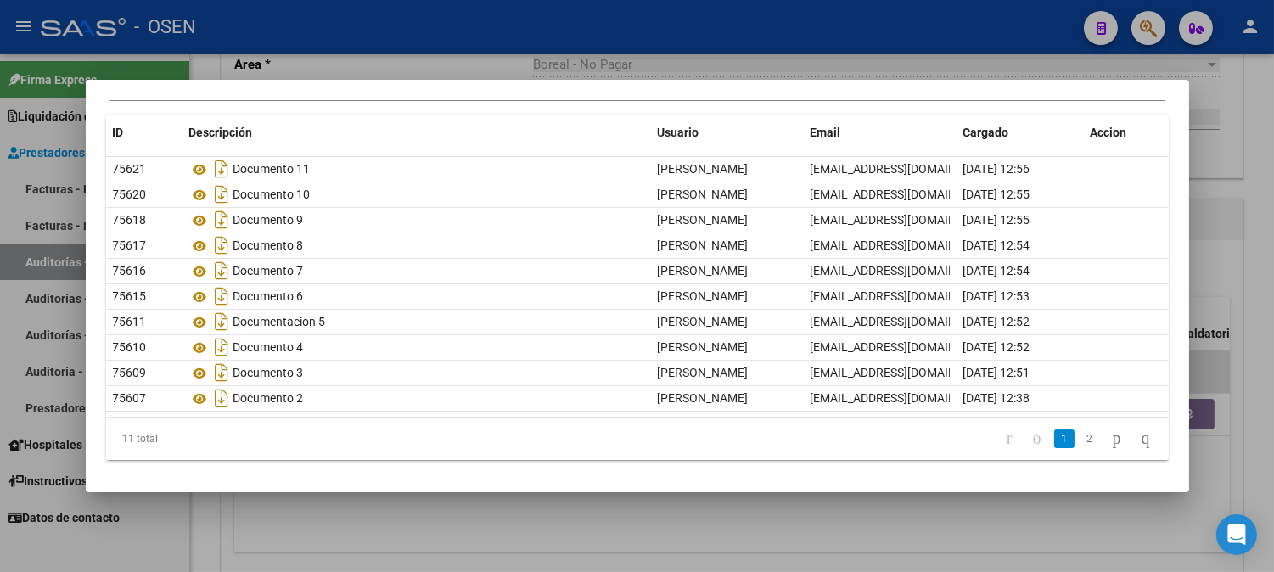
click at [1203, 445] on div at bounding box center [637, 286] width 1274 height 572
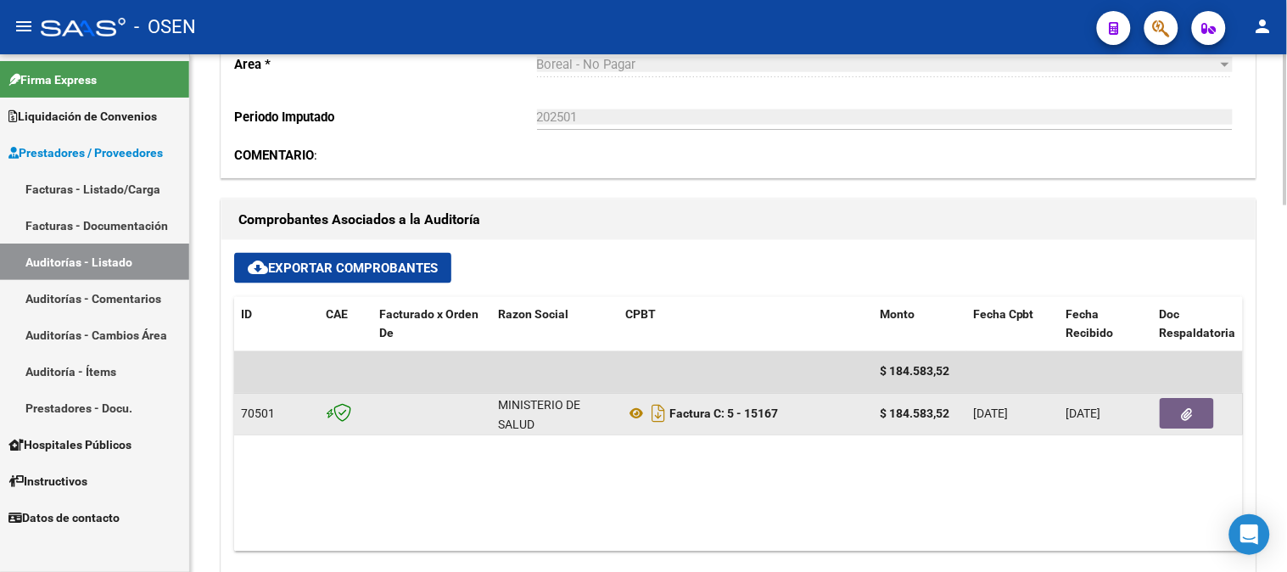
click at [1186, 418] on icon "button" at bounding box center [1187, 415] width 11 height 13
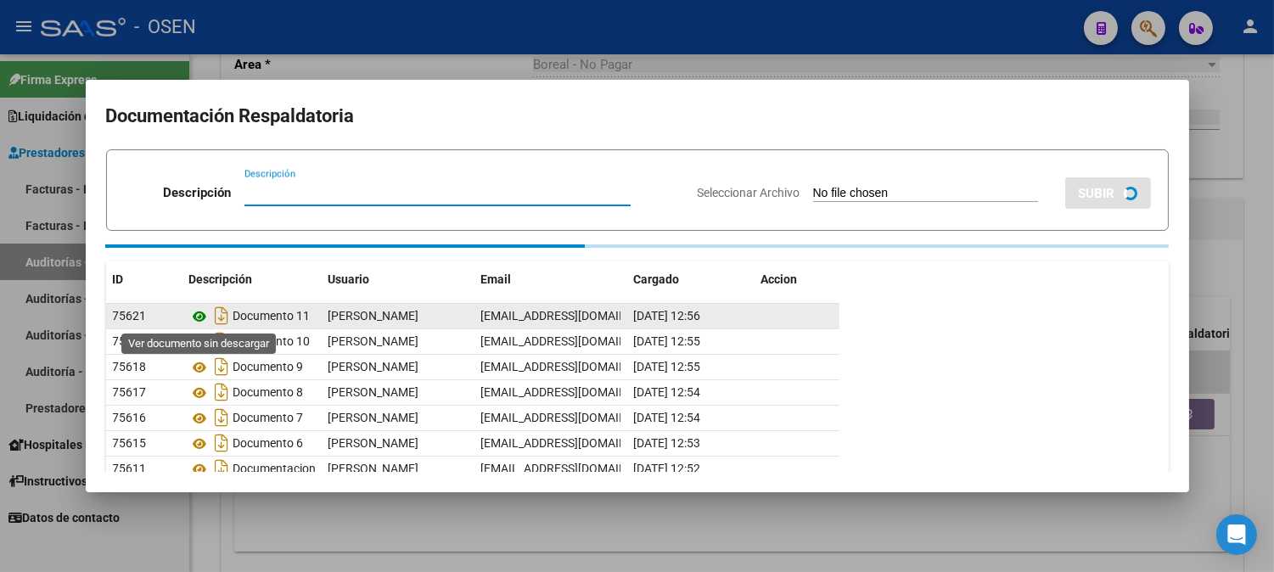
click at [199, 319] on icon at bounding box center [200, 316] width 22 height 20
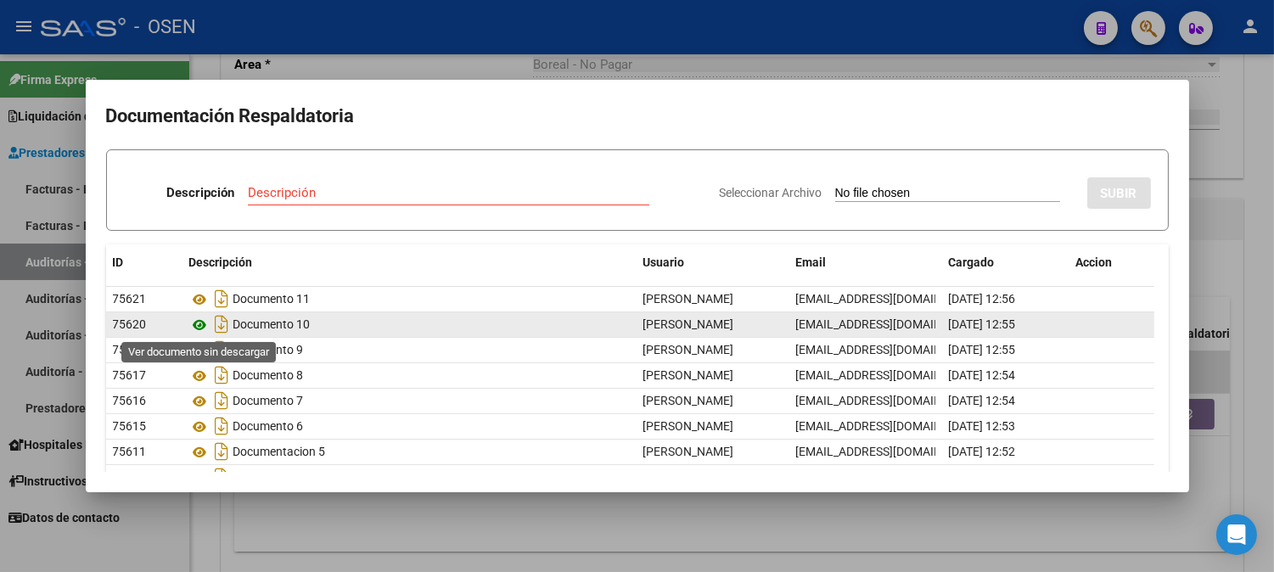
click at [197, 327] on icon at bounding box center [200, 325] width 22 height 20
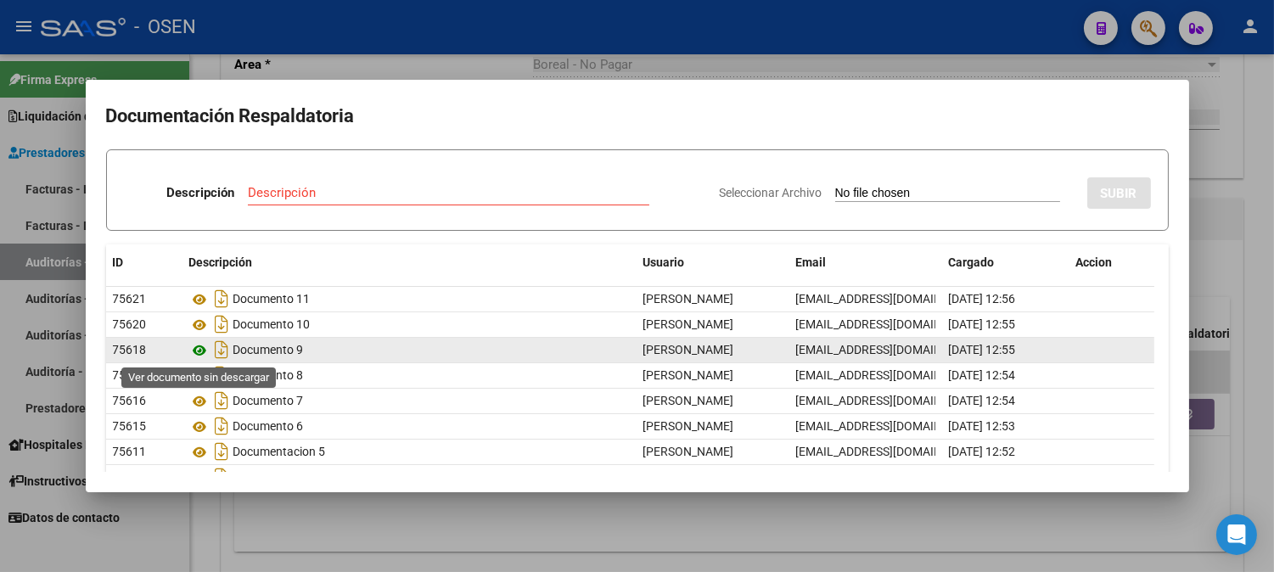
click at [205, 352] on icon at bounding box center [200, 350] width 22 height 20
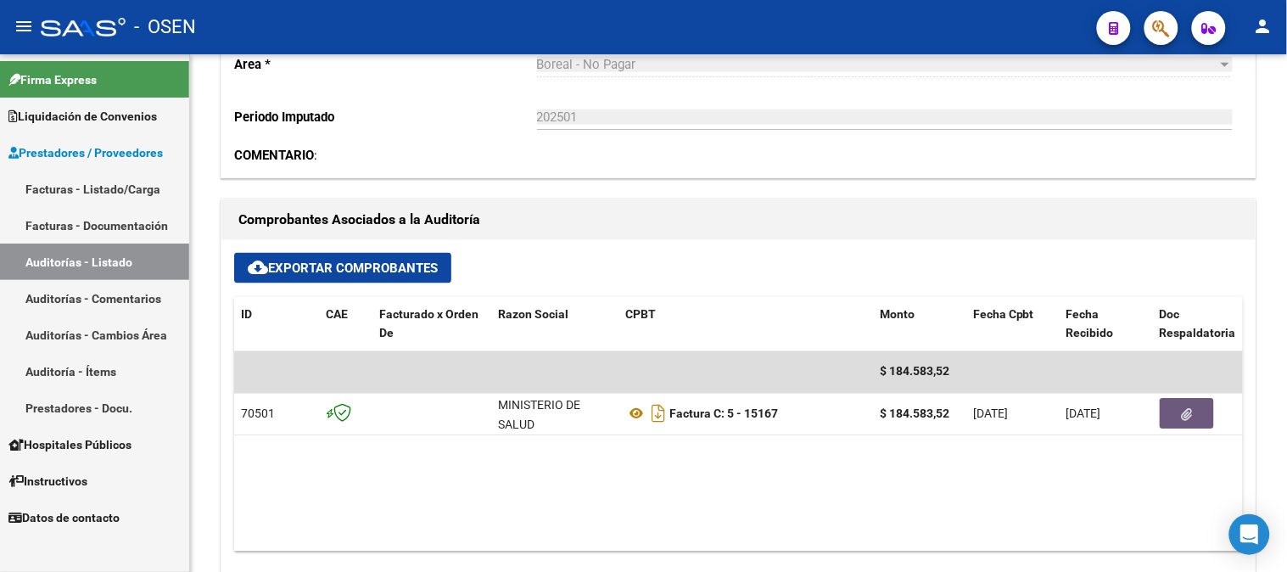
click at [73, 261] on link "Auditorías - Listado" at bounding box center [94, 262] width 189 height 36
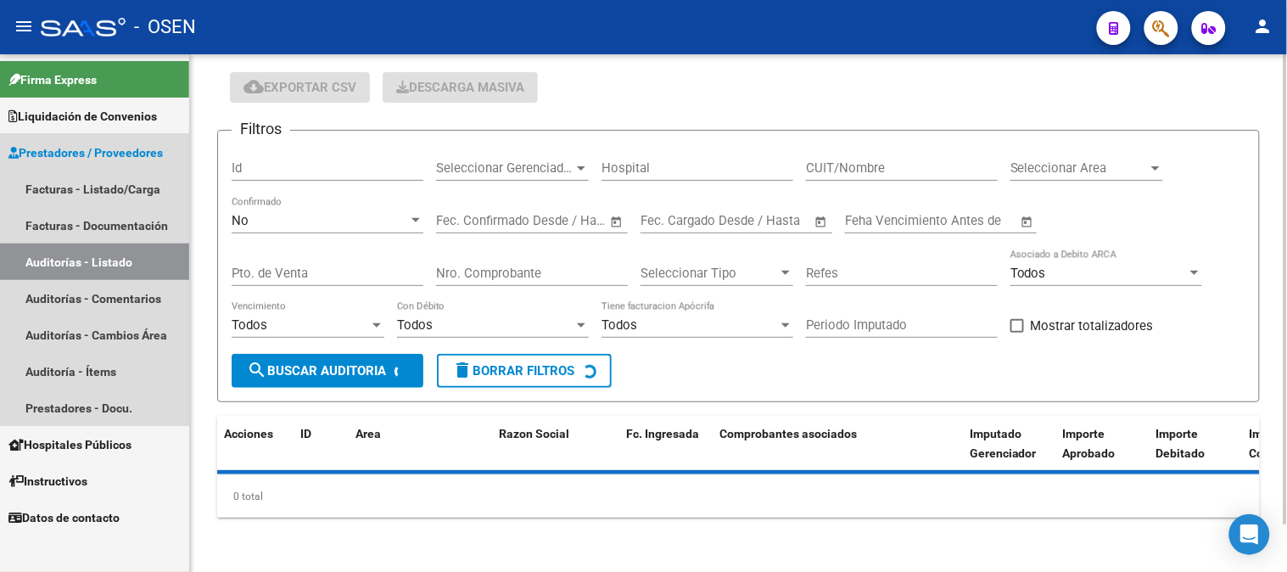
scroll to position [53, 0]
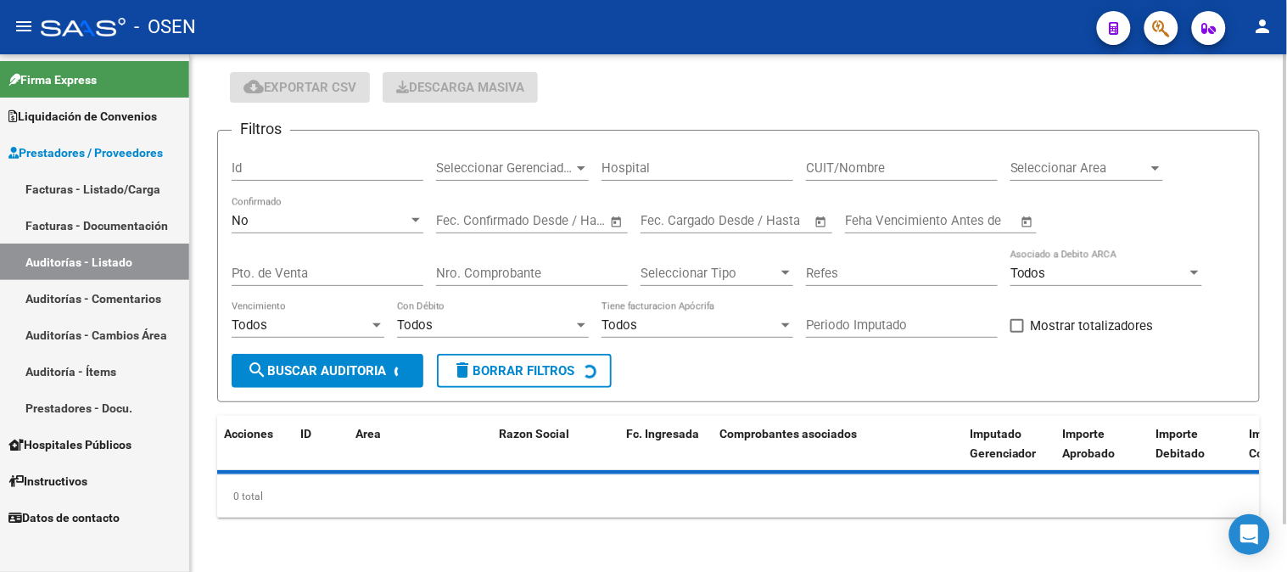
click at [310, 221] on div "No" at bounding box center [320, 220] width 177 height 15
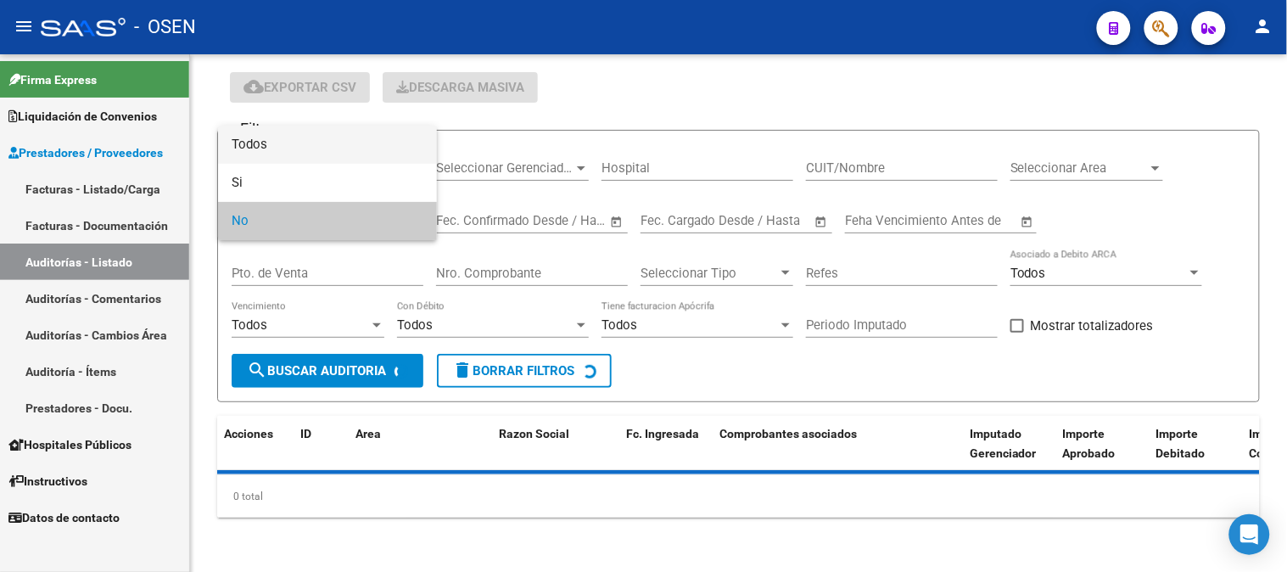
click at [328, 143] on span "Todos" at bounding box center [328, 145] width 192 height 38
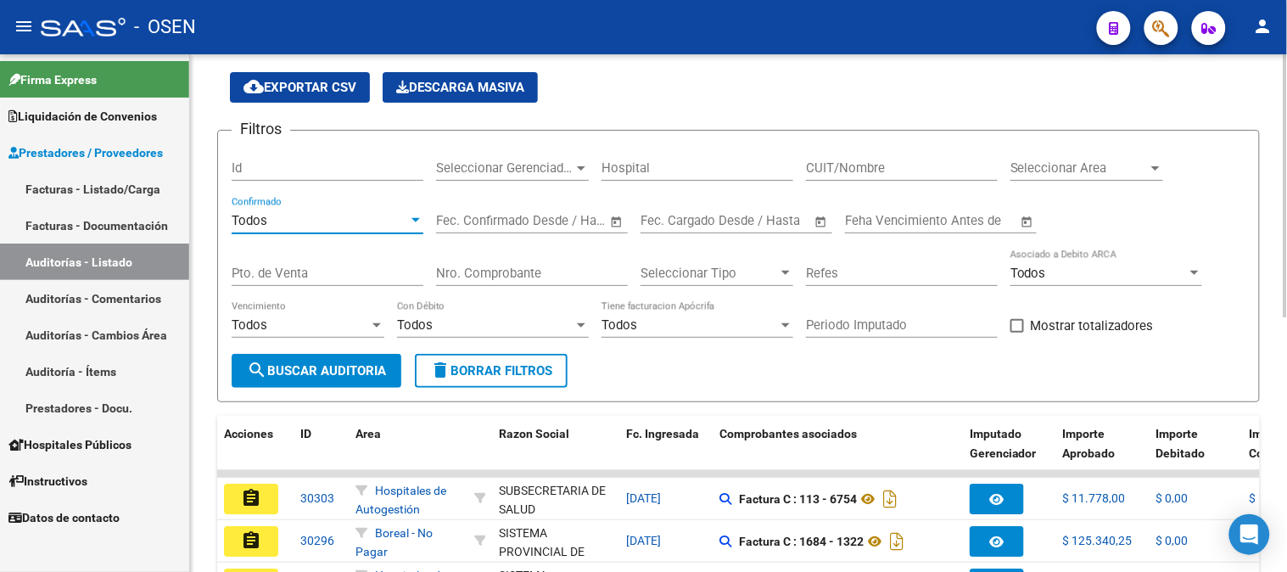
click at [484, 273] on input "Nro. Comprobante" at bounding box center [532, 273] width 192 height 15
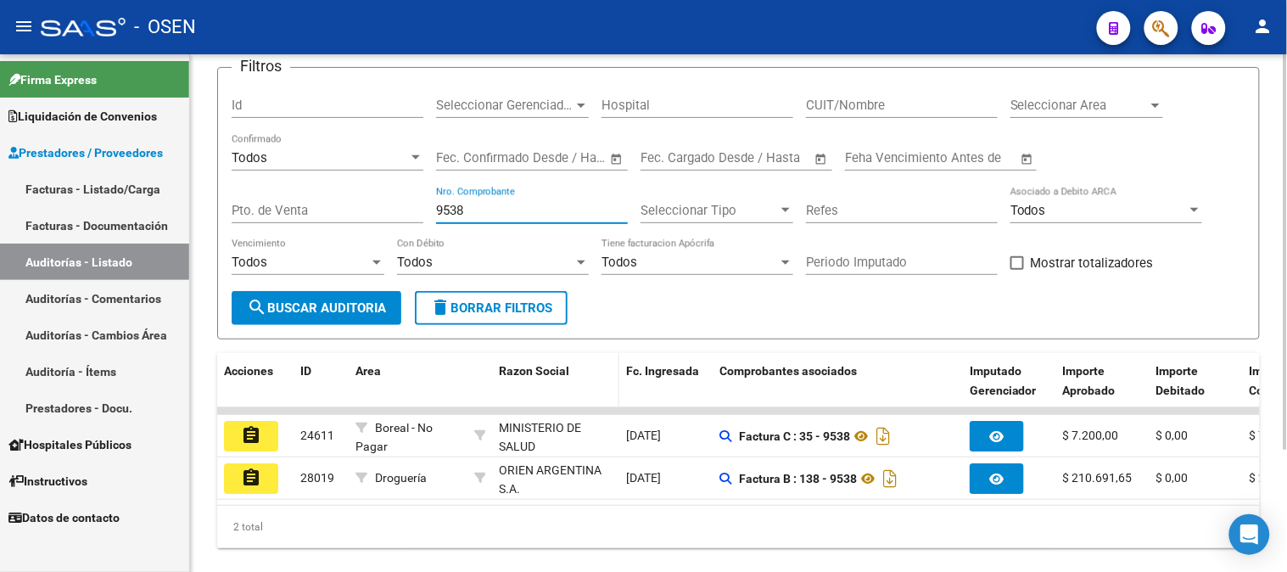
scroll to position [147, 0]
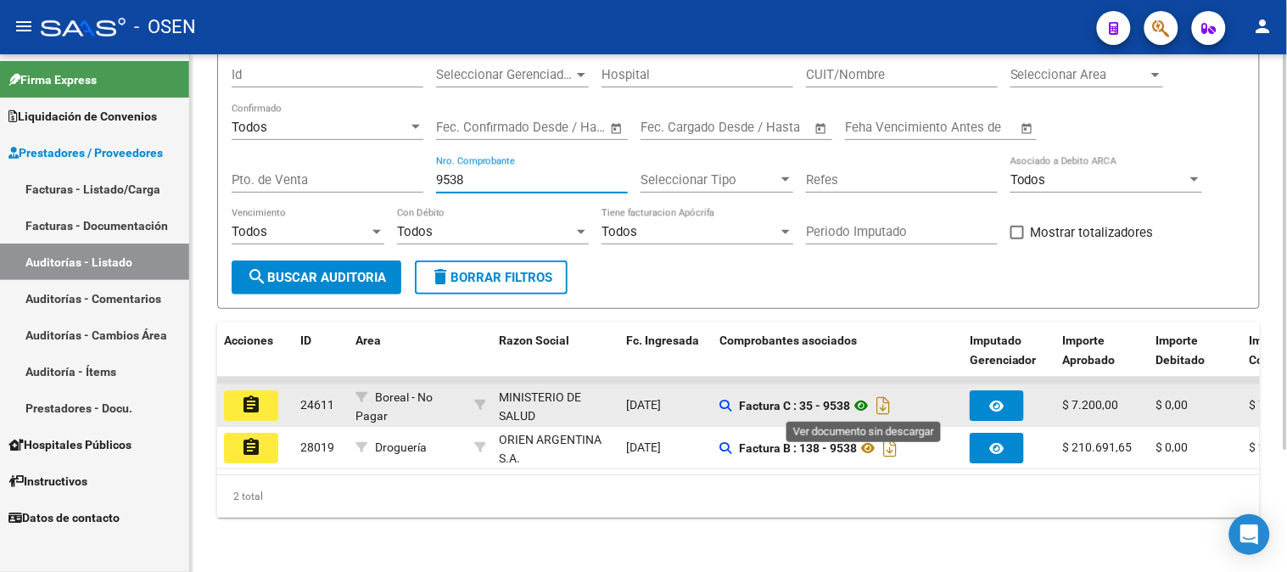
type input "9538"
click at [862, 412] on icon at bounding box center [861, 405] width 22 height 20
click at [232, 406] on button "assignment" at bounding box center [251, 405] width 54 height 31
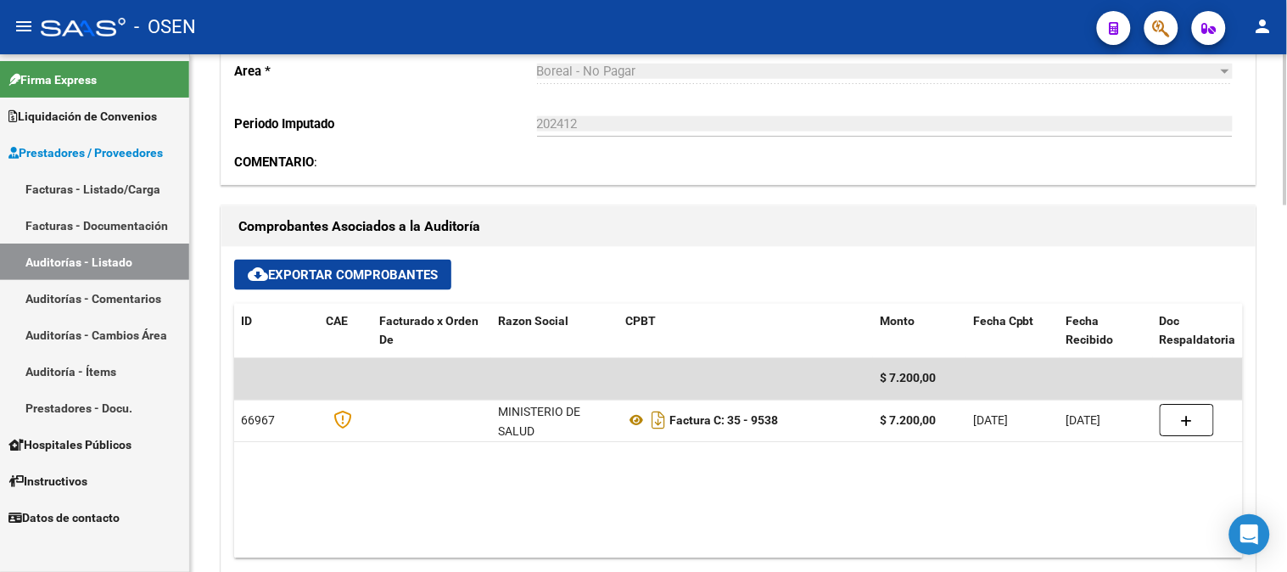
scroll to position [659, 0]
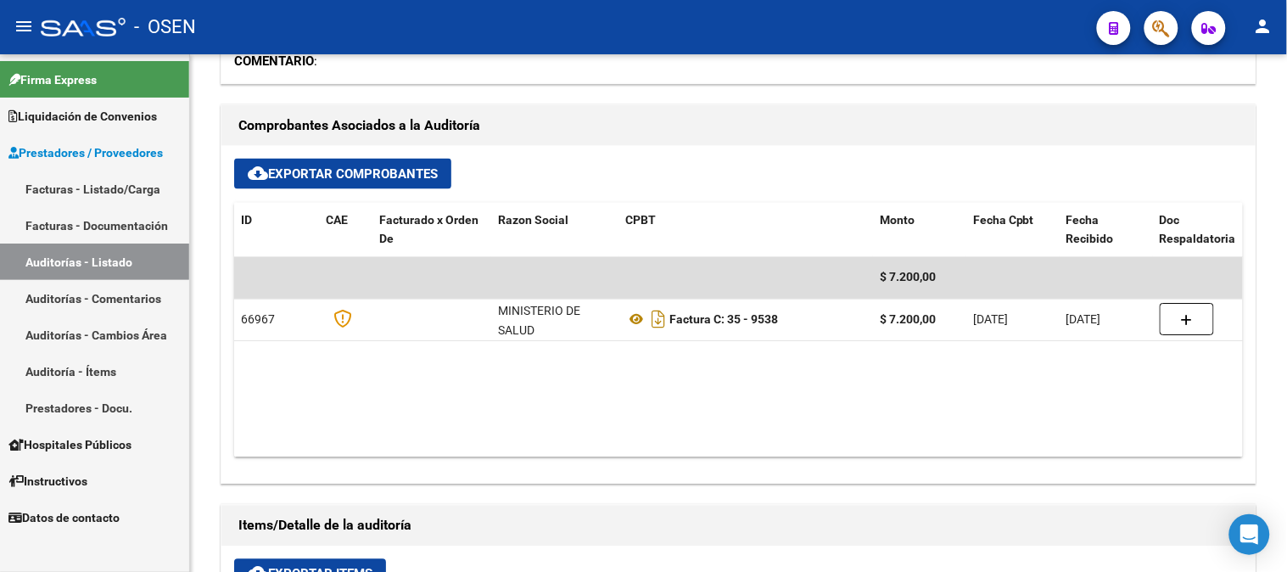
click at [121, 269] on link "Auditorías - Listado" at bounding box center [94, 262] width 189 height 36
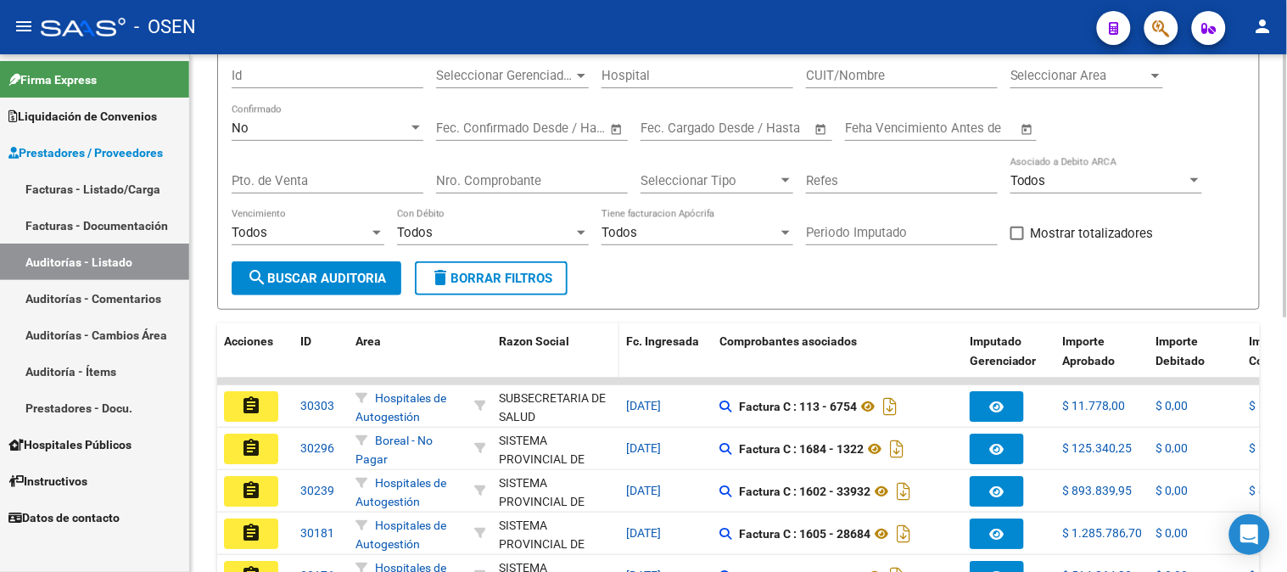
scroll to position [122, 0]
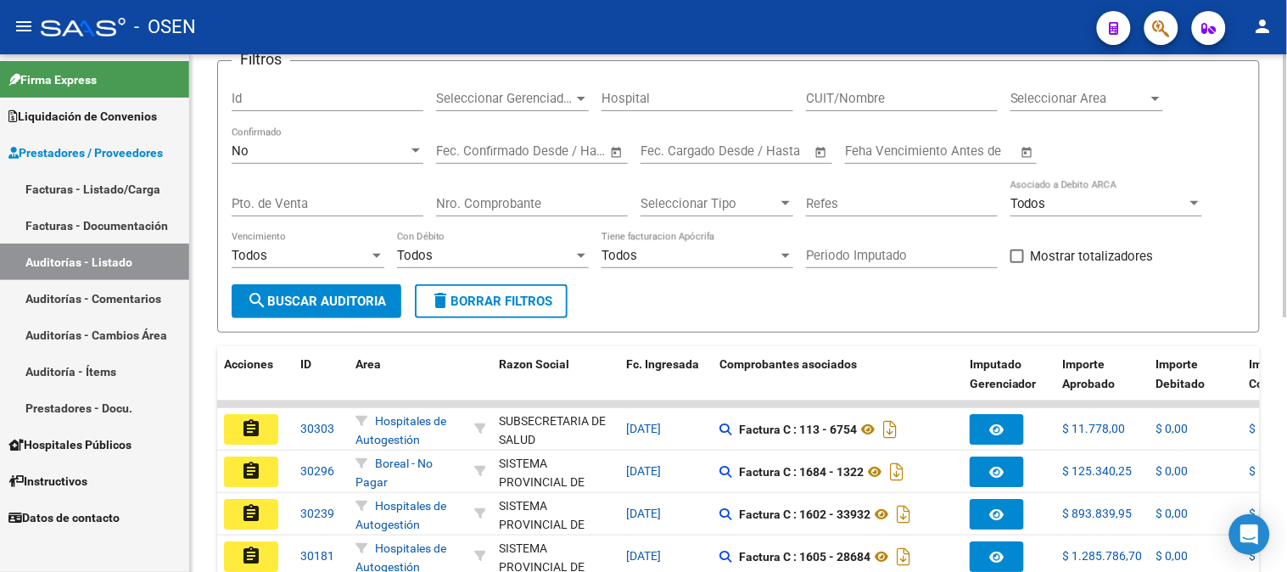
click at [377, 155] on div "No" at bounding box center [320, 150] width 177 height 15
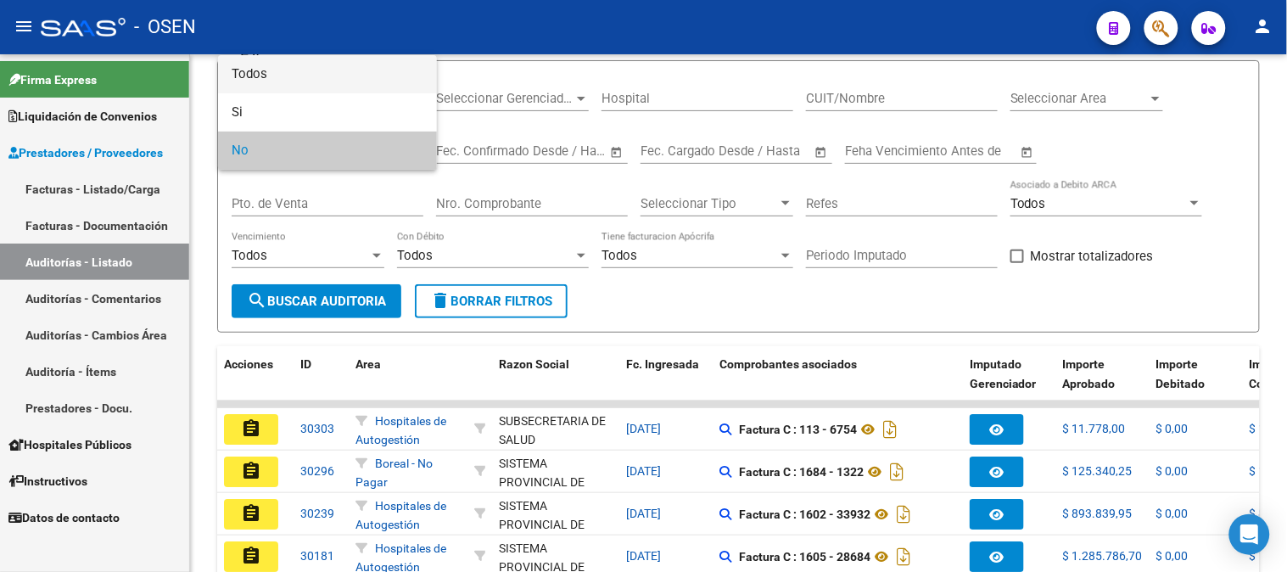
click at [360, 75] on span "Todos" at bounding box center [328, 74] width 192 height 38
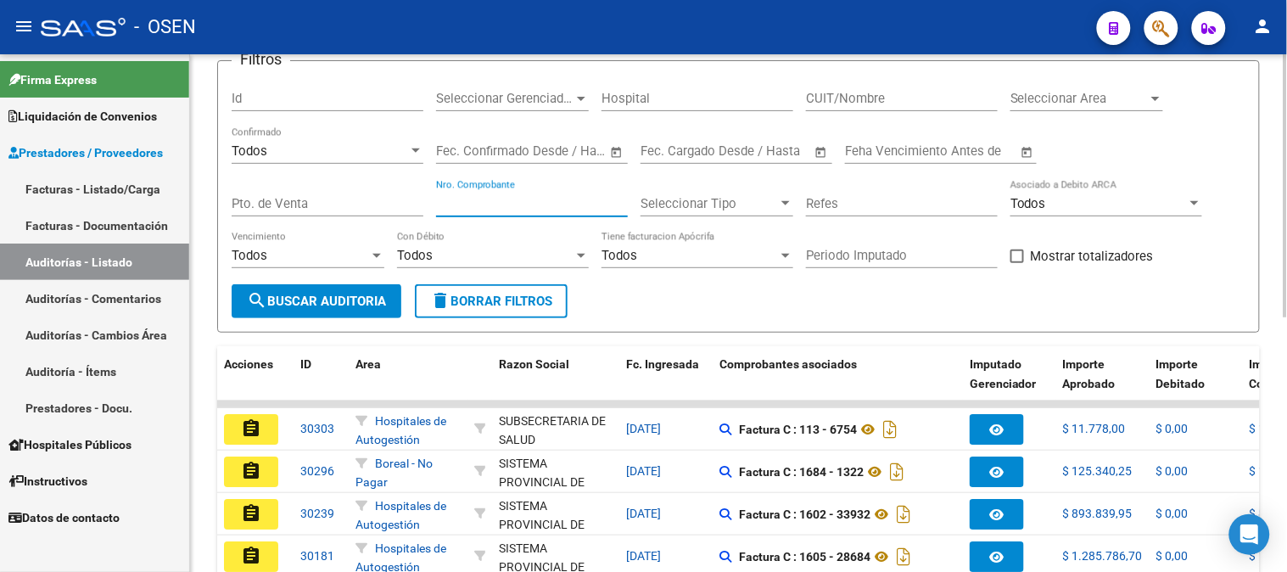
click at [501, 207] on input "Nro. Comprobante" at bounding box center [532, 203] width 192 height 15
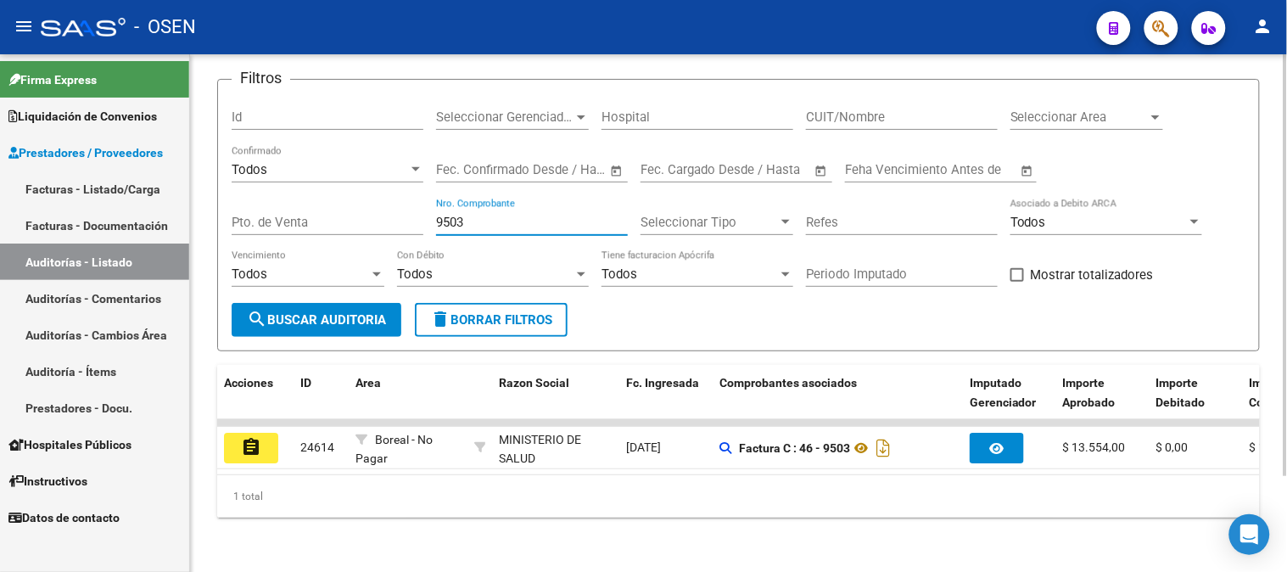
scroll to position [117, 0]
type input "9503"
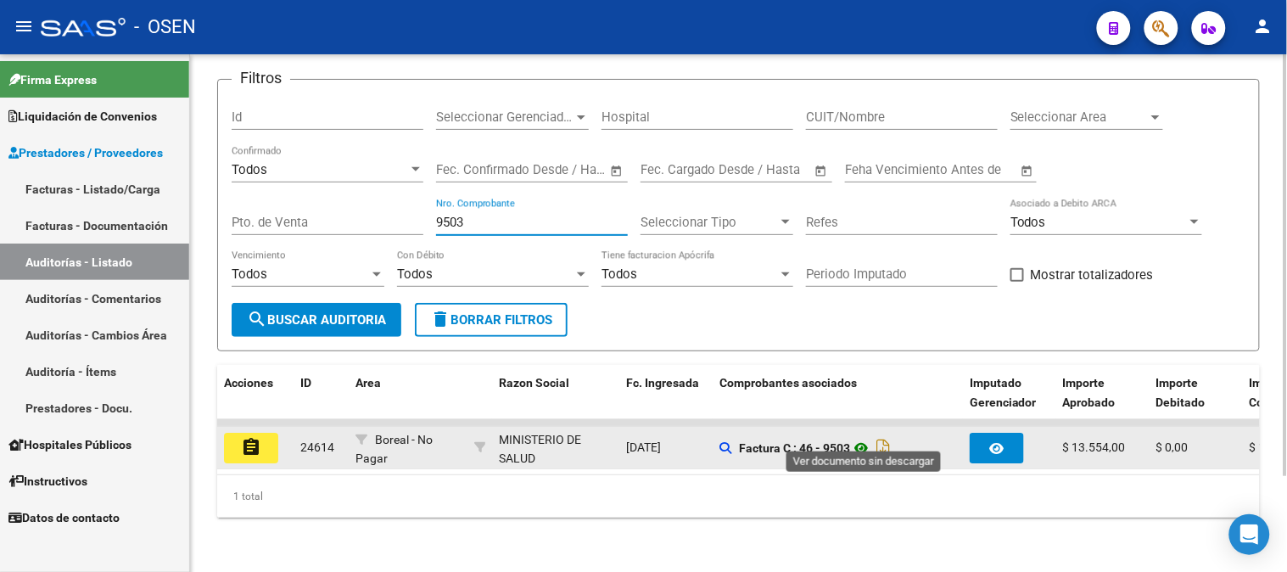
click at [859, 438] on icon at bounding box center [861, 448] width 22 height 20
